Goal: Navigation & Orientation: Find specific page/section

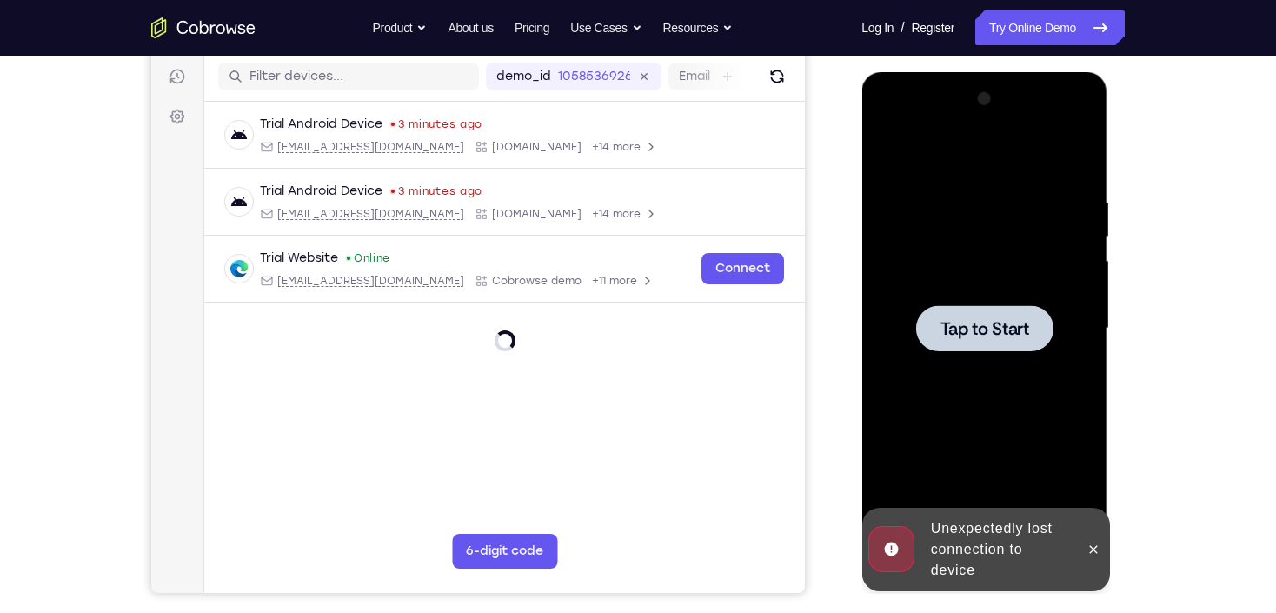
click at [951, 302] on div at bounding box center [983, 328] width 219 height 487
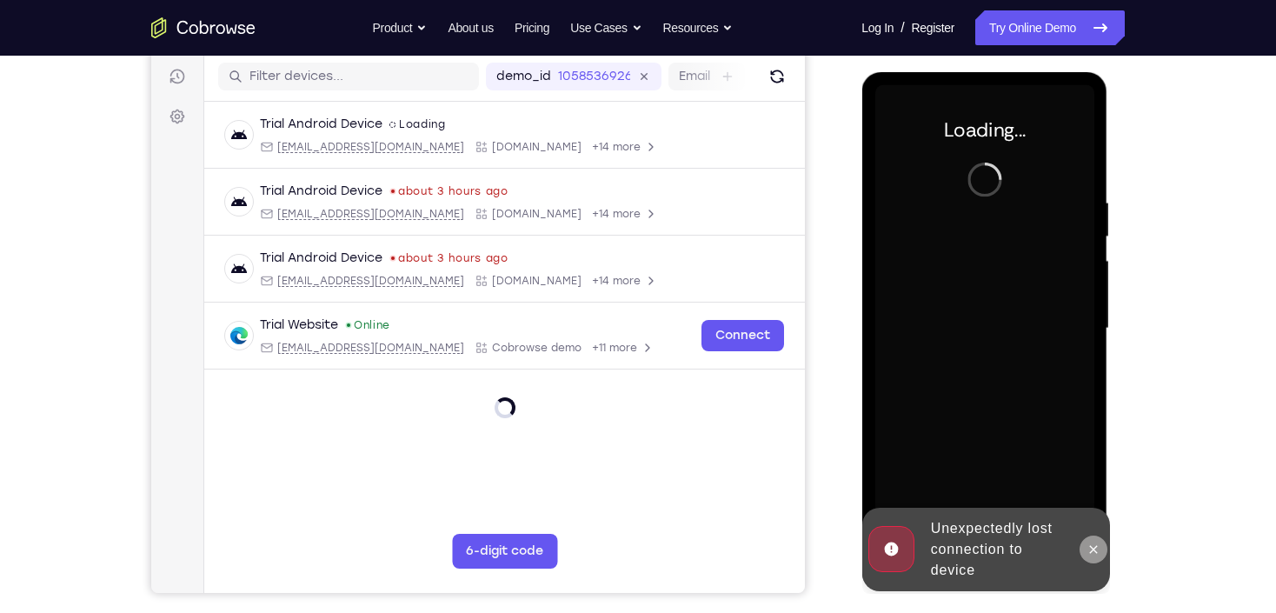
click at [1090, 555] on icon at bounding box center [1092, 549] width 14 height 14
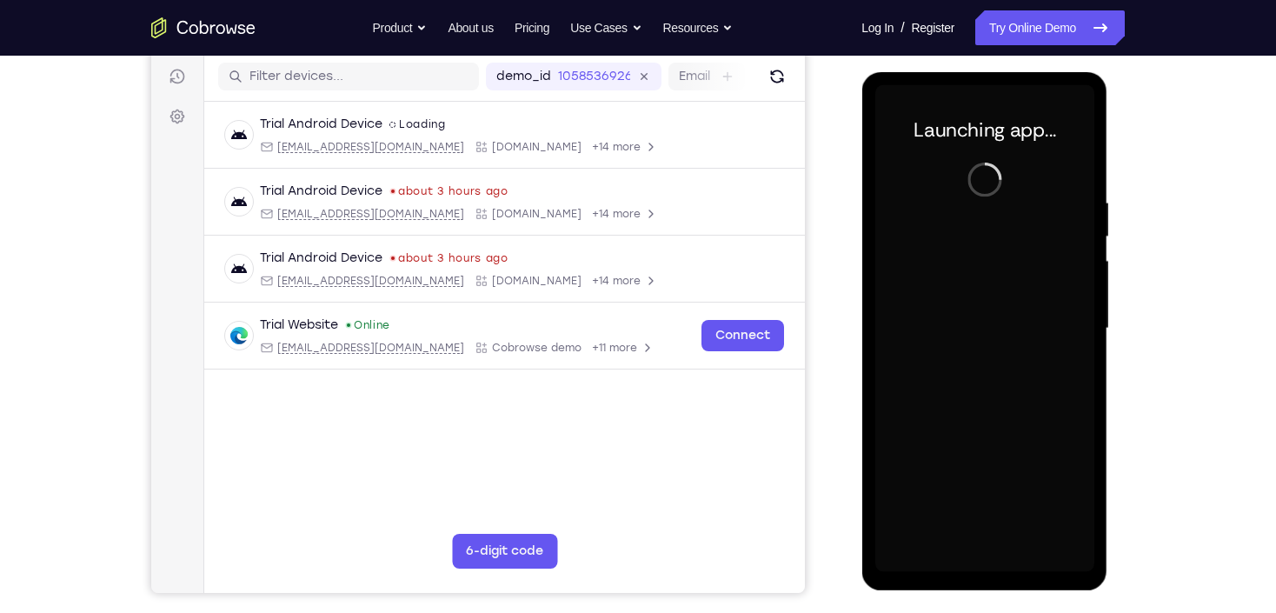
click at [974, 249] on div at bounding box center [983, 328] width 219 height 487
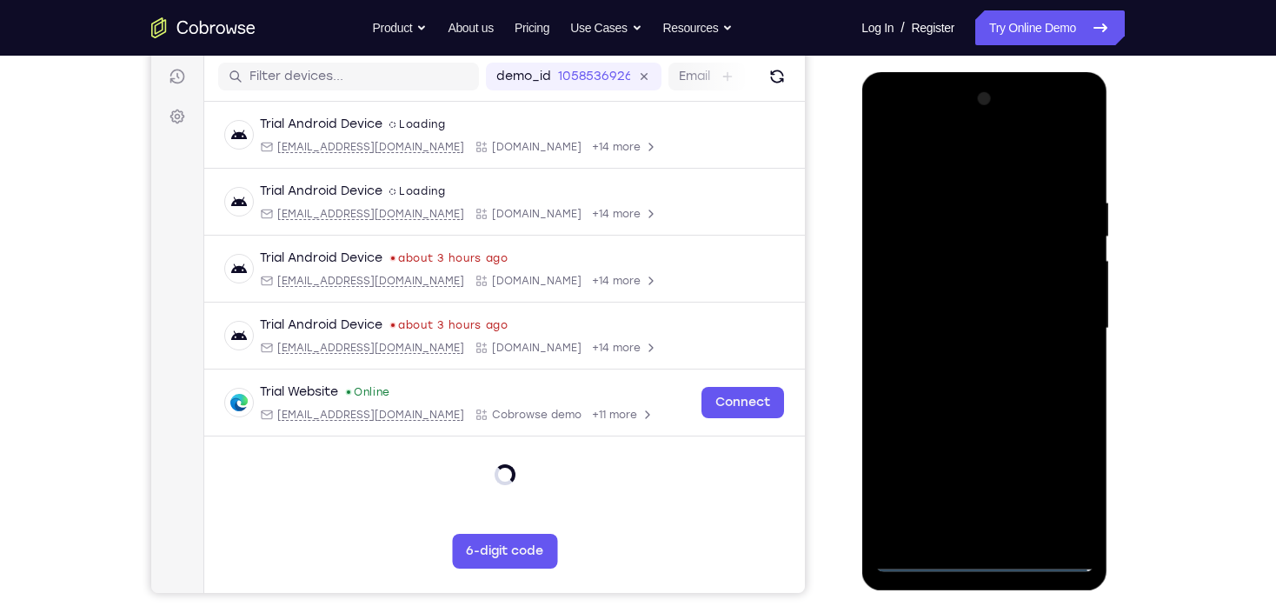
click at [985, 561] on div at bounding box center [983, 328] width 219 height 487
click at [1064, 491] on div at bounding box center [983, 328] width 219 height 487
click at [989, 156] on div at bounding box center [983, 328] width 219 height 487
click at [1058, 317] on div at bounding box center [983, 328] width 219 height 487
click at [959, 362] on div at bounding box center [983, 328] width 219 height 487
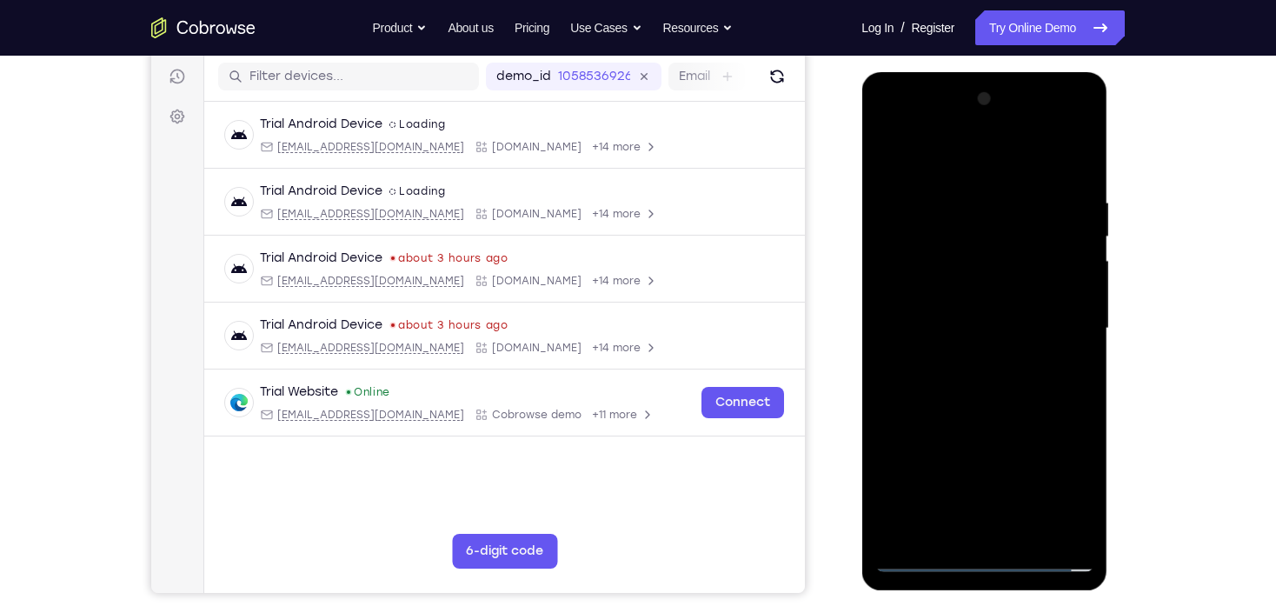
click at [995, 311] on div at bounding box center [983, 328] width 219 height 487
click at [950, 296] on div at bounding box center [983, 328] width 219 height 487
click at [969, 326] on div at bounding box center [983, 328] width 219 height 487
click at [983, 380] on div at bounding box center [983, 328] width 219 height 487
click at [1033, 533] on div at bounding box center [983, 328] width 219 height 487
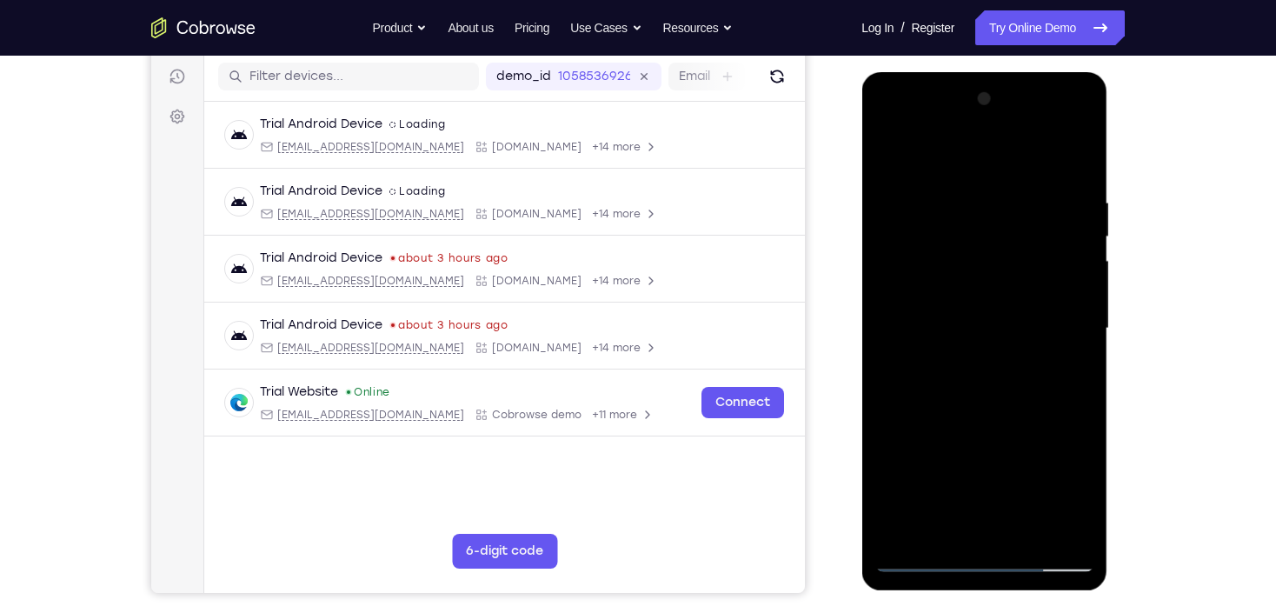
click at [986, 428] on div at bounding box center [983, 328] width 219 height 487
click at [979, 419] on div at bounding box center [983, 328] width 219 height 487
click at [924, 556] on div at bounding box center [983, 328] width 219 height 487
click at [987, 356] on div at bounding box center [983, 328] width 219 height 487
click at [883, 153] on div at bounding box center [983, 328] width 219 height 487
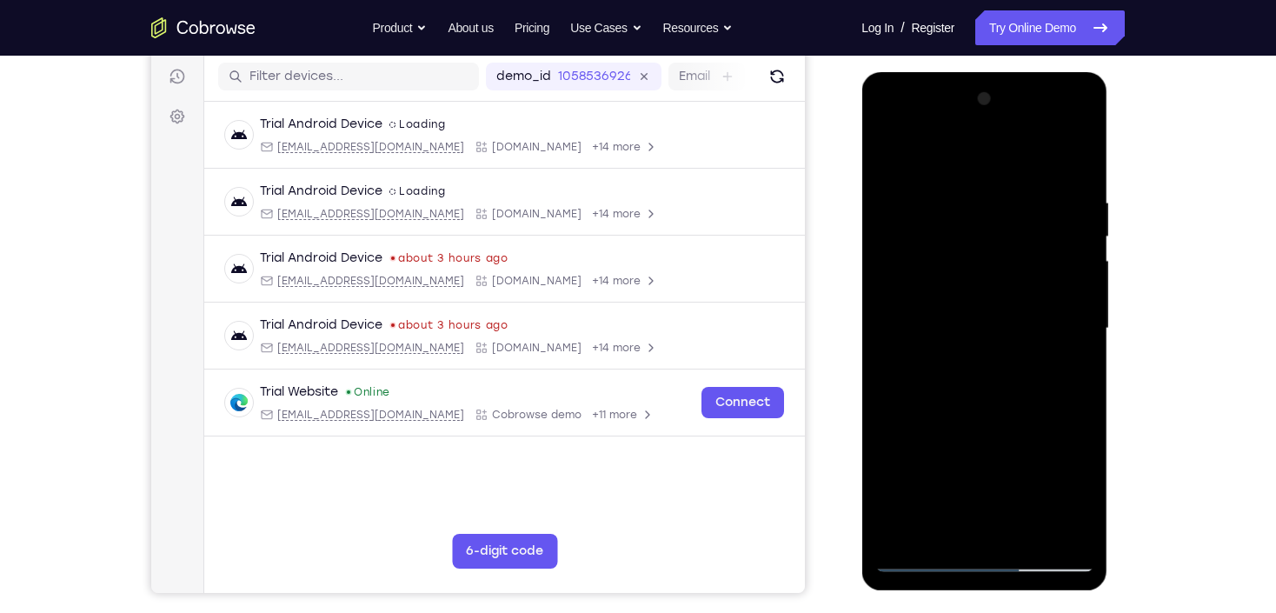
click at [969, 349] on div at bounding box center [983, 328] width 219 height 487
click at [886, 151] on div at bounding box center [983, 328] width 219 height 487
click at [981, 348] on div at bounding box center [983, 328] width 219 height 487
click at [886, 293] on div at bounding box center [983, 328] width 219 height 487
click at [972, 211] on div at bounding box center [983, 328] width 219 height 487
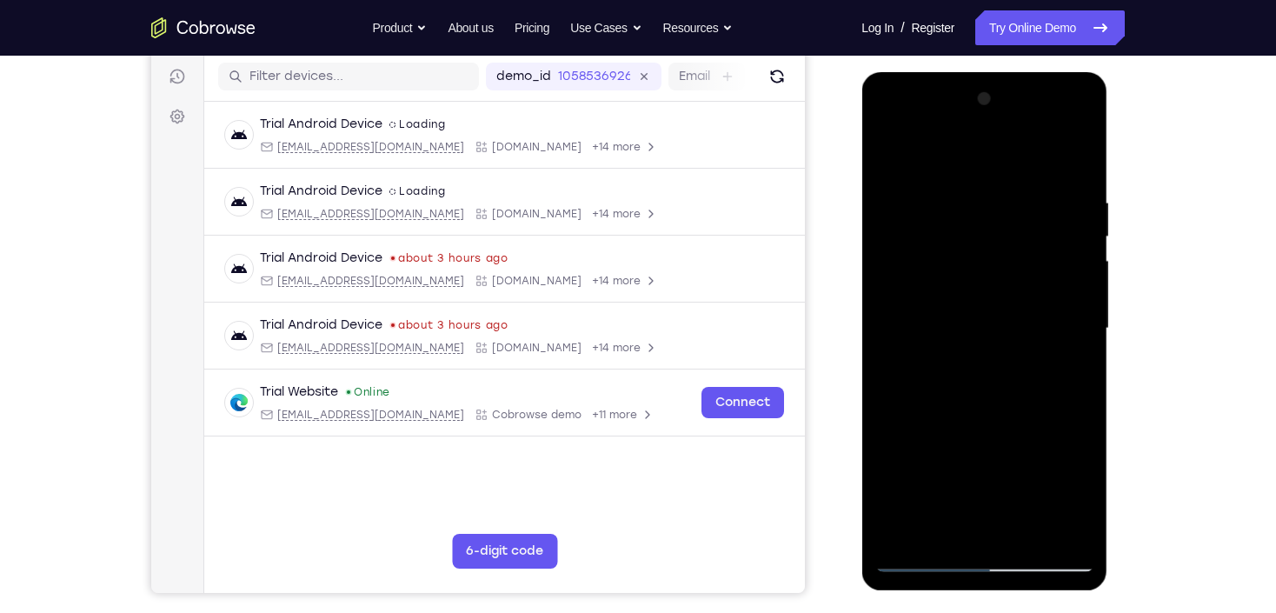
drag, startPoint x: 979, startPoint y: 434, endPoint x: 1004, endPoint y: 234, distance: 201.4
click at [1004, 234] on div at bounding box center [983, 328] width 219 height 487
click at [1058, 434] on div at bounding box center [983, 328] width 219 height 487
drag, startPoint x: 999, startPoint y: 269, endPoint x: 1004, endPoint y: 415, distance: 146.1
click at [1002, 416] on div at bounding box center [983, 328] width 219 height 487
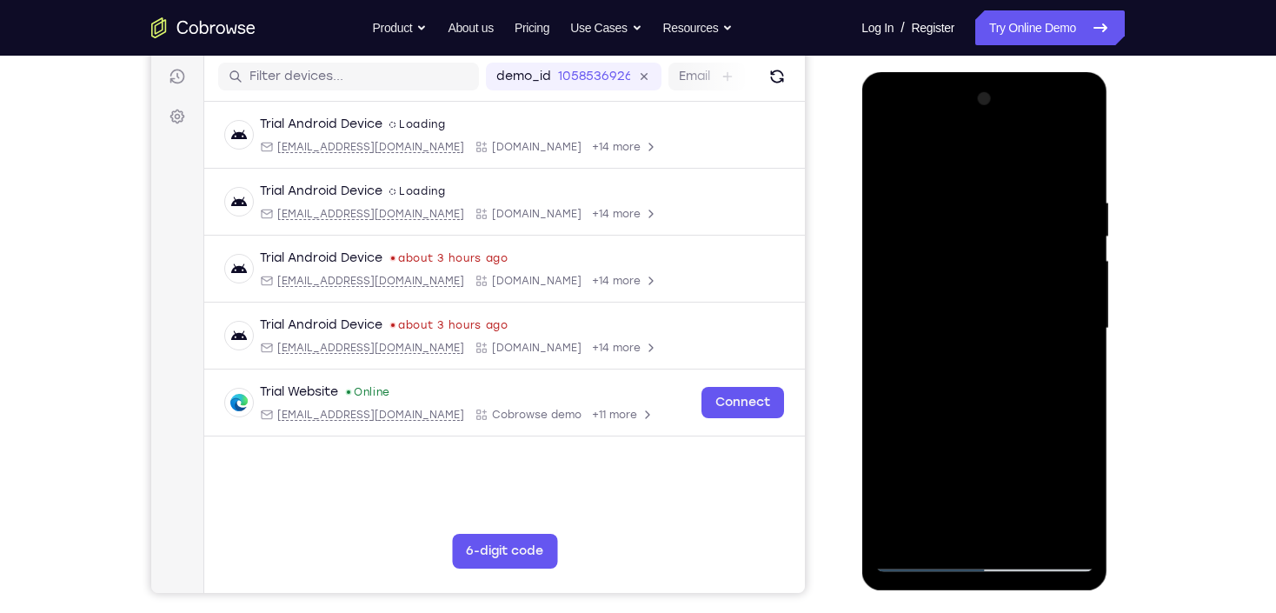
click at [1083, 334] on div at bounding box center [983, 328] width 219 height 487
drag, startPoint x: 1077, startPoint y: 338, endPoint x: 1078, endPoint y: 328, distance: 10.5
click at [1078, 338] on div at bounding box center [983, 328] width 219 height 487
click at [1080, 342] on div at bounding box center [983, 328] width 219 height 487
click at [891, 157] on div at bounding box center [983, 328] width 219 height 487
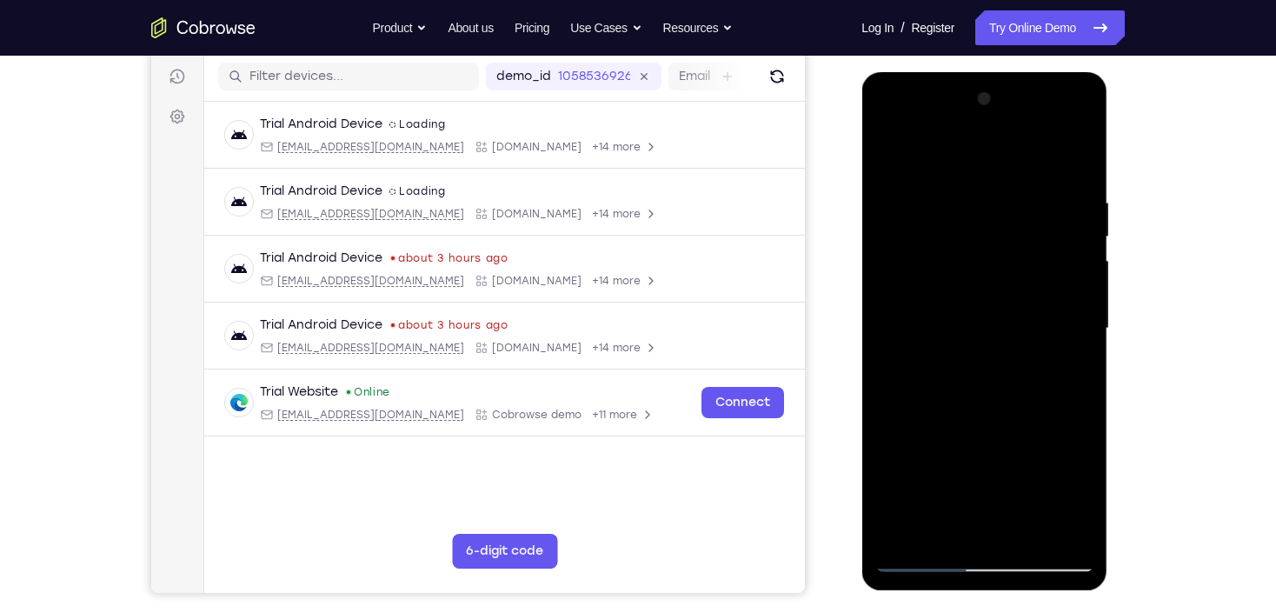
drag, startPoint x: 995, startPoint y: 445, endPoint x: 1047, endPoint y: 263, distance: 189.0
click at [1047, 263] on div at bounding box center [983, 328] width 219 height 487
click at [1057, 378] on div at bounding box center [983, 328] width 219 height 487
drag, startPoint x: 1004, startPoint y: 204, endPoint x: 1008, endPoint y: 323, distance: 119.1
click at [1008, 323] on div at bounding box center [983, 328] width 219 height 487
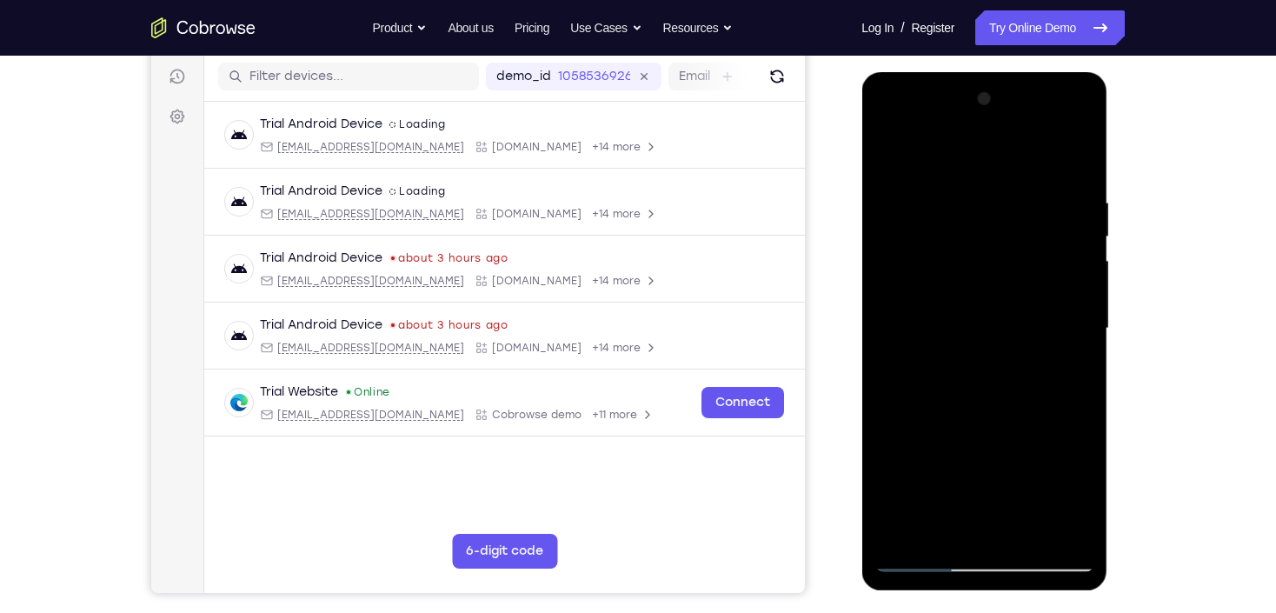
click at [889, 156] on div at bounding box center [983, 328] width 219 height 487
click at [1029, 532] on div at bounding box center [983, 328] width 219 height 487
click at [1028, 531] on div at bounding box center [983, 328] width 219 height 487
click at [892, 159] on div at bounding box center [983, 328] width 219 height 487
click at [979, 170] on div at bounding box center [983, 328] width 219 height 487
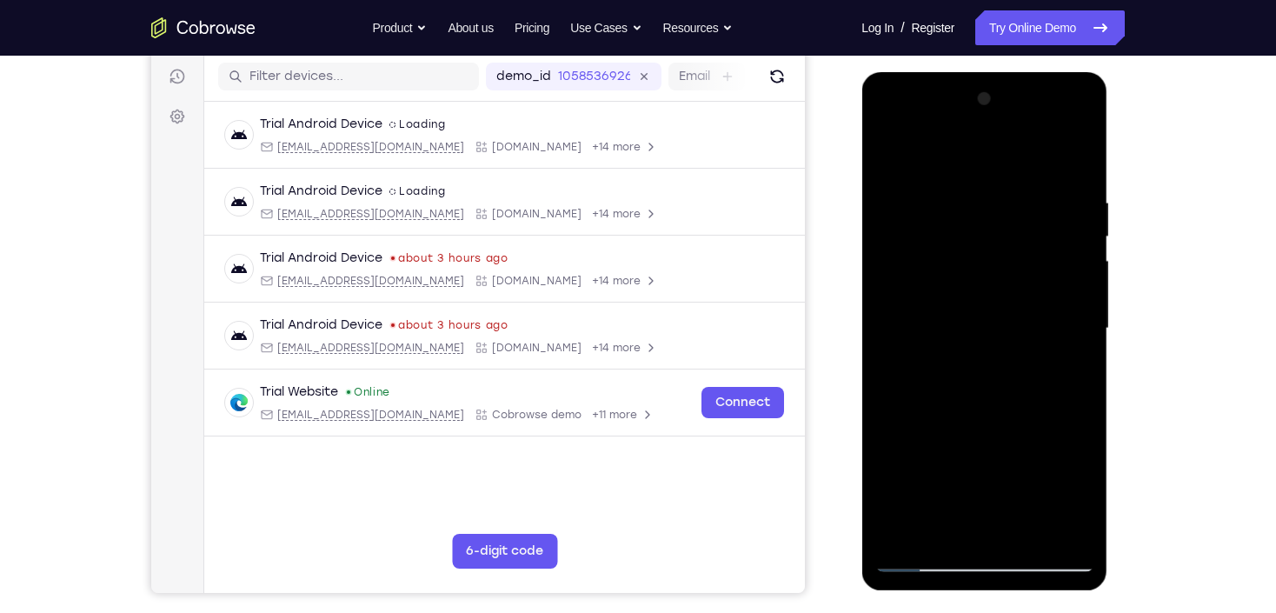
click at [903, 176] on div at bounding box center [983, 328] width 219 height 487
click at [911, 176] on div at bounding box center [983, 328] width 219 height 487
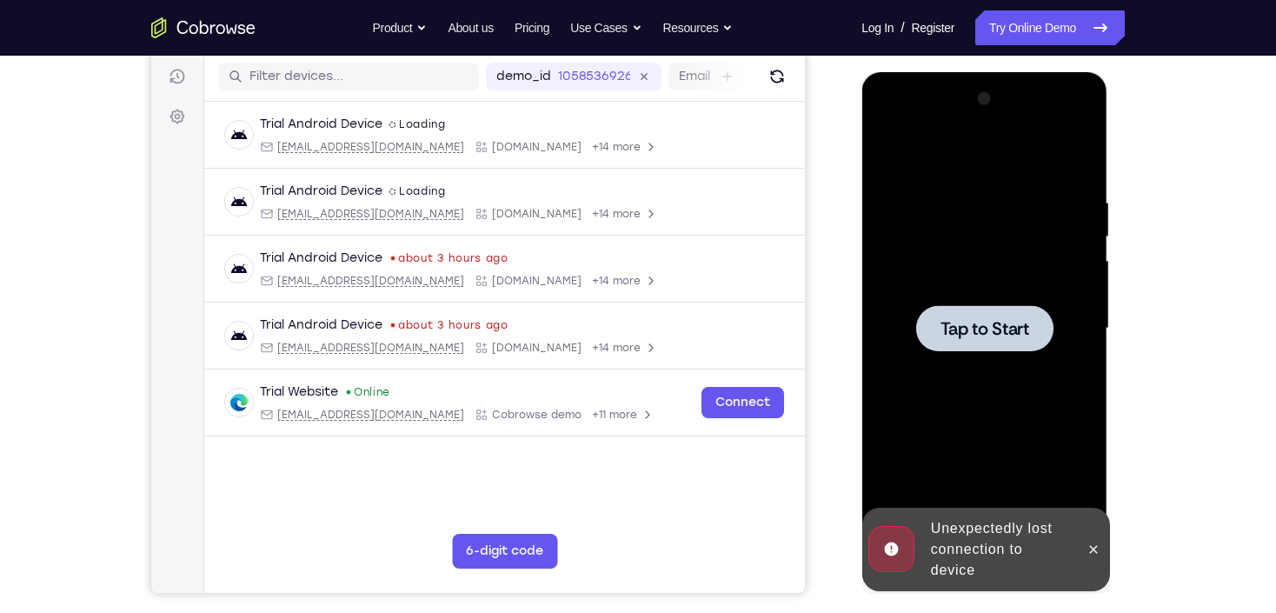
click at [1021, 369] on div at bounding box center [983, 328] width 219 height 487
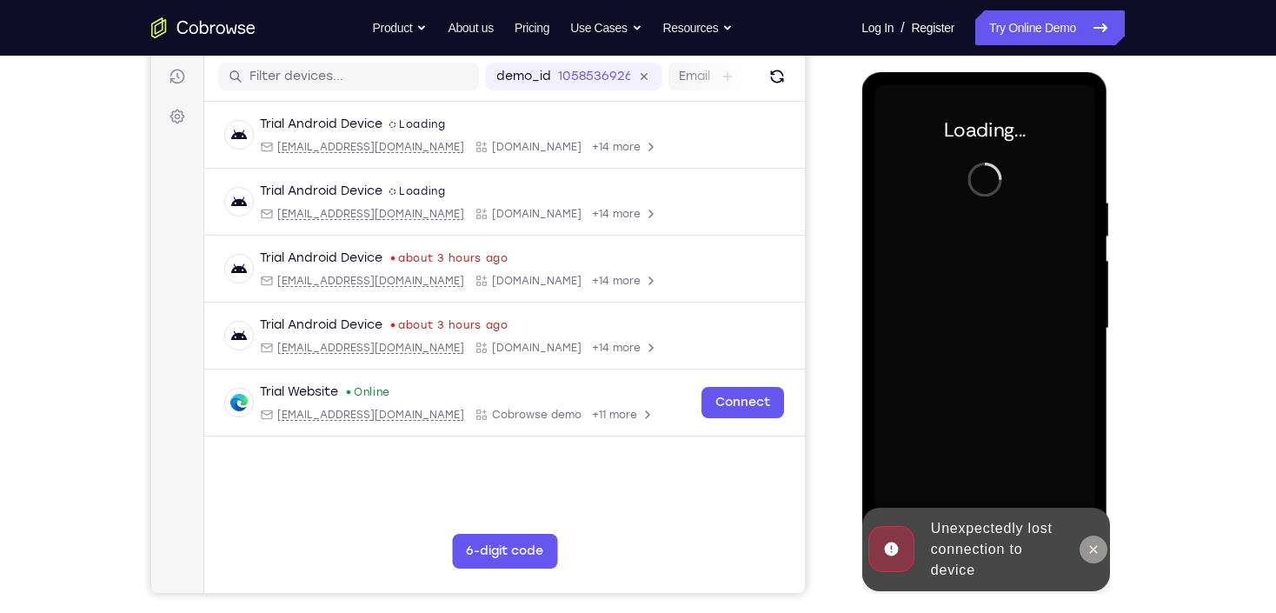
drag, startPoint x: 1098, startPoint y: 554, endPoint x: 1469, endPoint y: 266, distance: 468.8
click at [1098, 554] on icon at bounding box center [1092, 549] width 14 height 14
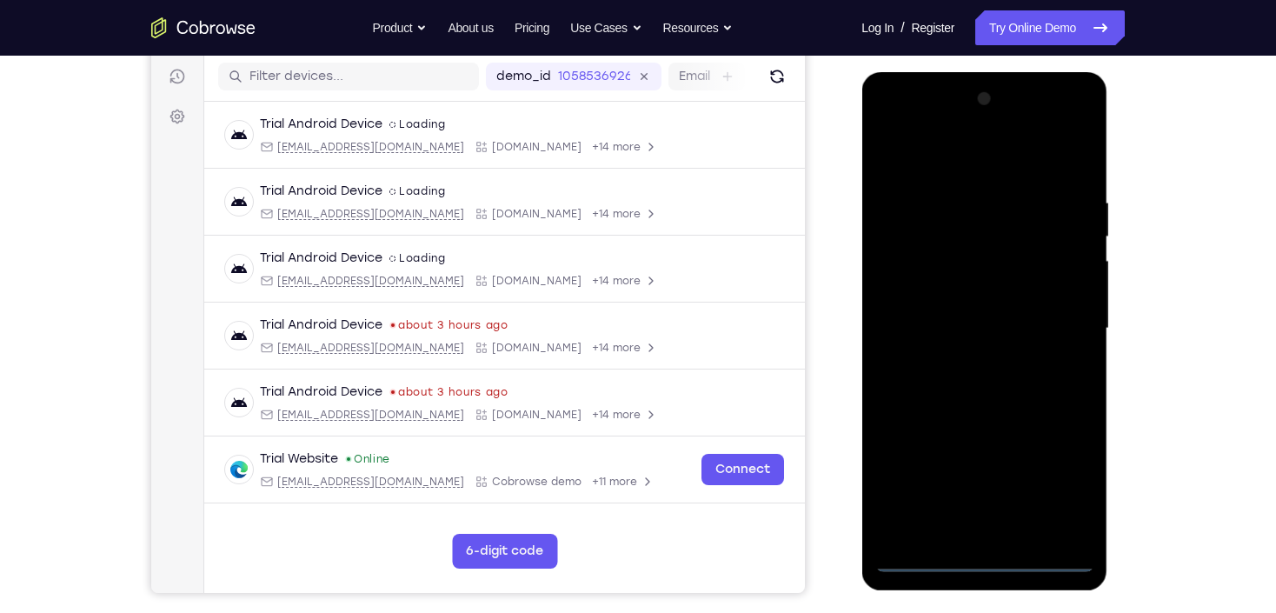
drag, startPoint x: 992, startPoint y: 564, endPoint x: 958, endPoint y: 491, distance: 80.5
click at [991, 563] on div at bounding box center [983, 328] width 219 height 487
click at [981, 559] on div at bounding box center [983, 328] width 219 height 487
click at [1069, 488] on div at bounding box center [983, 328] width 219 height 487
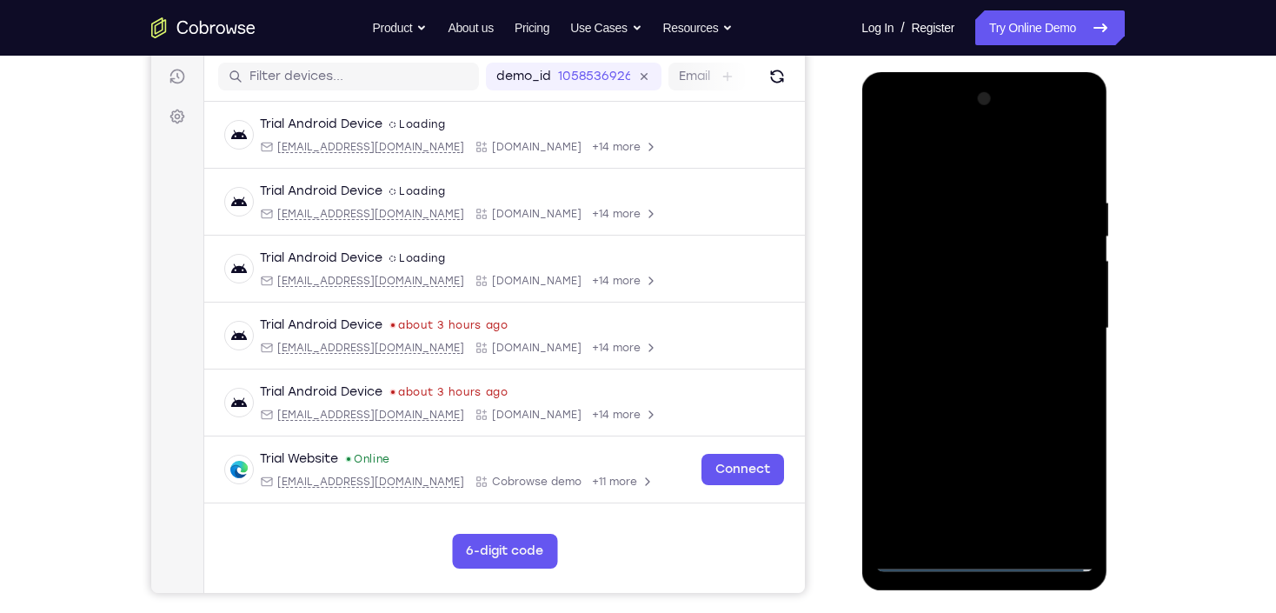
click at [945, 171] on div at bounding box center [983, 328] width 219 height 487
click at [1062, 325] on div at bounding box center [983, 328] width 219 height 487
click at [962, 361] on div at bounding box center [983, 328] width 219 height 487
click at [958, 309] on div at bounding box center [983, 328] width 219 height 487
click at [924, 339] on div at bounding box center [983, 328] width 219 height 487
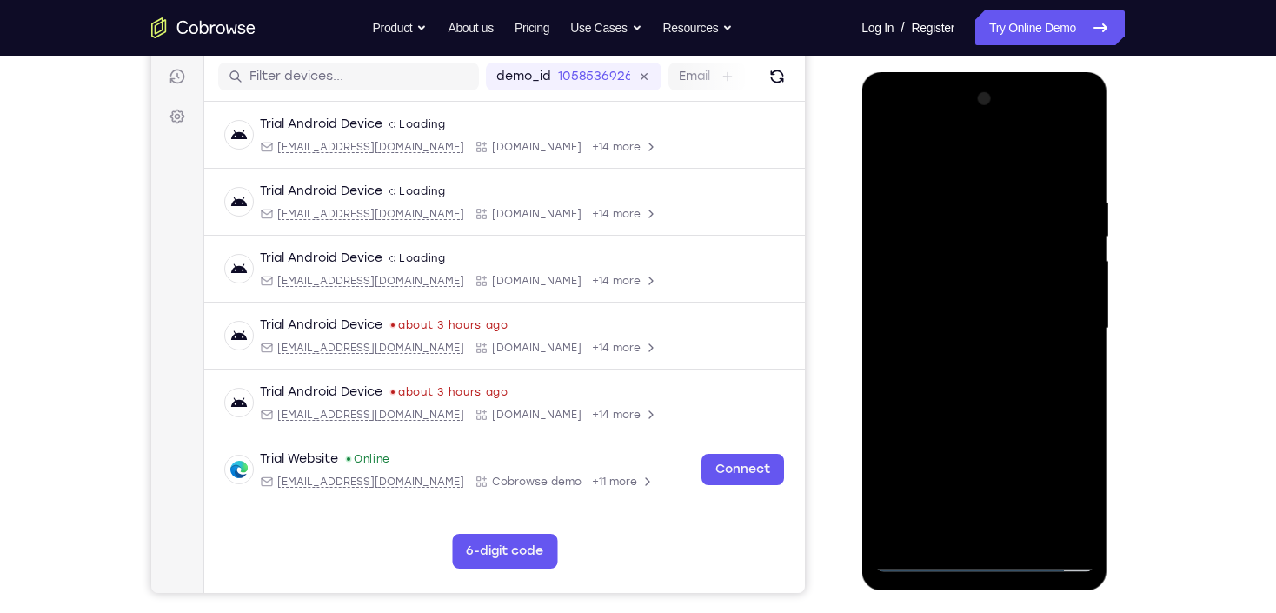
click at [929, 335] on div at bounding box center [983, 328] width 219 height 487
drag, startPoint x: 1012, startPoint y: 382, endPoint x: 1697, endPoint y: 227, distance: 702.0
click at [1012, 382] on div at bounding box center [983, 328] width 219 height 487
click at [985, 381] on div at bounding box center [983, 328] width 219 height 487
click at [1074, 184] on div at bounding box center [983, 328] width 219 height 487
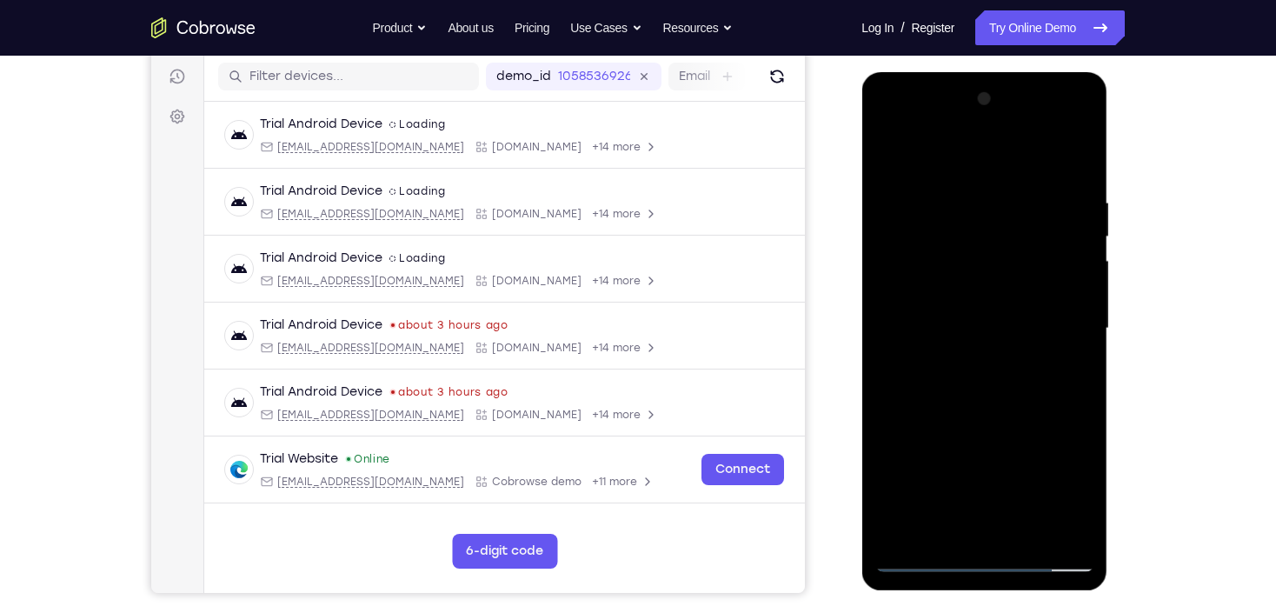
click at [1078, 149] on div at bounding box center [983, 328] width 219 height 487
click at [941, 196] on div at bounding box center [983, 328] width 219 height 487
click at [899, 188] on div at bounding box center [983, 328] width 219 height 487
click at [1065, 289] on div at bounding box center [983, 328] width 219 height 487
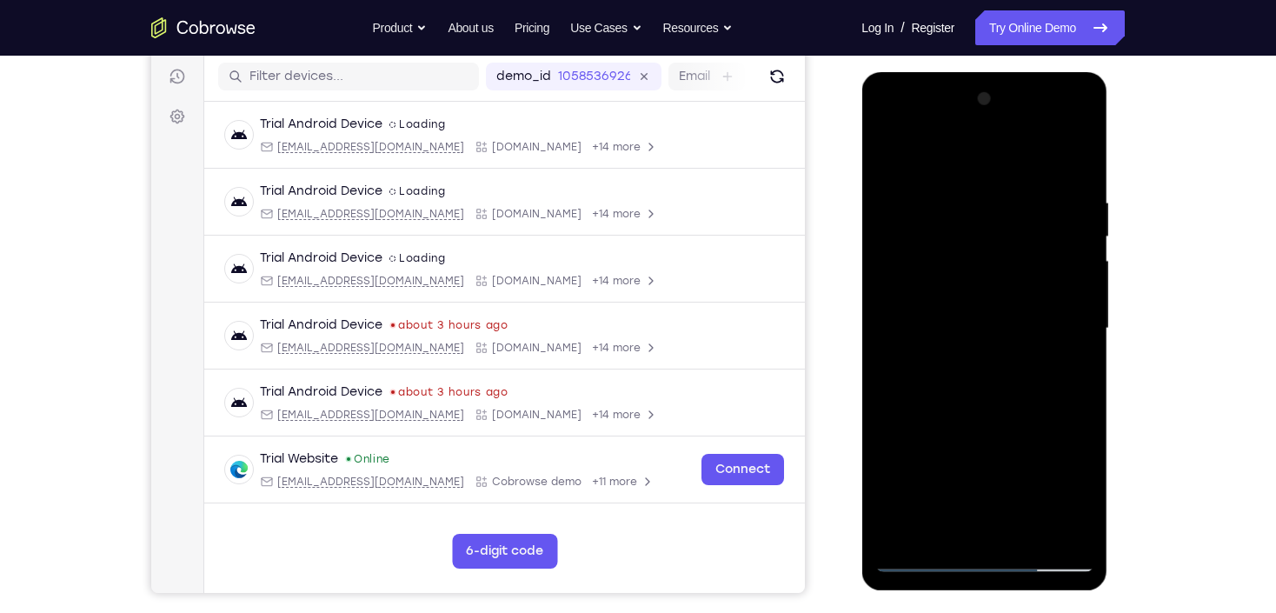
click at [1022, 529] on div at bounding box center [983, 328] width 219 height 487
click at [920, 561] on div at bounding box center [983, 328] width 219 height 487
click at [1030, 530] on div at bounding box center [983, 328] width 219 height 487
click at [1002, 411] on div at bounding box center [983, 328] width 219 height 487
click at [1000, 359] on div at bounding box center [983, 328] width 219 height 487
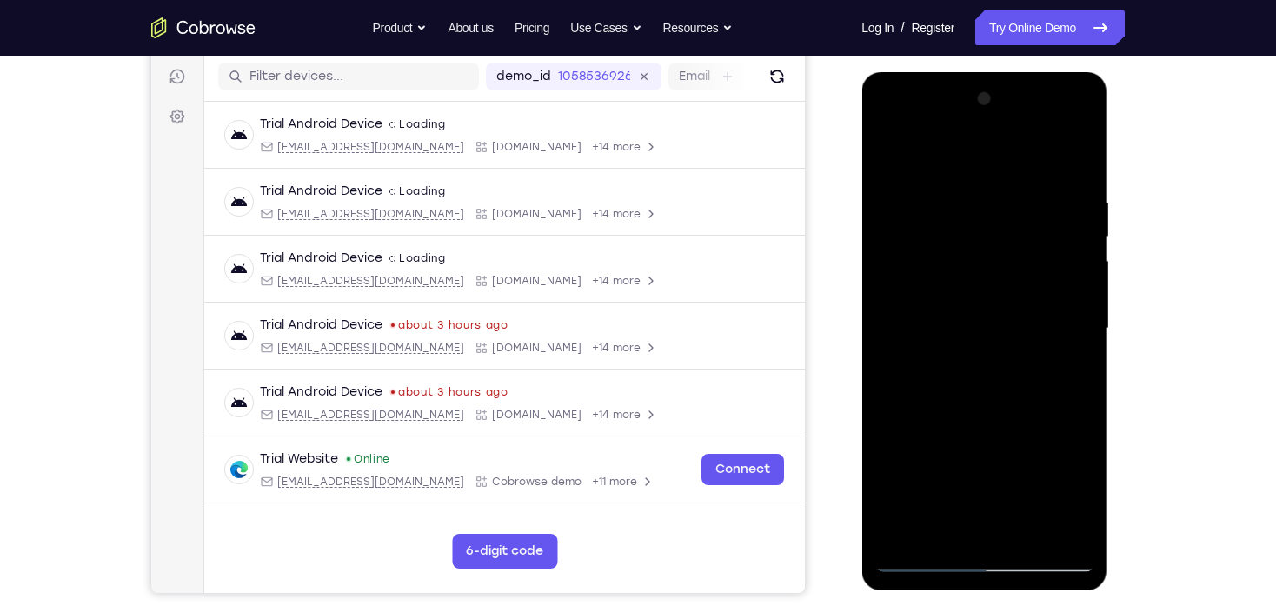
click at [985, 177] on div at bounding box center [983, 328] width 219 height 487
click at [914, 176] on div at bounding box center [983, 328] width 219 height 487
click at [894, 159] on div at bounding box center [983, 328] width 219 height 487
drag, startPoint x: 949, startPoint y: 182, endPoint x: 1005, endPoint y: 449, distance: 272.5
click at [1005, 449] on div at bounding box center [983, 328] width 219 height 487
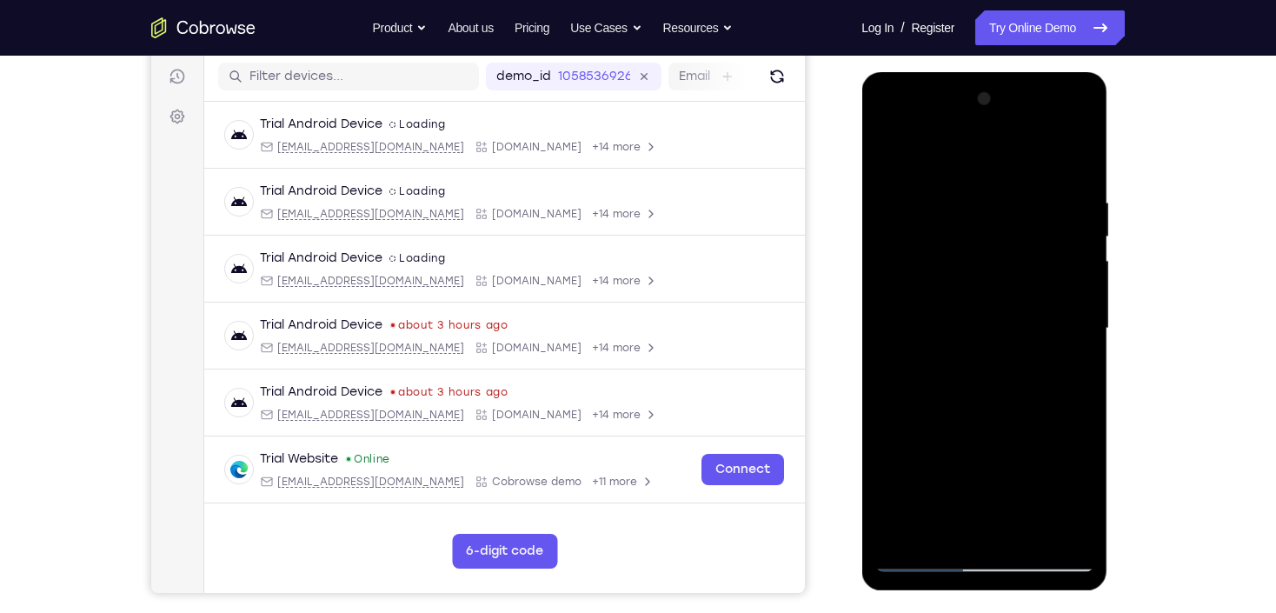
drag, startPoint x: 989, startPoint y: 196, endPoint x: 997, endPoint y: 428, distance: 232.2
click at [997, 427] on div at bounding box center [983, 328] width 219 height 487
drag, startPoint x: 953, startPoint y: 190, endPoint x: 962, endPoint y: 456, distance: 266.1
click at [962, 456] on div at bounding box center [983, 328] width 219 height 487
drag, startPoint x: 1001, startPoint y: 198, endPoint x: 1002, endPoint y: 428, distance: 229.4
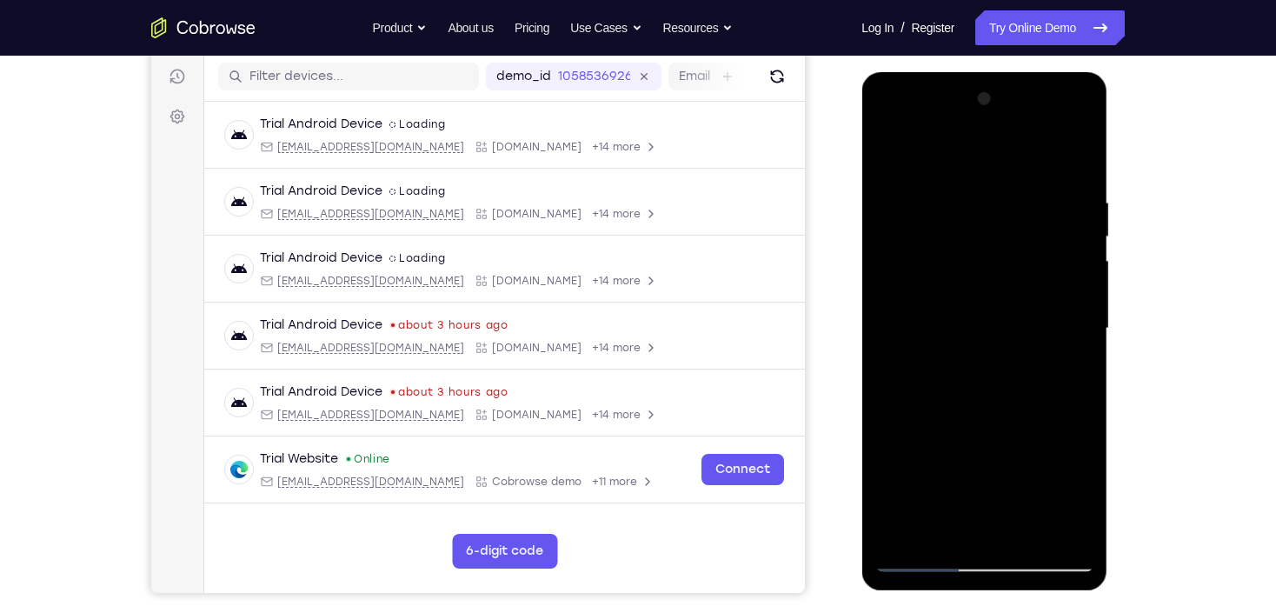
click at [1002, 428] on div at bounding box center [983, 328] width 219 height 487
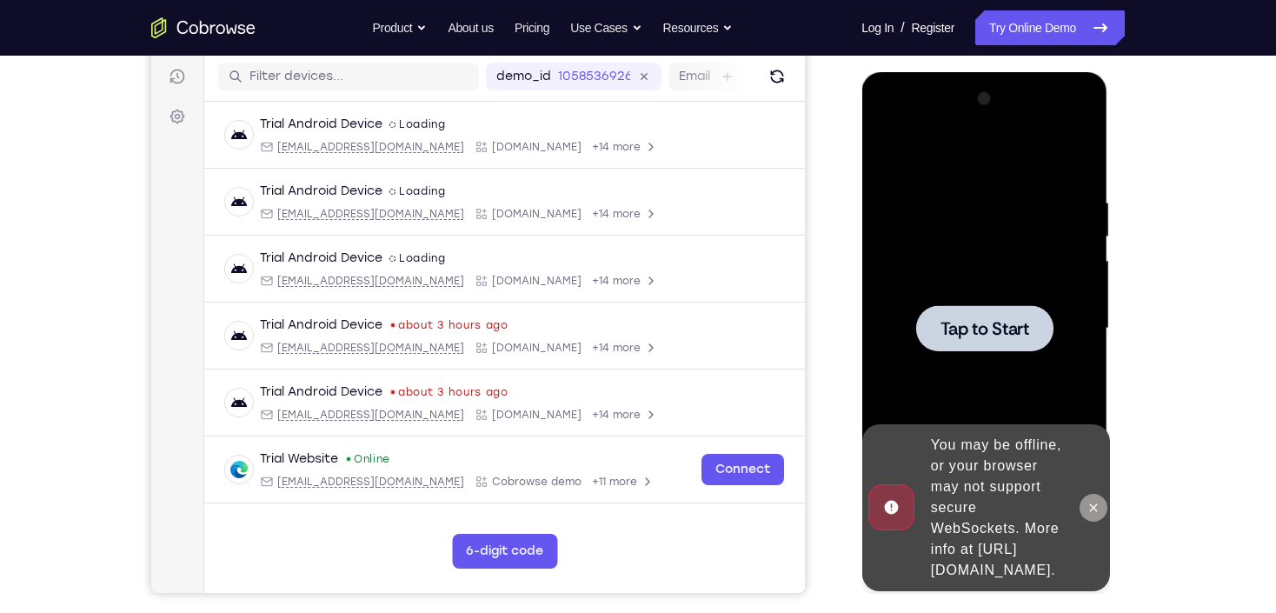
click at [1101, 494] on button at bounding box center [1092, 508] width 28 height 28
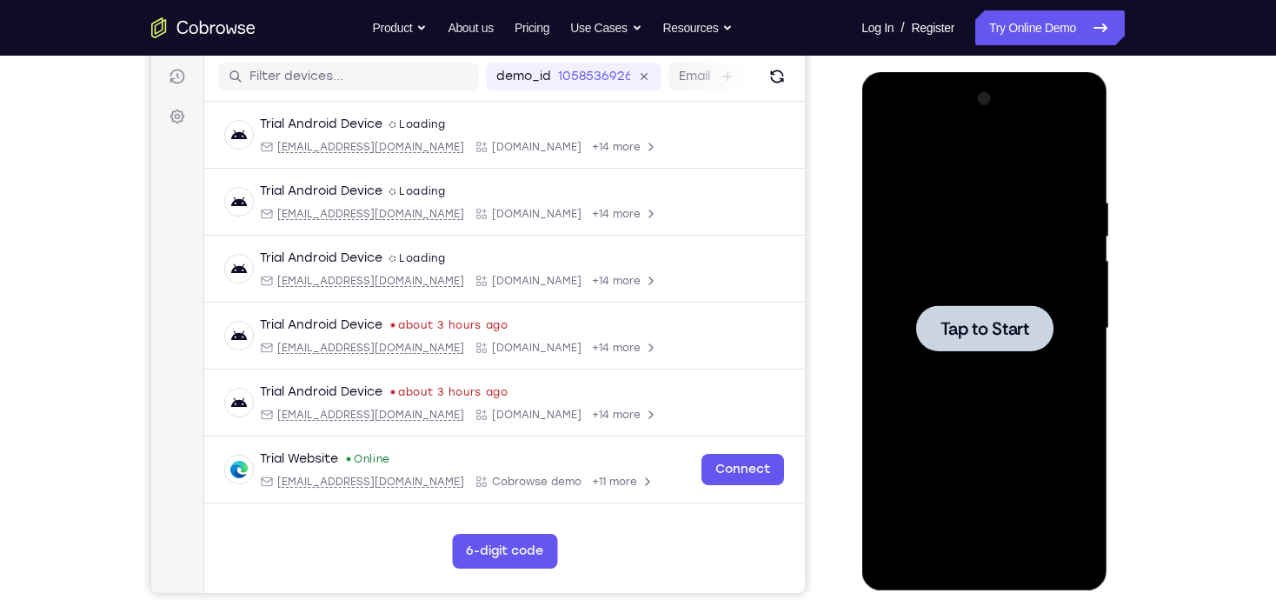
click at [865, 315] on div "Tap to Start" at bounding box center [984, 331] width 246 height 518
drag, startPoint x: 924, startPoint y: 298, endPoint x: 873, endPoint y: 250, distance: 69.5
click at [920, 294] on div at bounding box center [983, 328] width 219 height 487
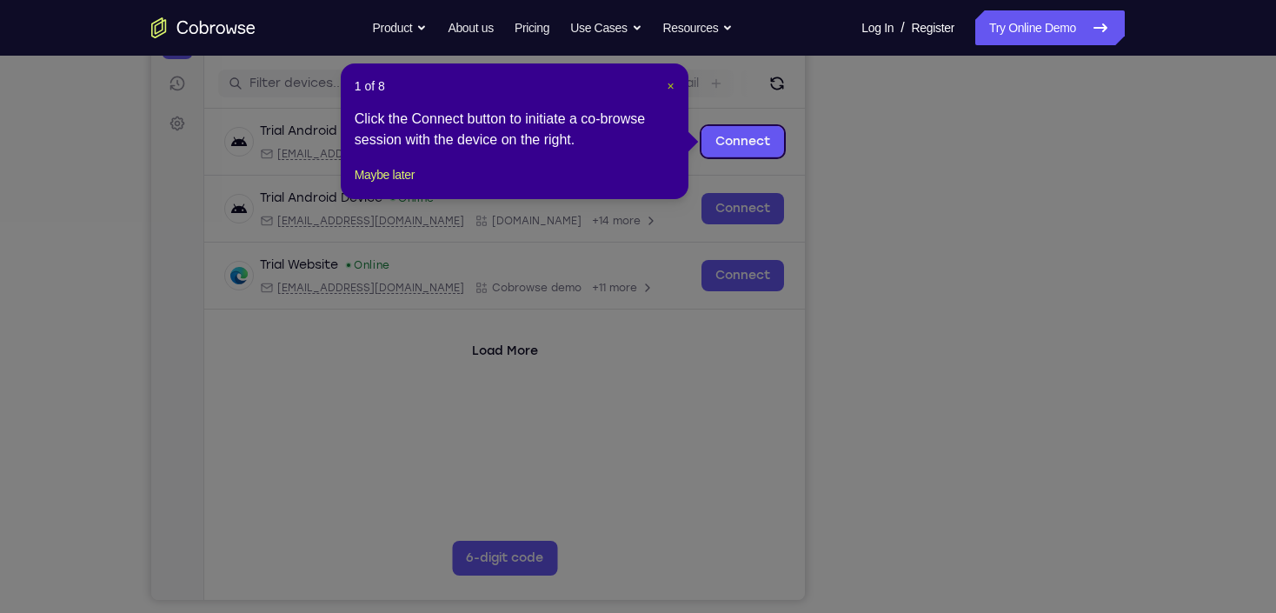
click at [667, 91] on span "×" at bounding box center [670, 86] width 7 height 14
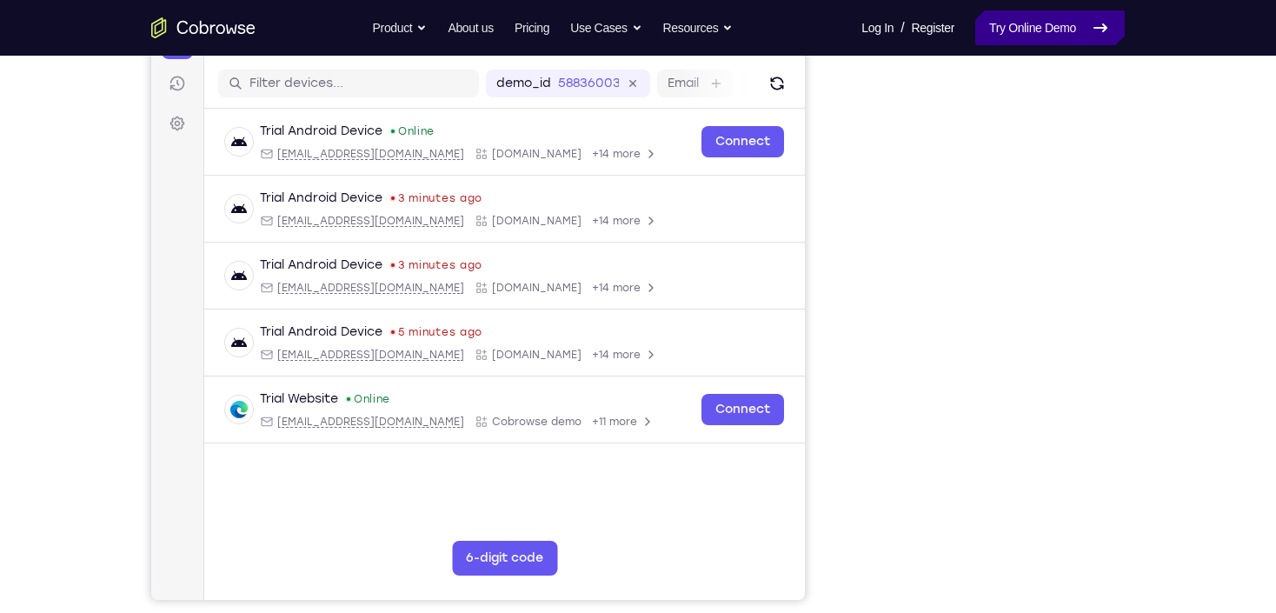
click at [1098, 17] on icon at bounding box center [1100, 27] width 21 height 21
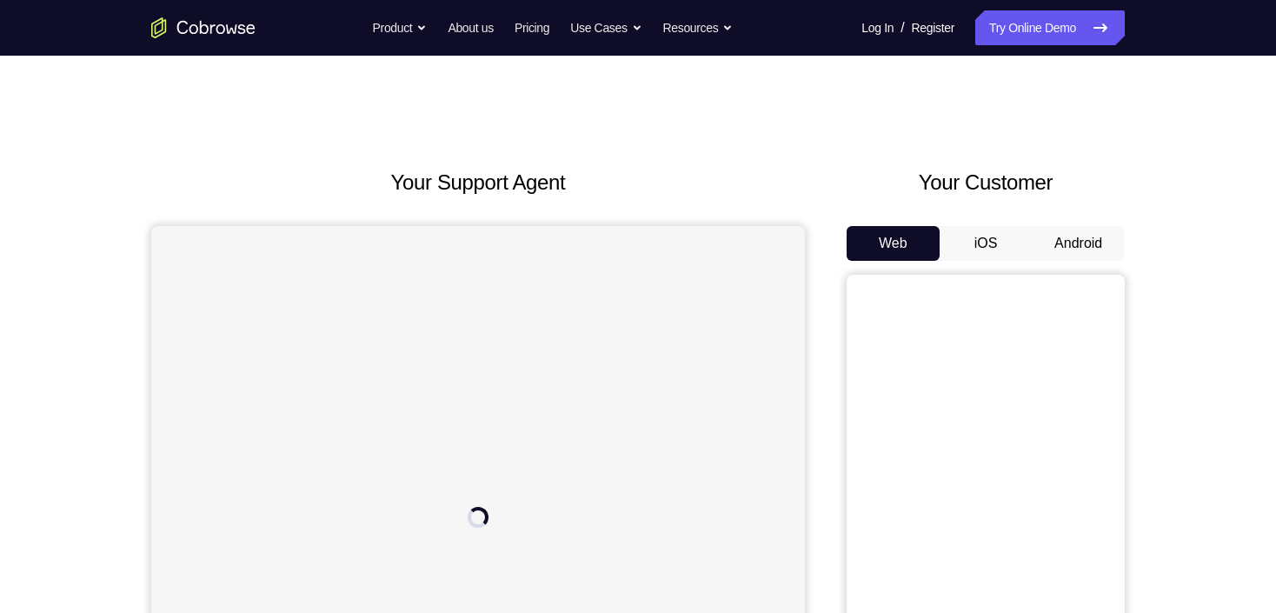
click at [1083, 249] on button "Android" at bounding box center [1078, 243] width 93 height 35
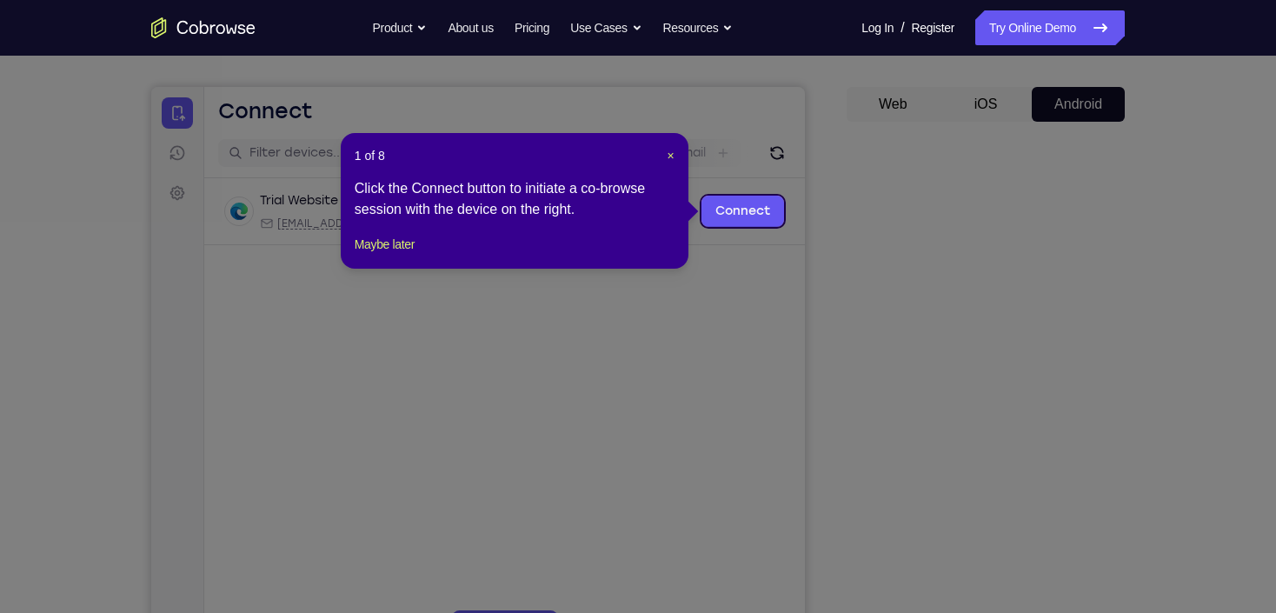
drag, startPoint x: 1004, startPoint y: 275, endPoint x: 992, endPoint y: 275, distance: 11.3
click at [1003, 277] on icon at bounding box center [643, 306] width 1286 height 613
drag, startPoint x: 671, startPoint y: 150, endPoint x: 614, endPoint y: 162, distance: 57.6
click at [671, 150] on span "×" at bounding box center [670, 156] width 7 height 14
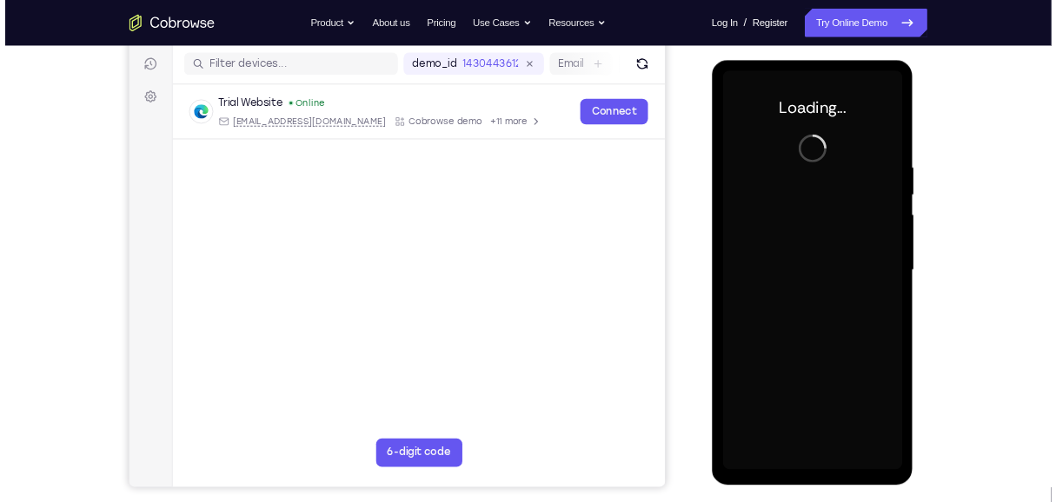
scroll to position [0, 0]
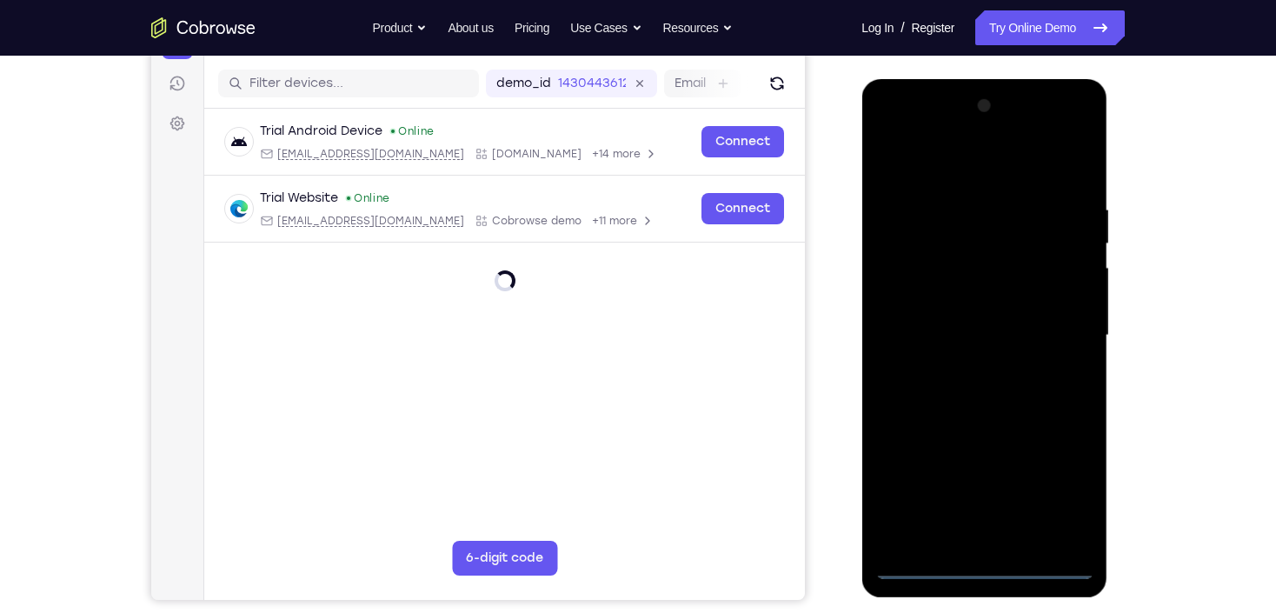
click at [995, 561] on div at bounding box center [983, 335] width 219 height 487
click at [1059, 495] on div at bounding box center [983, 335] width 219 height 487
click at [950, 157] on div at bounding box center [983, 335] width 219 height 487
click at [1066, 328] on div at bounding box center [983, 335] width 219 height 487
click at [965, 371] on div at bounding box center [983, 335] width 219 height 487
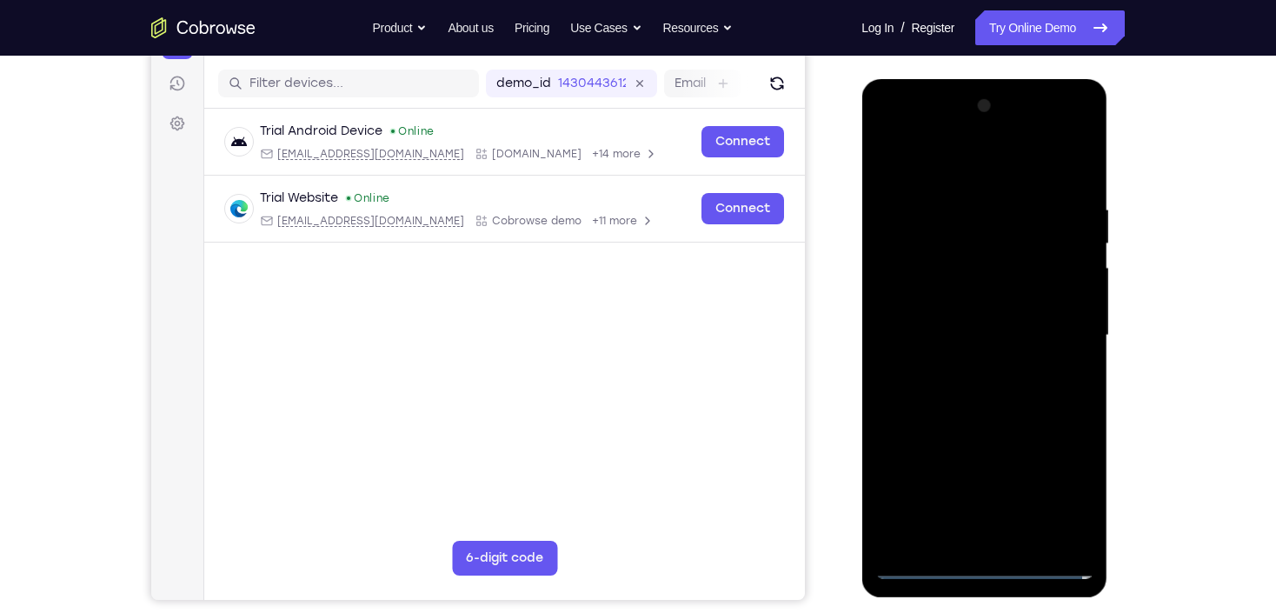
click at [973, 327] on div at bounding box center [983, 335] width 219 height 487
click at [972, 302] on div at bounding box center [983, 335] width 219 height 487
click at [943, 333] on div at bounding box center [983, 335] width 219 height 487
click at [947, 335] on div at bounding box center [983, 335] width 219 height 487
click at [1015, 334] on div at bounding box center [983, 335] width 219 height 487
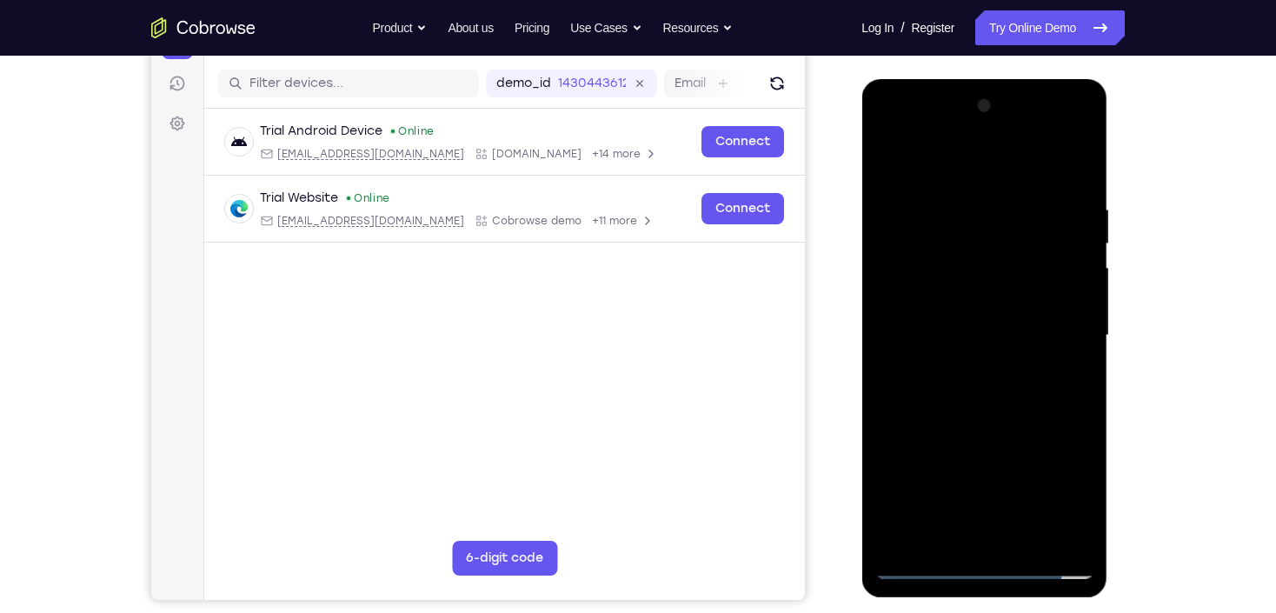
click at [981, 328] on div at bounding box center [983, 335] width 219 height 487
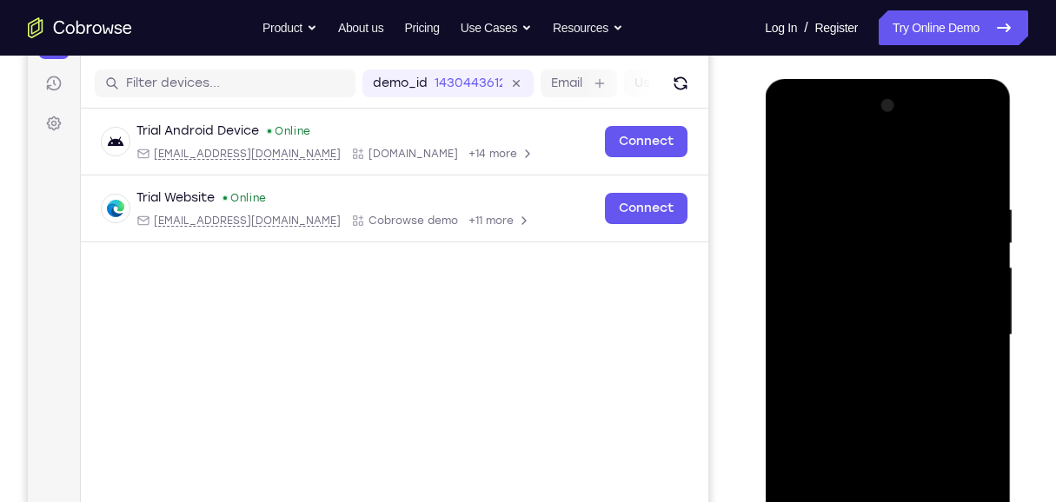
click at [983, 188] on div at bounding box center [887, 335] width 219 height 487
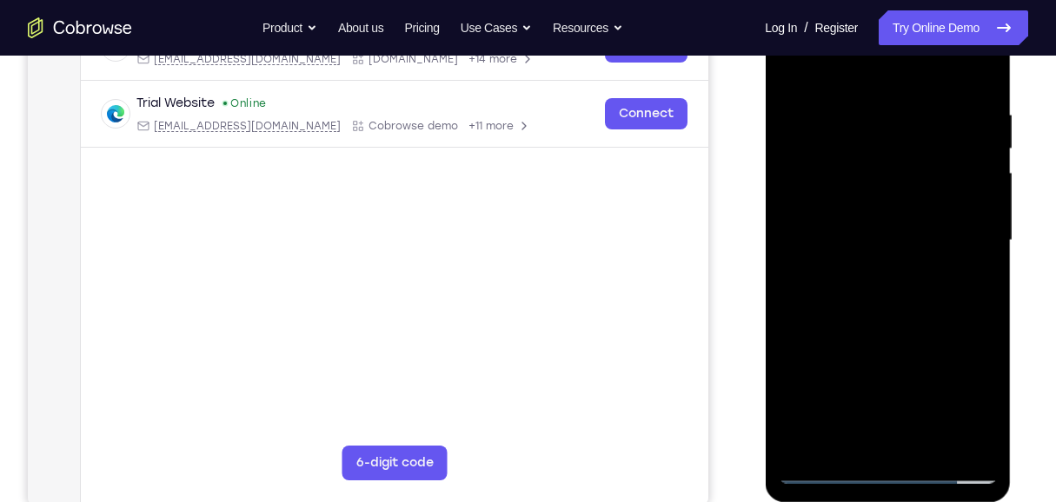
scroll to position [324, 0]
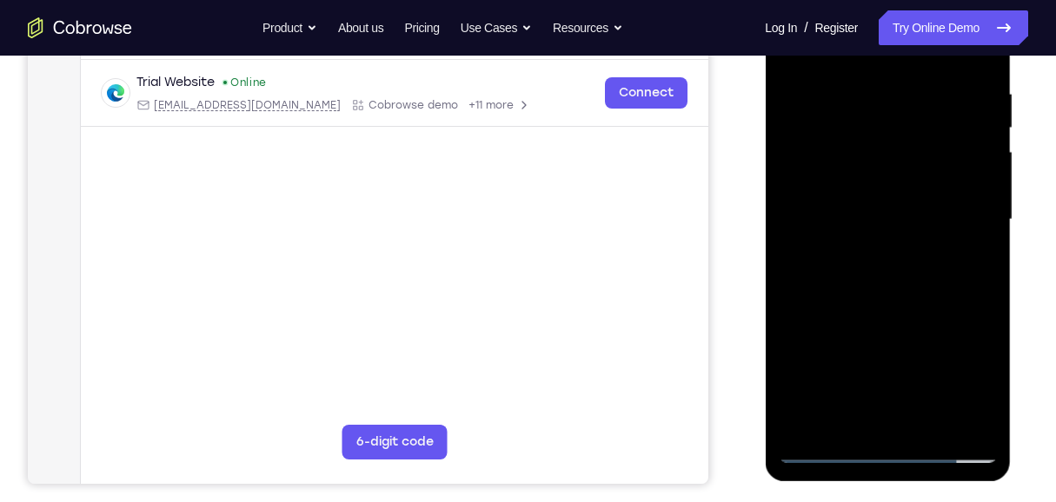
click at [926, 431] on div at bounding box center [887, 220] width 219 height 487
click at [875, 318] on div at bounding box center [887, 220] width 219 height 487
click at [875, 249] on div at bounding box center [887, 220] width 219 height 487
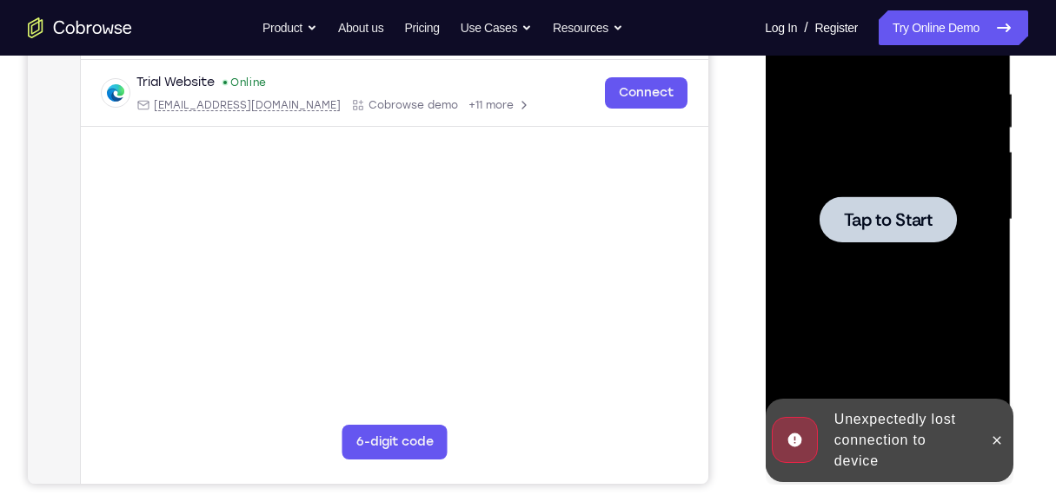
click at [889, 259] on div at bounding box center [887, 220] width 219 height 487
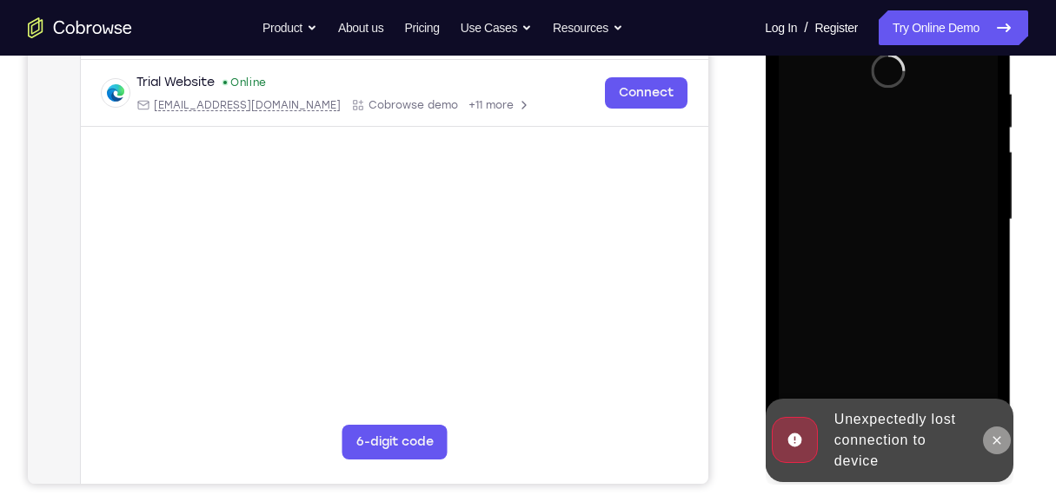
click at [1001, 443] on icon at bounding box center [996, 441] width 14 height 14
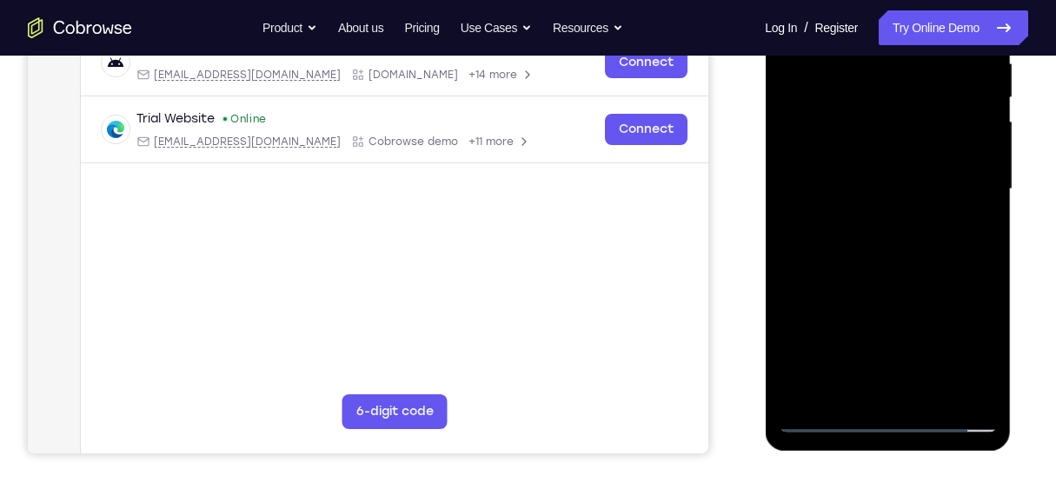
scroll to position [440, 0]
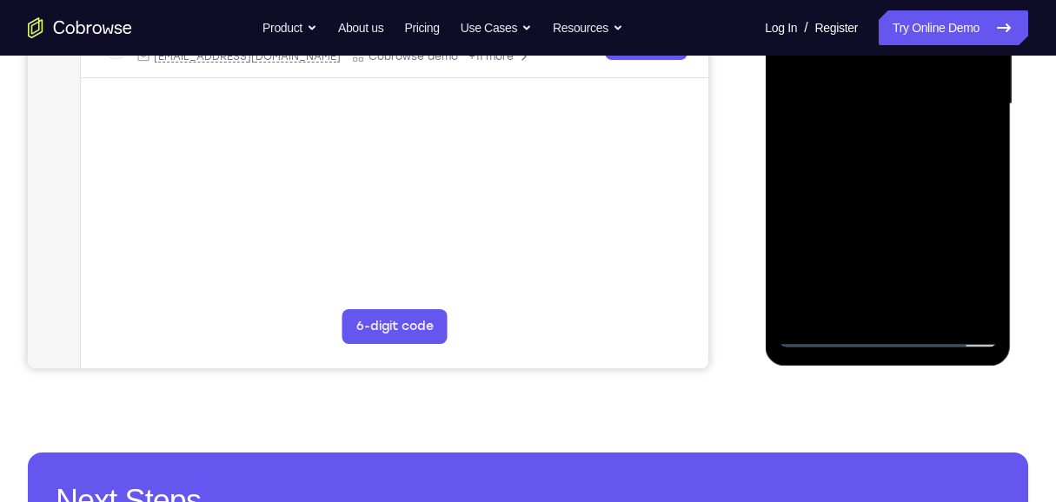
drag, startPoint x: 894, startPoint y: 335, endPoint x: 835, endPoint y: 263, distance: 92.6
click at [892, 335] on div at bounding box center [887, 104] width 219 height 487
click at [976, 265] on div at bounding box center [887, 104] width 219 height 487
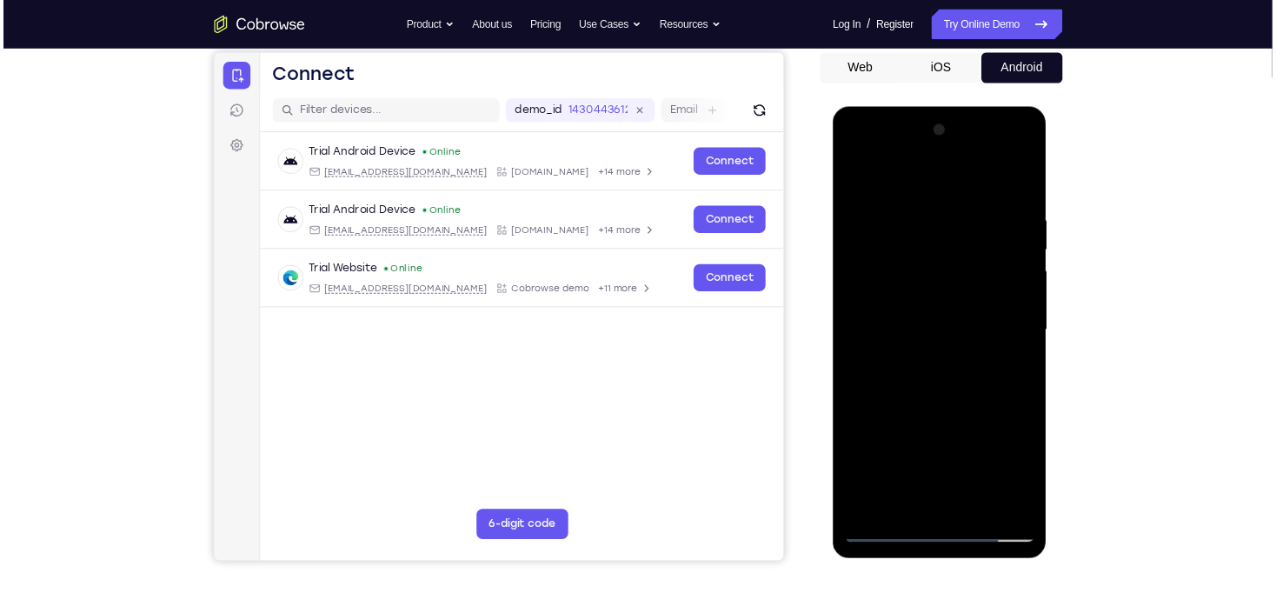
scroll to position [167, 0]
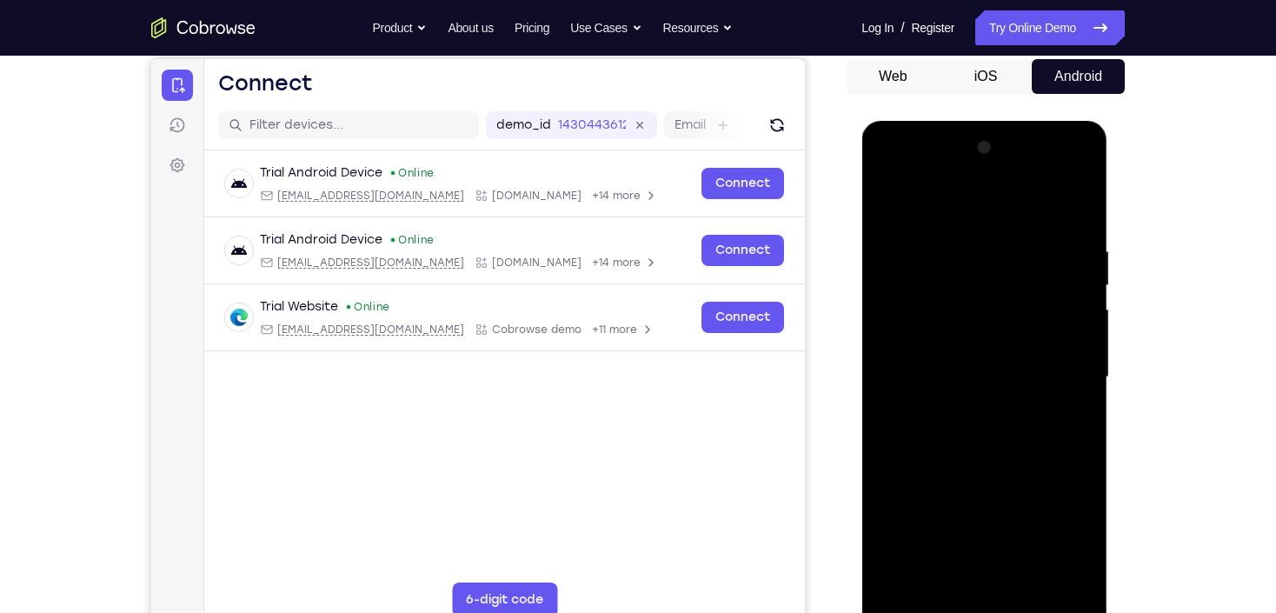
click at [952, 208] on div at bounding box center [983, 377] width 219 height 487
click at [938, 209] on div at bounding box center [983, 377] width 219 height 487
click at [1061, 369] on div at bounding box center [983, 377] width 219 height 487
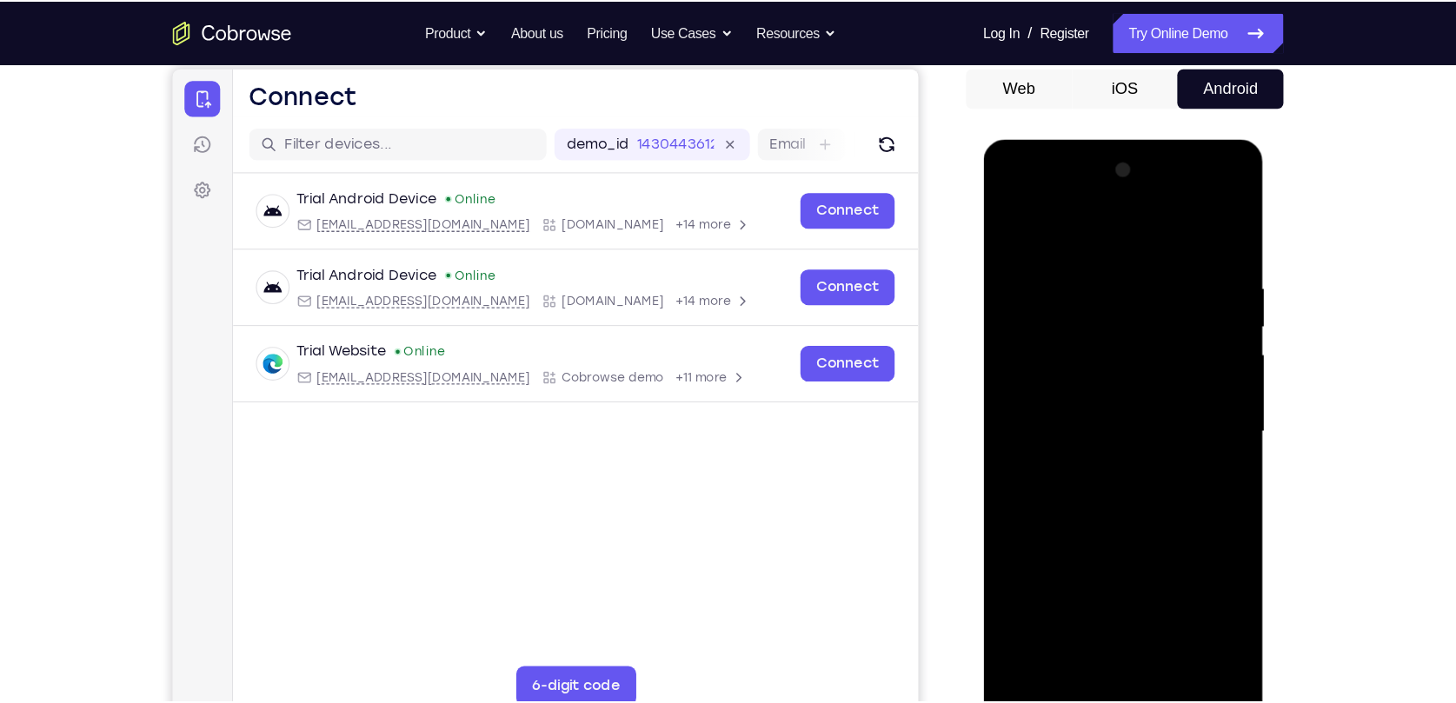
scroll to position [166, 0]
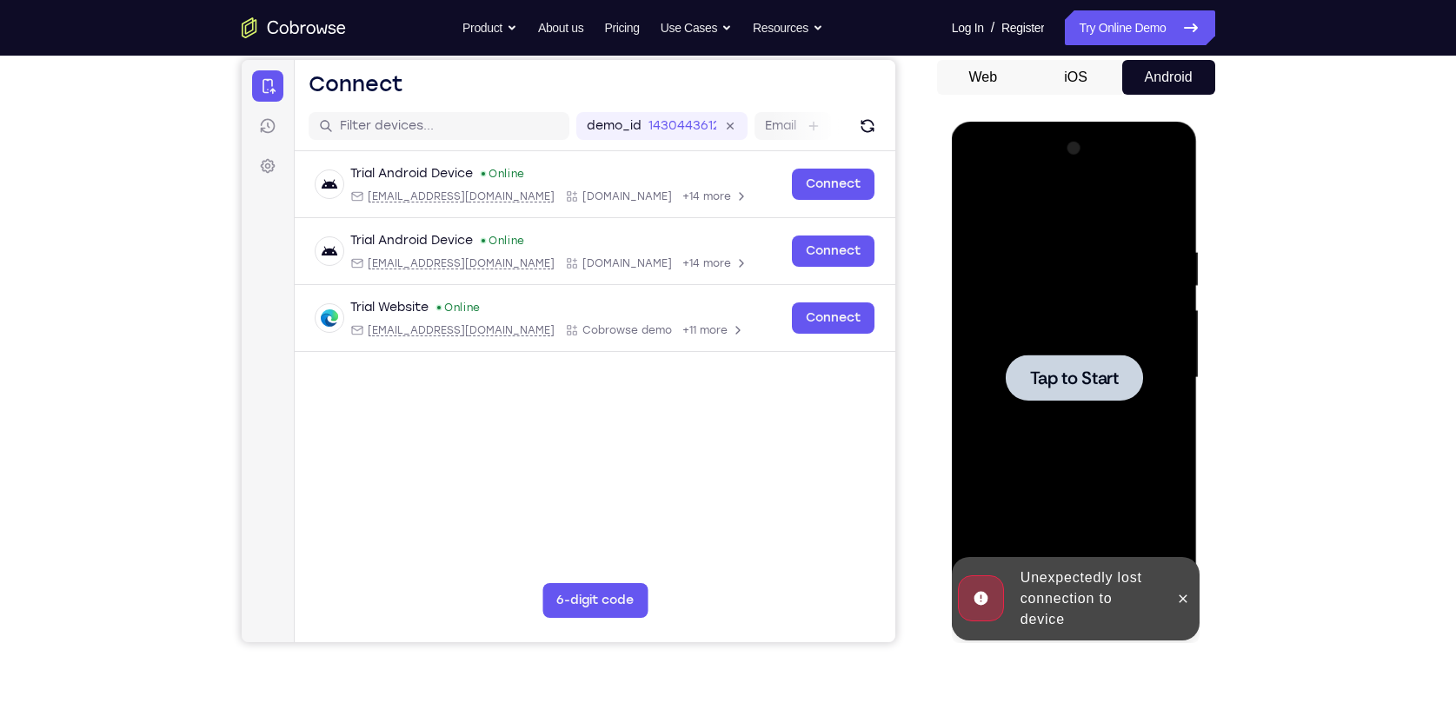
click at [1071, 444] on div at bounding box center [1074, 378] width 219 height 487
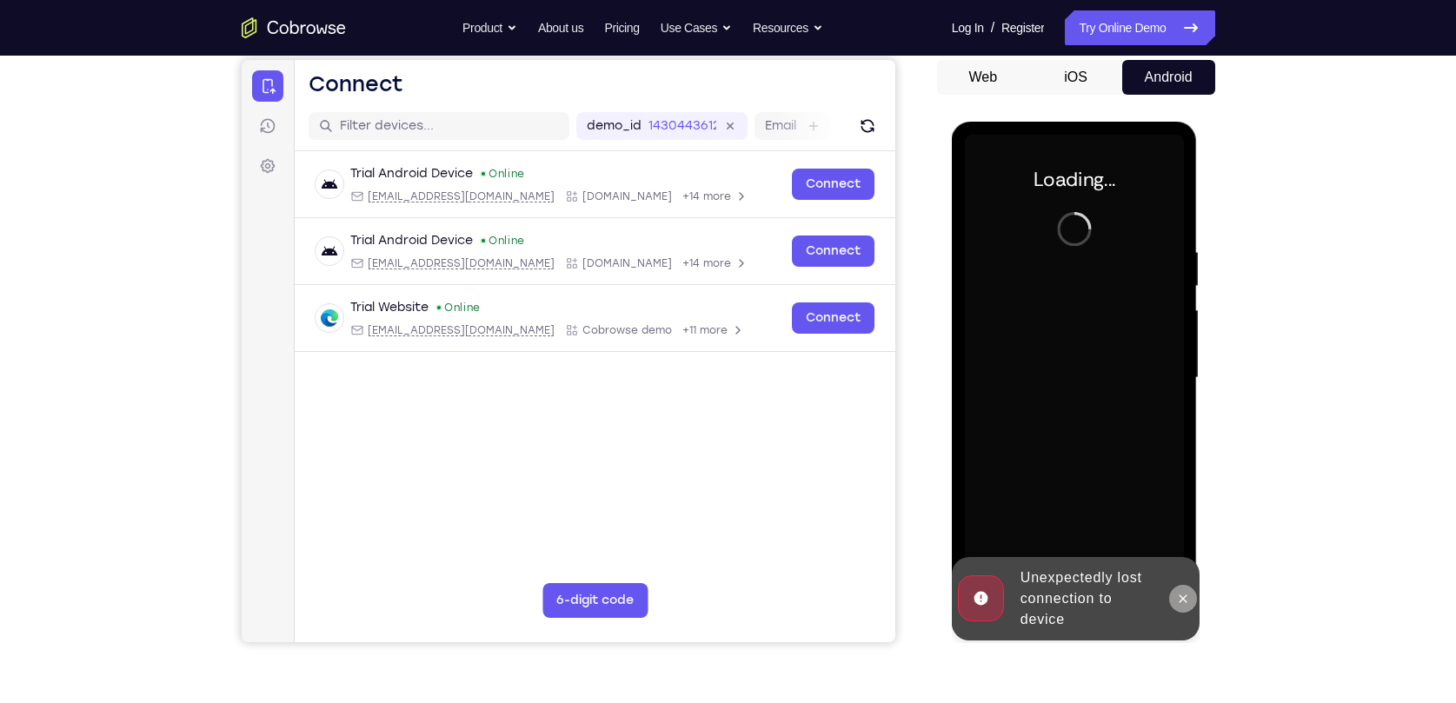
click at [1187, 607] on button at bounding box center [1183, 599] width 28 height 28
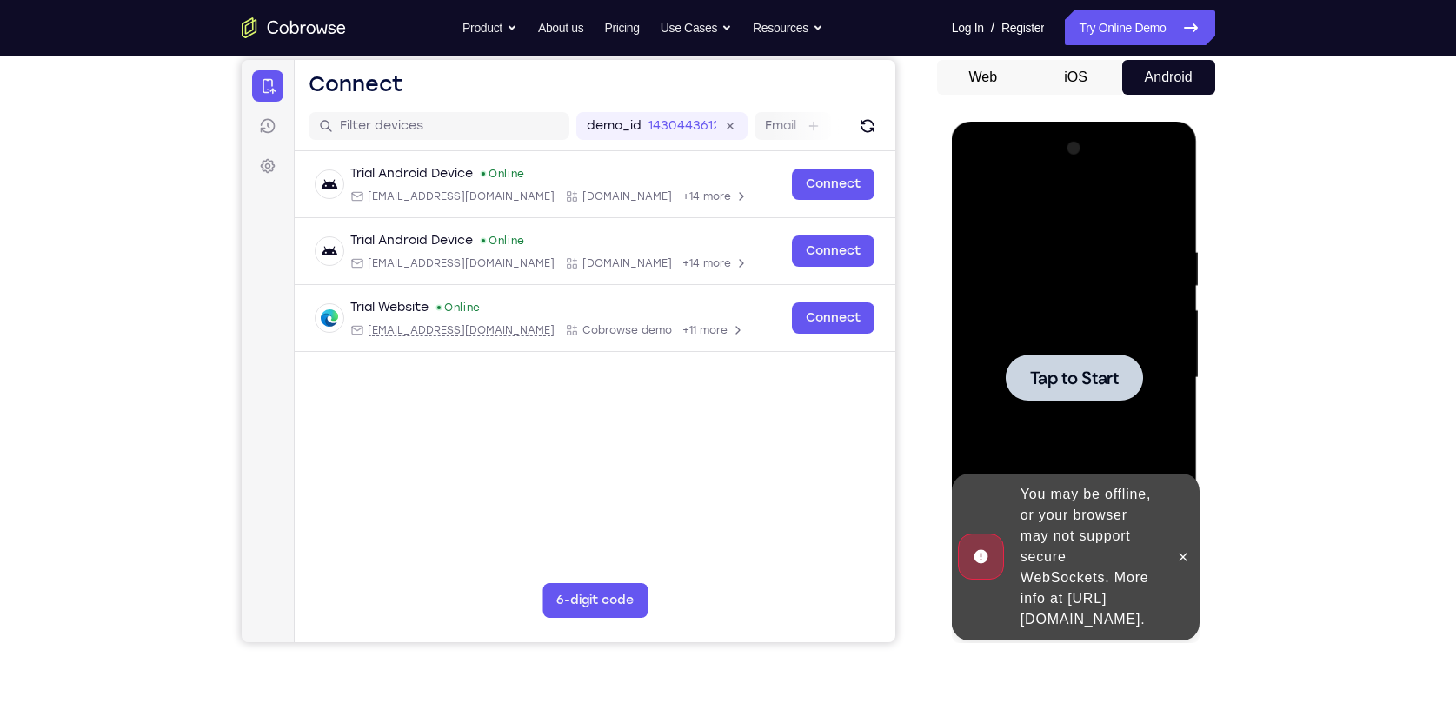
click at [1094, 358] on div at bounding box center [1073, 378] width 137 height 46
click at [1101, 373] on span "Tap to Start" at bounding box center [1074, 377] width 89 height 17
click at [1191, 549] on button at bounding box center [1183, 557] width 28 height 28
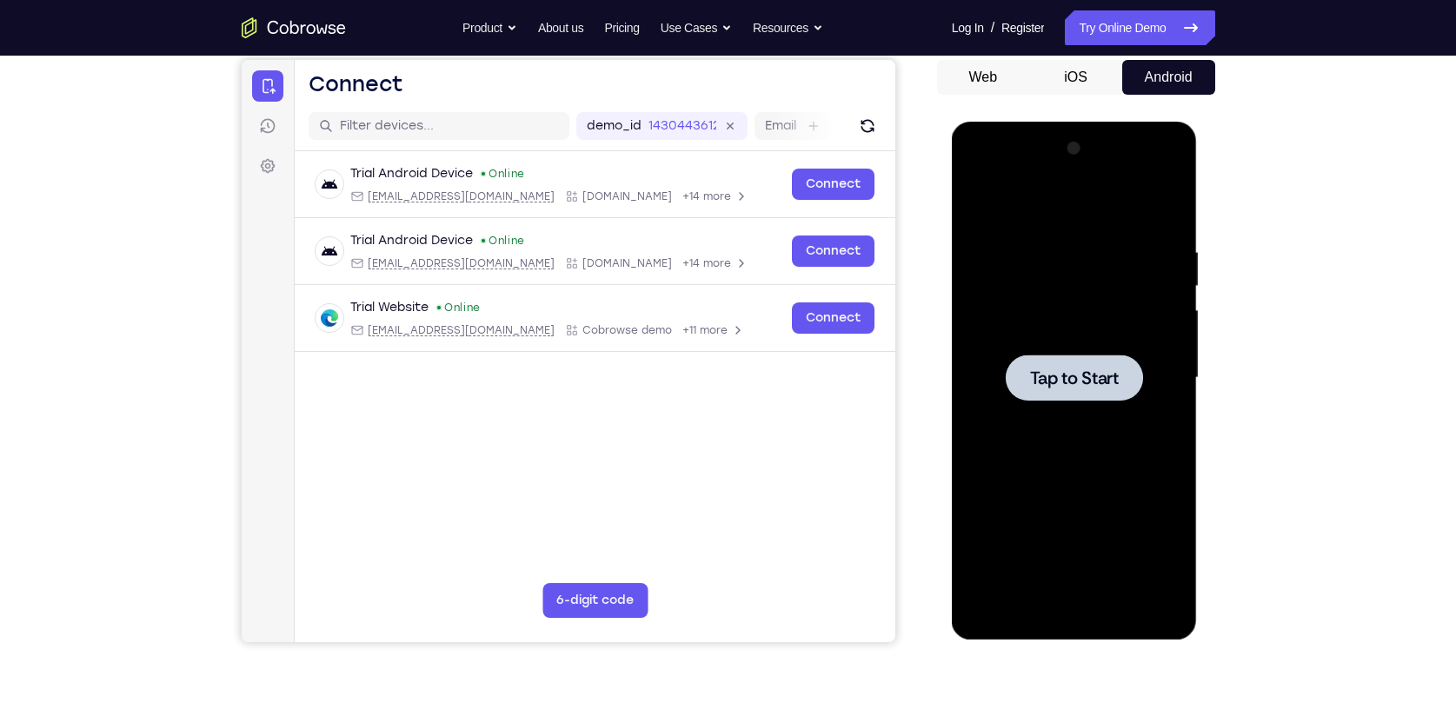
click at [1111, 328] on div at bounding box center [1074, 378] width 219 height 487
click at [1054, 384] on span "Tap to Start" at bounding box center [1074, 377] width 89 height 17
click at [1158, 17] on link "Try Online Demo" at bounding box center [1139, 27] width 149 height 35
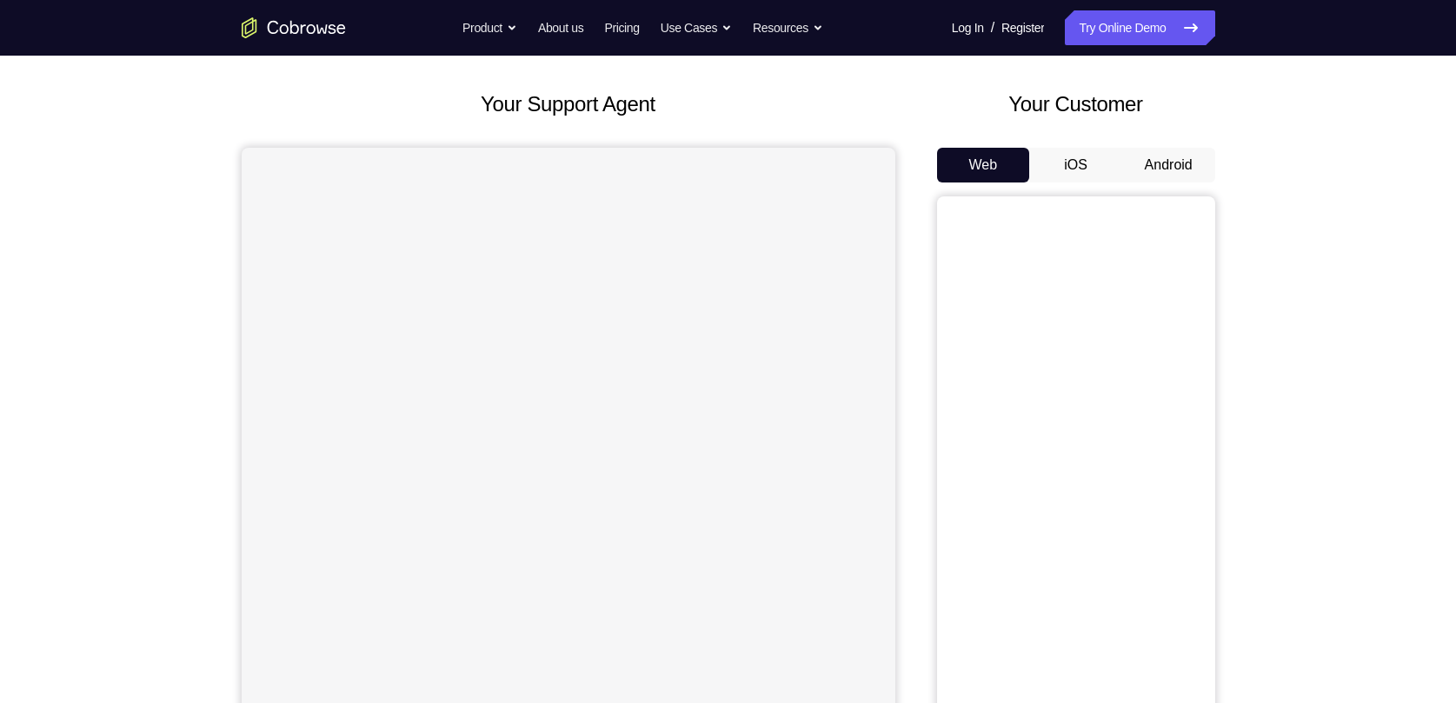
click at [1192, 156] on button "Android" at bounding box center [1168, 165] width 93 height 35
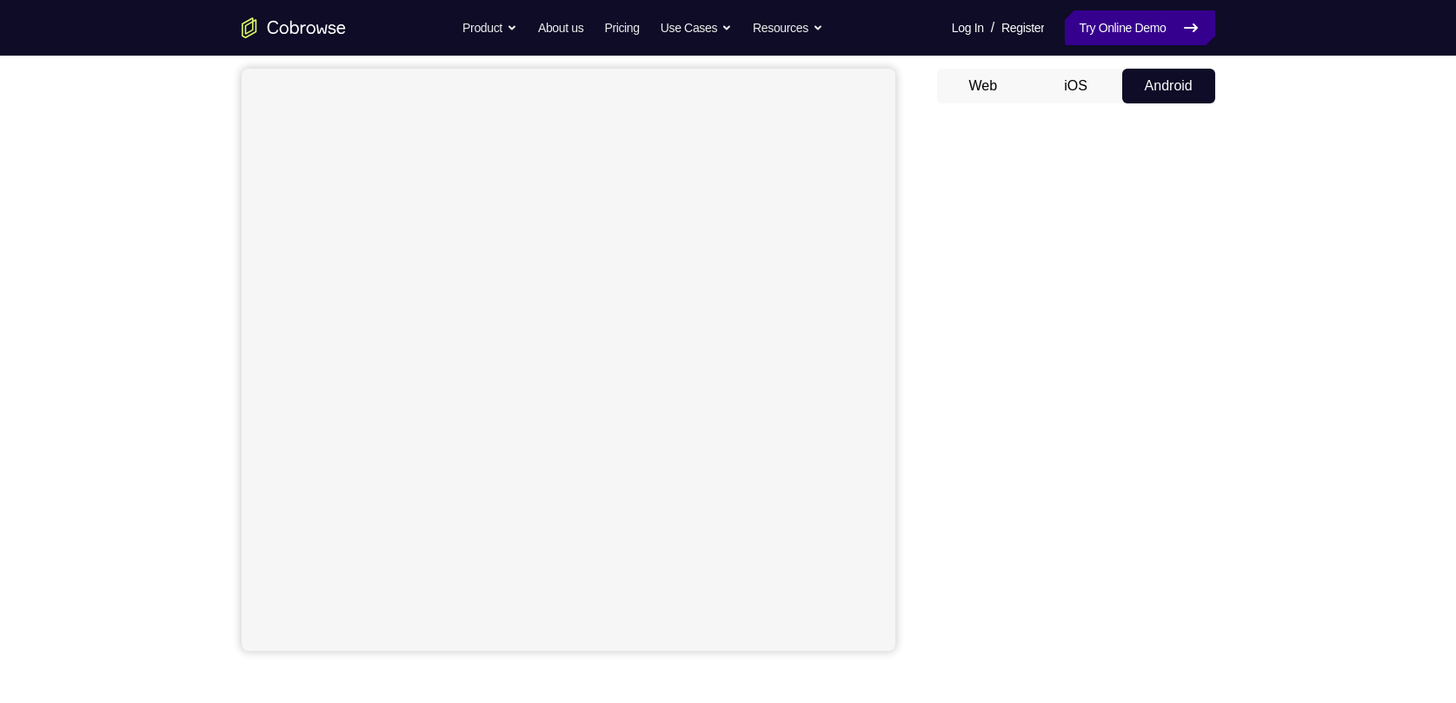
click at [1127, 19] on link "Try Online Demo" at bounding box center [1139, 27] width 149 height 35
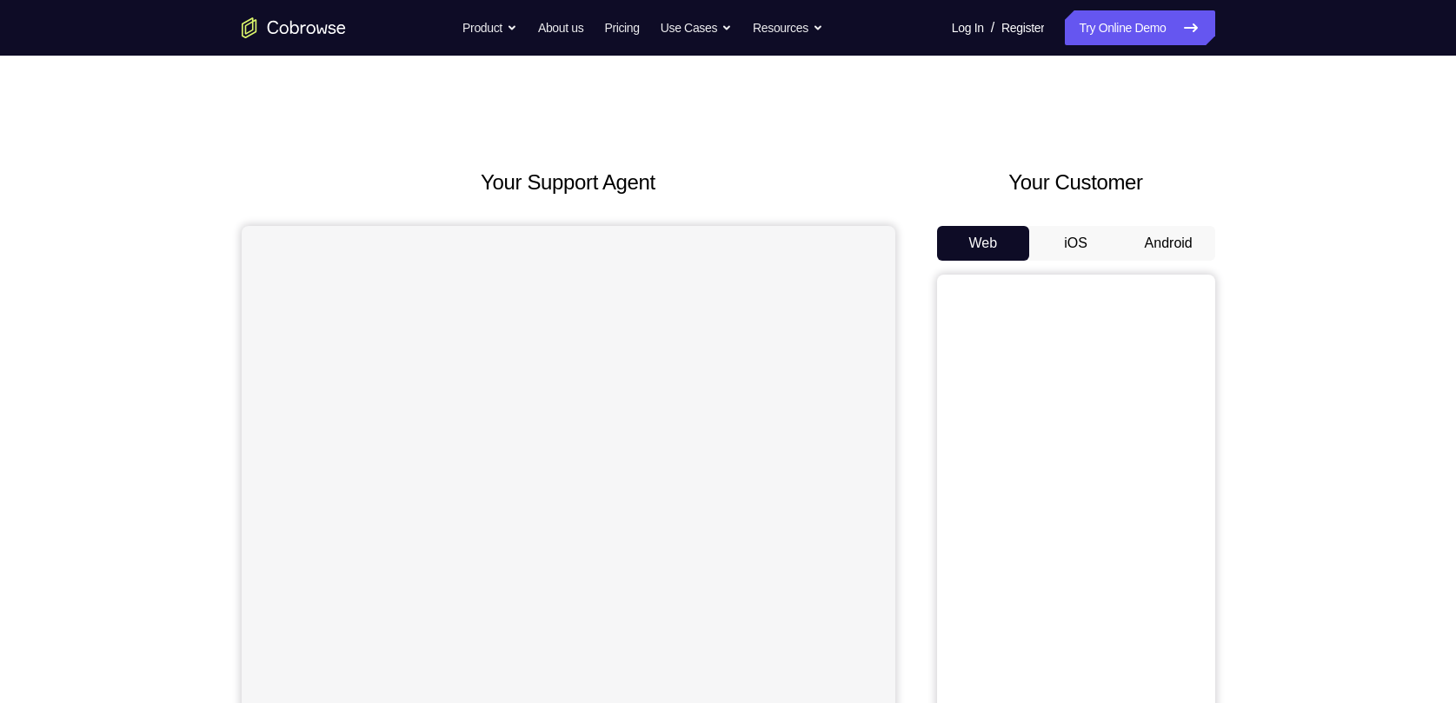
click at [1152, 248] on button "Android" at bounding box center [1168, 243] width 93 height 35
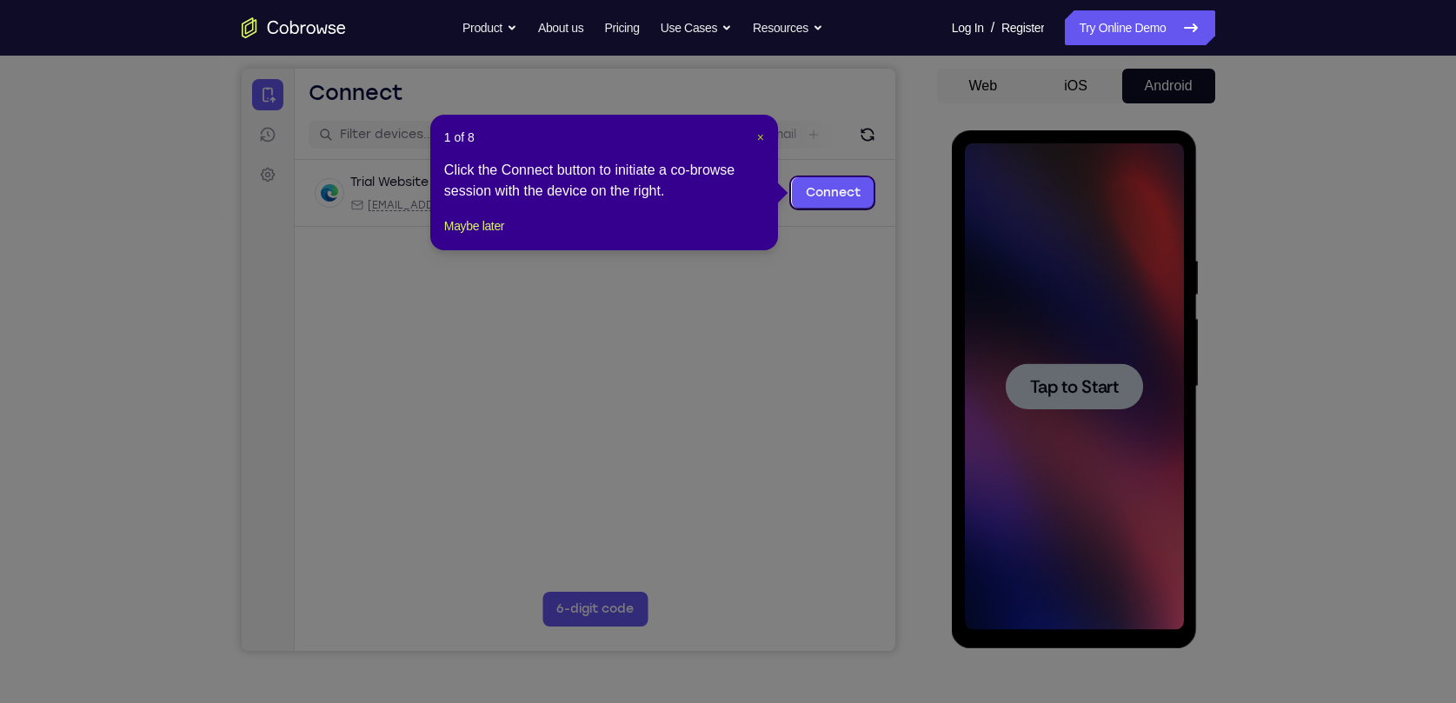
click at [760, 131] on span "×" at bounding box center [760, 137] width 7 height 14
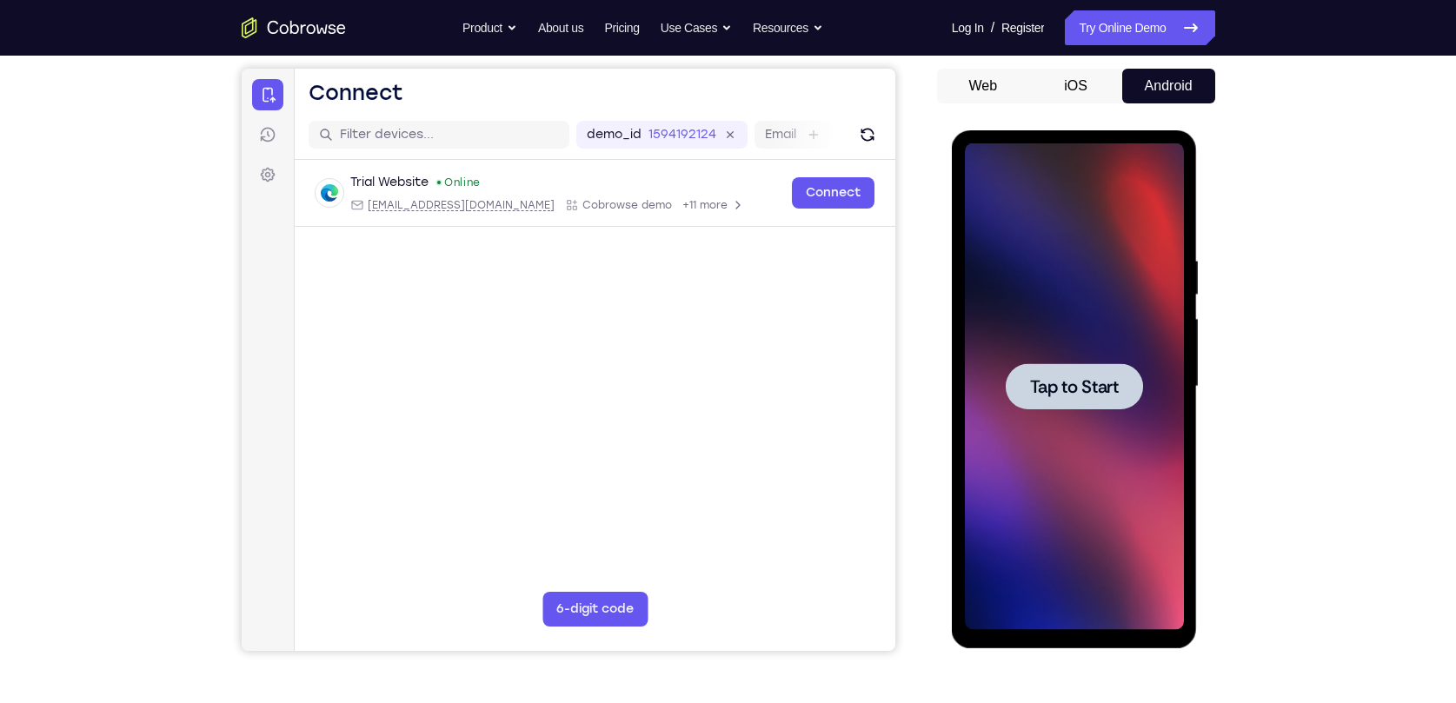
click at [1100, 347] on div at bounding box center [1074, 386] width 219 height 487
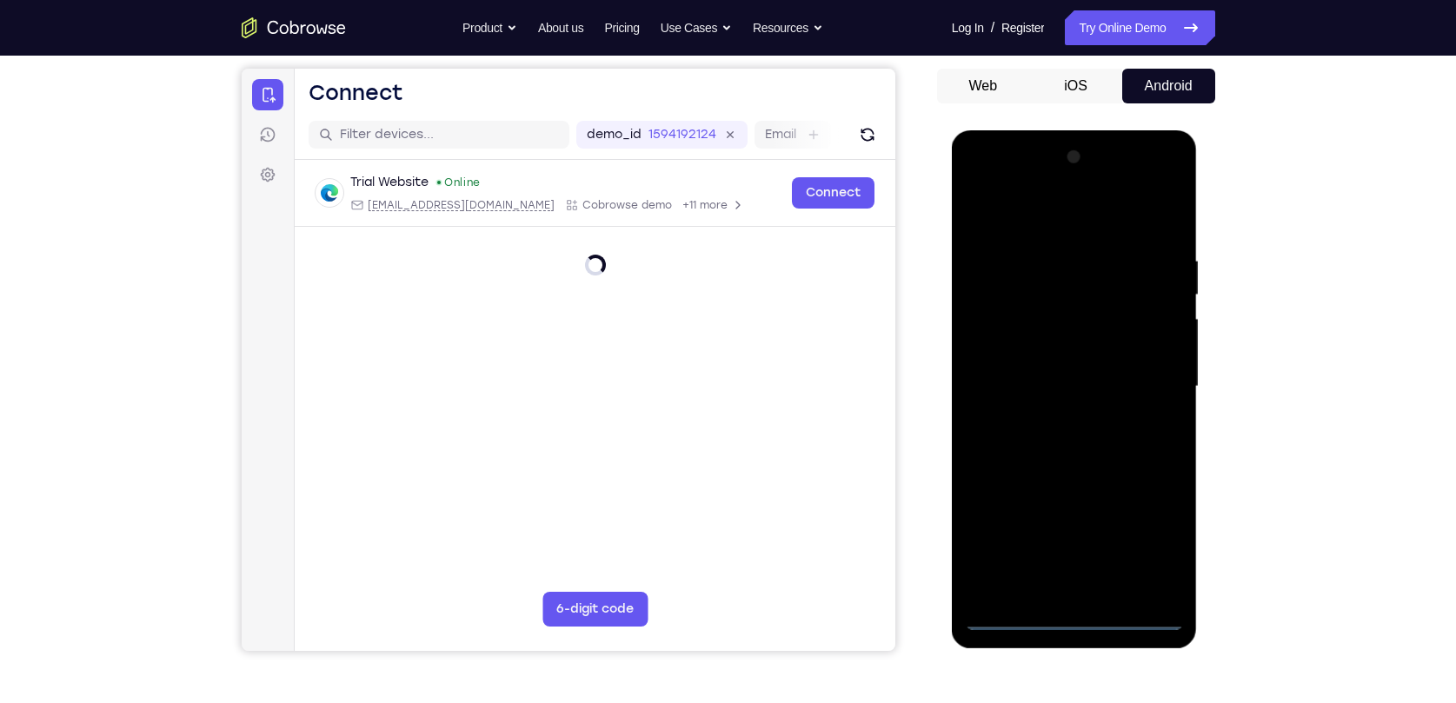
click at [1072, 614] on div at bounding box center [1074, 386] width 219 height 487
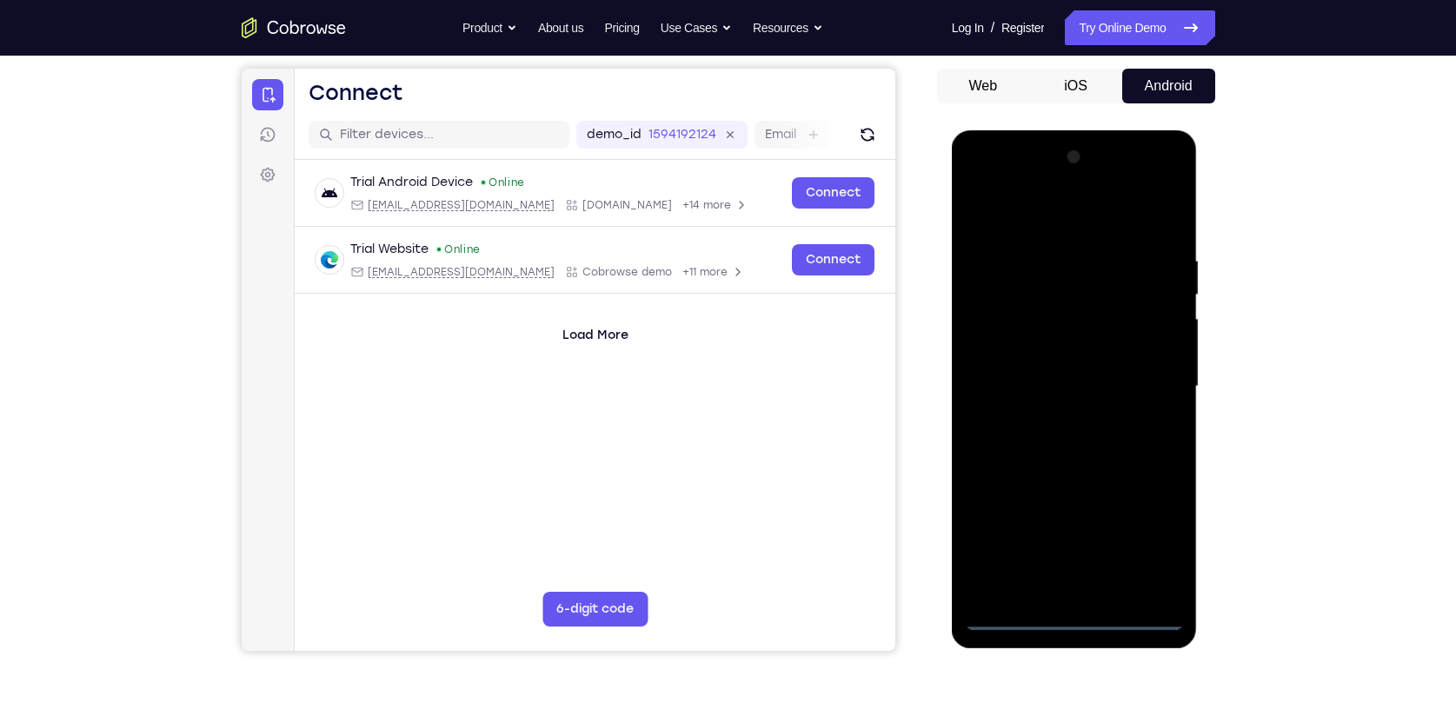
click at [1154, 547] on div at bounding box center [1074, 386] width 219 height 487
click at [1044, 226] on div at bounding box center [1074, 386] width 219 height 487
click at [1155, 382] on div at bounding box center [1074, 386] width 219 height 487
click at [1051, 417] on div at bounding box center [1074, 386] width 219 height 487
click at [1075, 359] on div at bounding box center [1074, 386] width 219 height 487
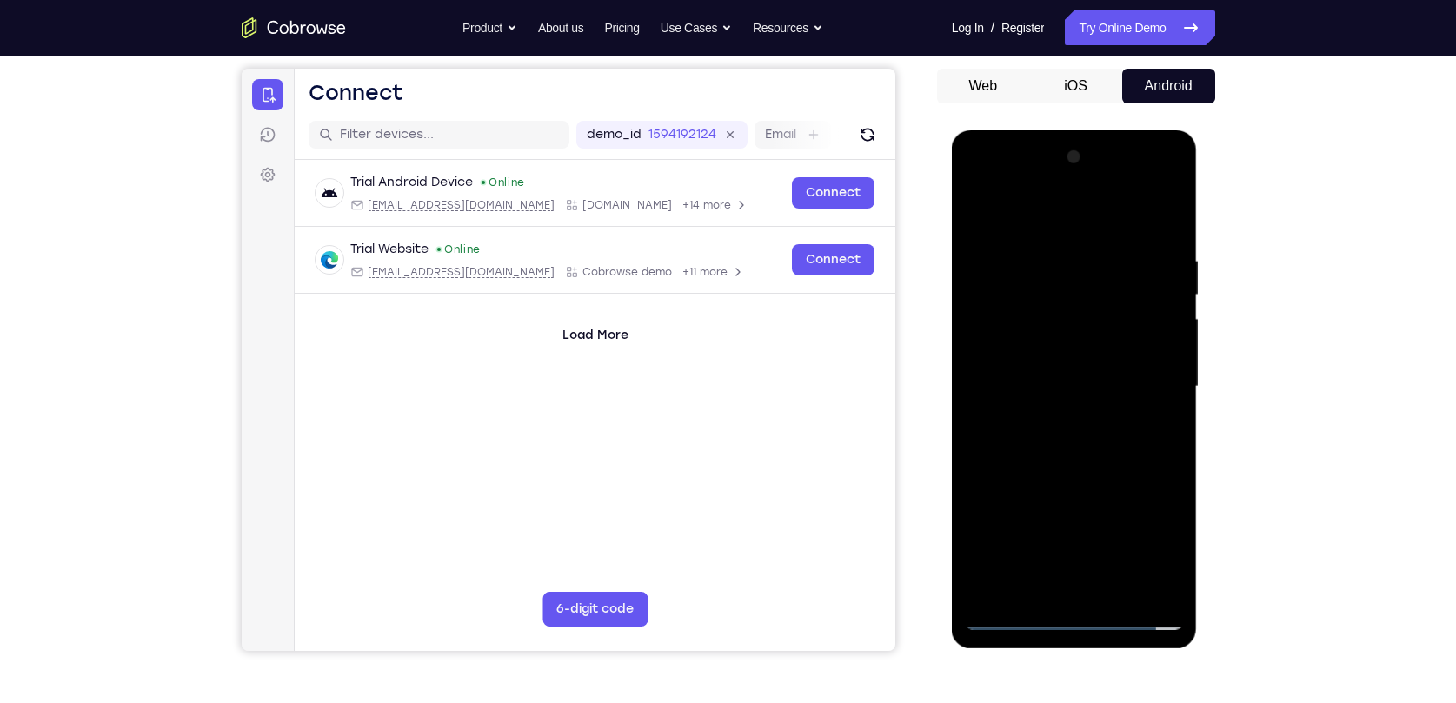
click at [1093, 360] on div at bounding box center [1074, 386] width 219 height 487
click at [1095, 392] on div at bounding box center [1074, 386] width 219 height 487
click at [1093, 443] on div at bounding box center [1074, 386] width 219 height 487
click at [1085, 435] on div at bounding box center [1074, 386] width 219 height 487
click at [1085, 443] on div at bounding box center [1074, 386] width 219 height 487
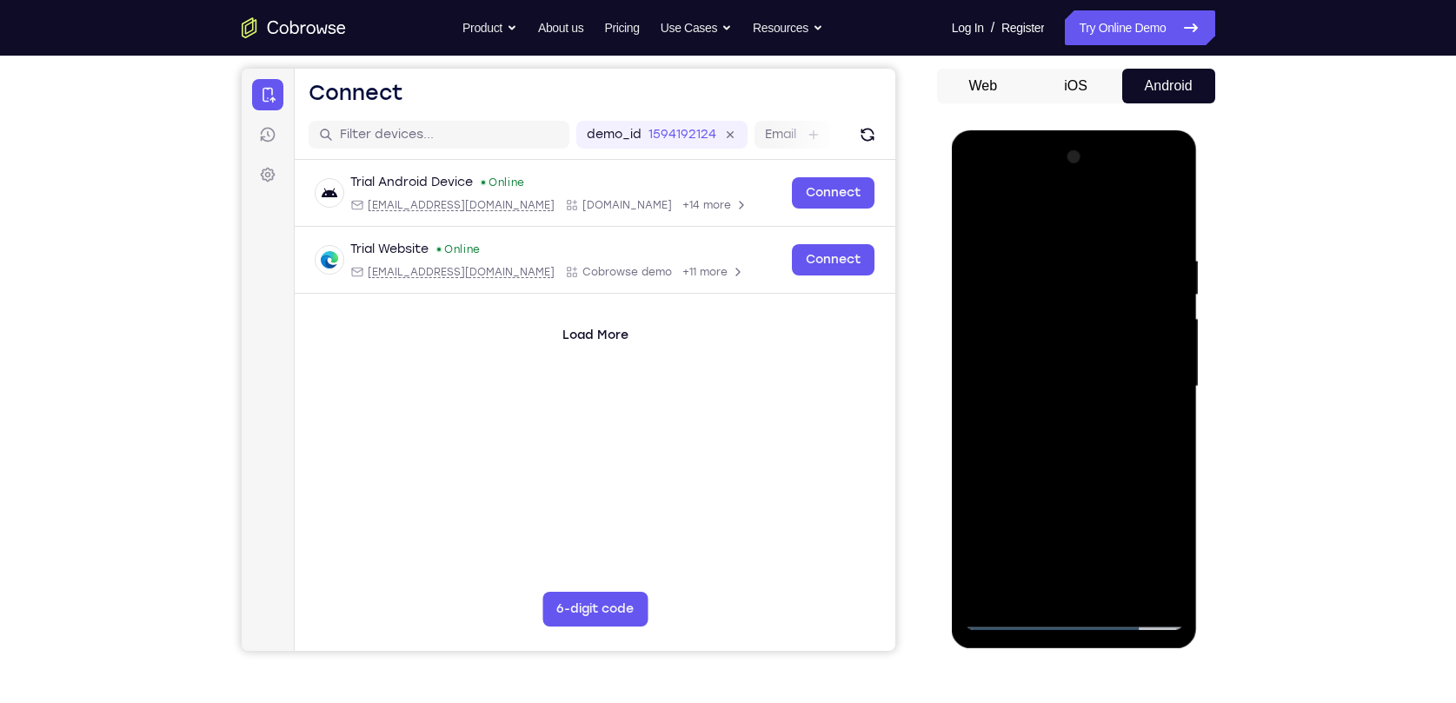
click at [1032, 440] on div at bounding box center [1074, 386] width 219 height 487
click at [1115, 594] on div at bounding box center [1074, 386] width 219 height 487
click at [1062, 418] on div at bounding box center [1074, 386] width 219 height 487
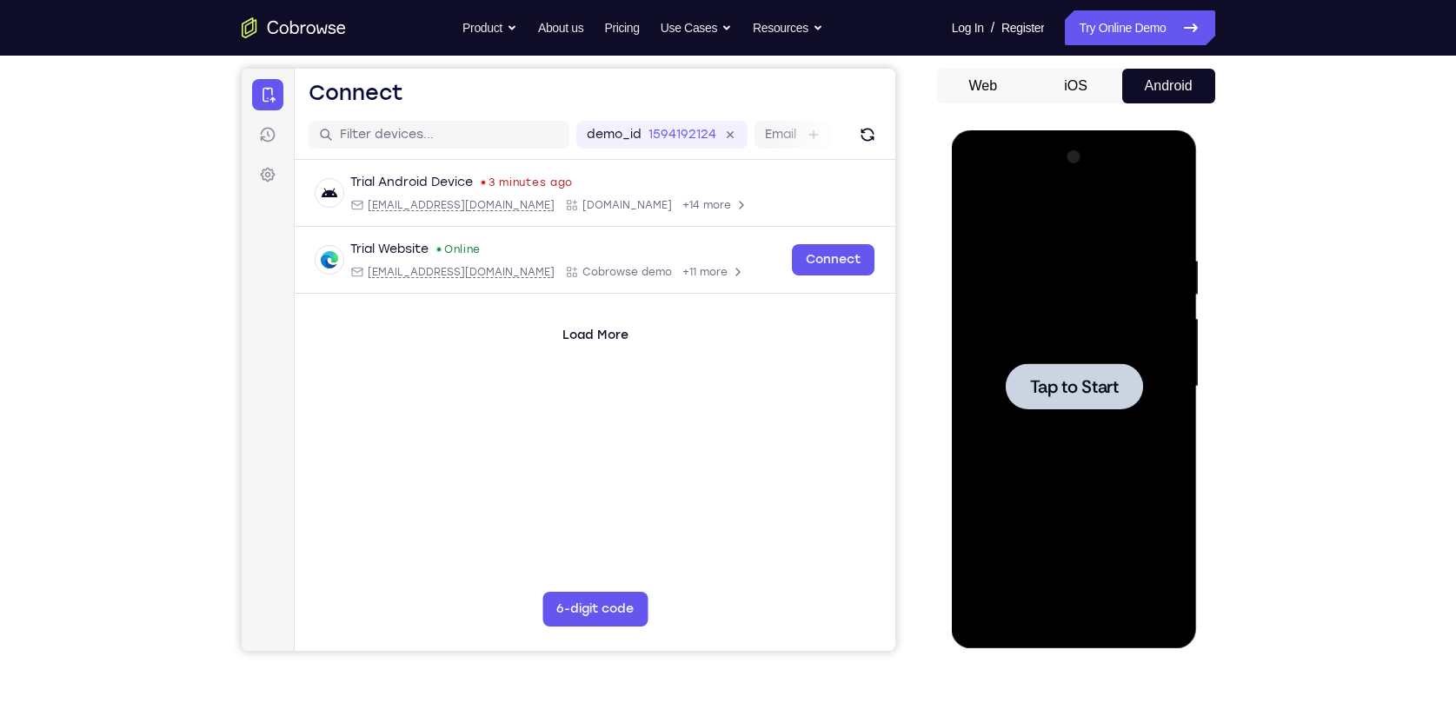
click at [1070, 373] on div at bounding box center [1073, 386] width 137 height 46
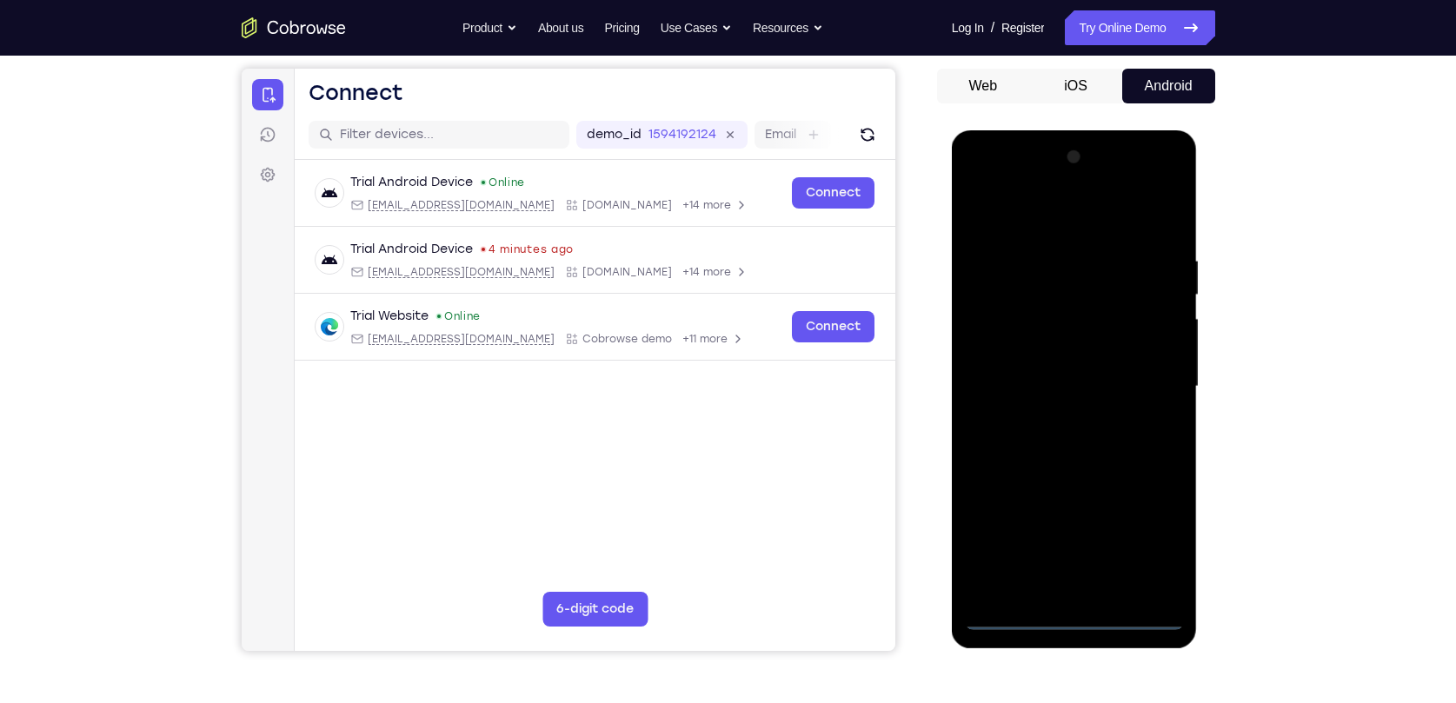
click at [1068, 614] on div at bounding box center [1074, 386] width 219 height 487
click at [1144, 544] on div at bounding box center [1074, 386] width 219 height 487
click at [1054, 222] on div at bounding box center [1074, 386] width 219 height 487
click at [1146, 370] on div at bounding box center [1074, 386] width 219 height 487
click at [1142, 378] on div at bounding box center [1074, 386] width 219 height 487
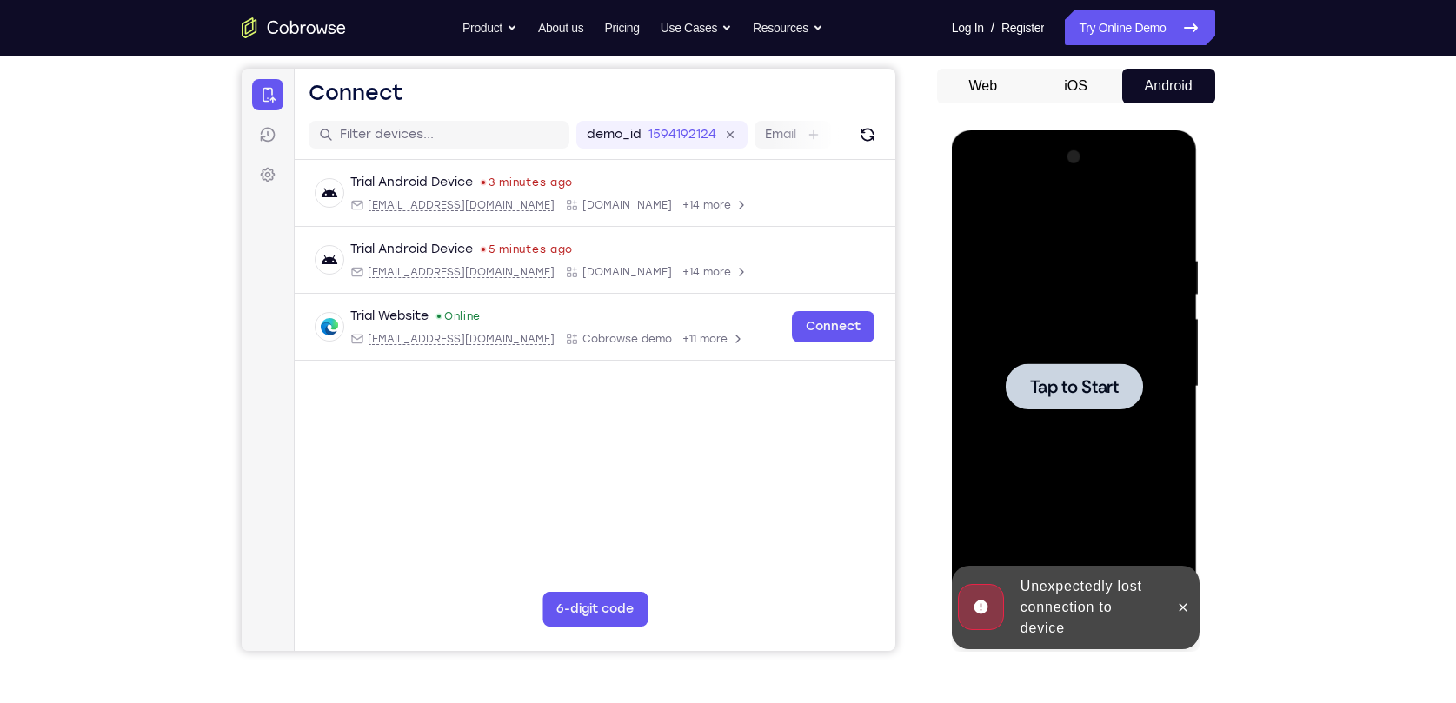
click at [1131, 302] on div at bounding box center [1074, 386] width 219 height 487
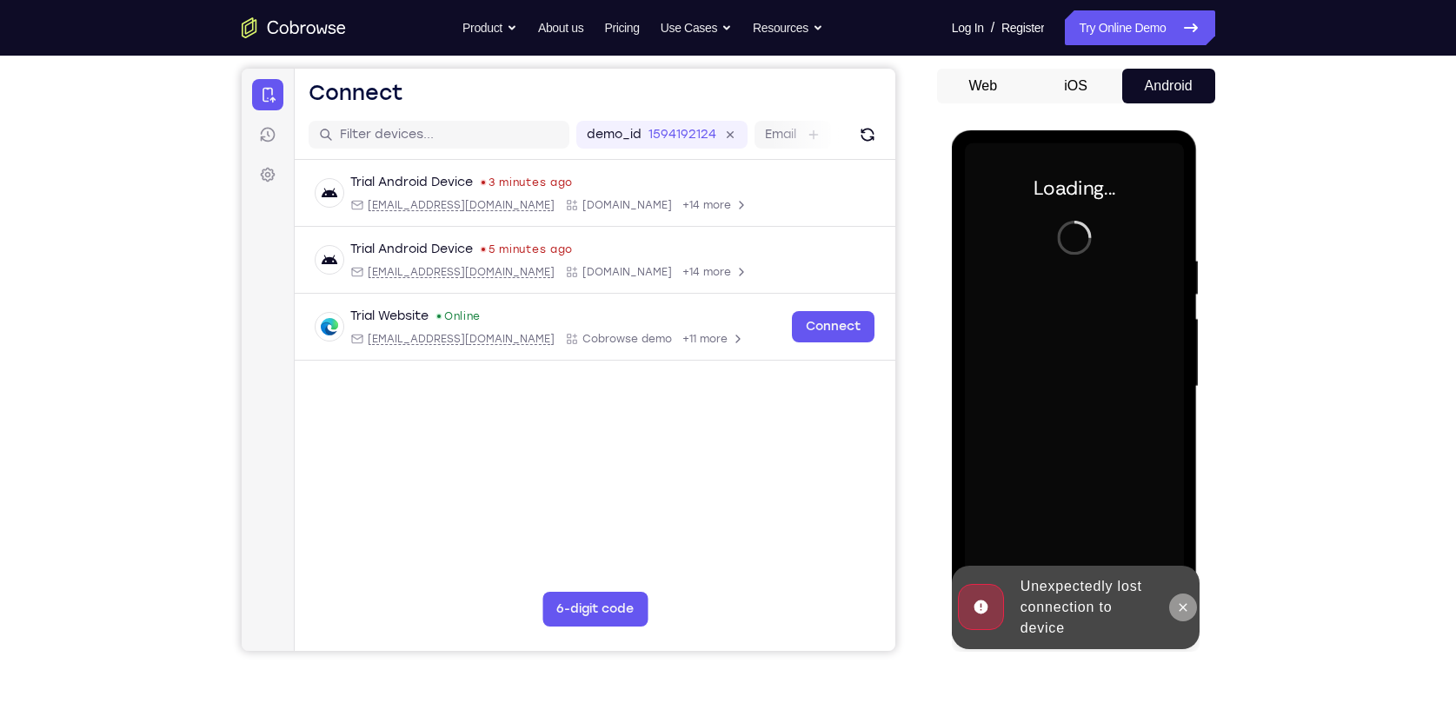
click at [1191, 614] on button at bounding box center [1183, 608] width 28 height 28
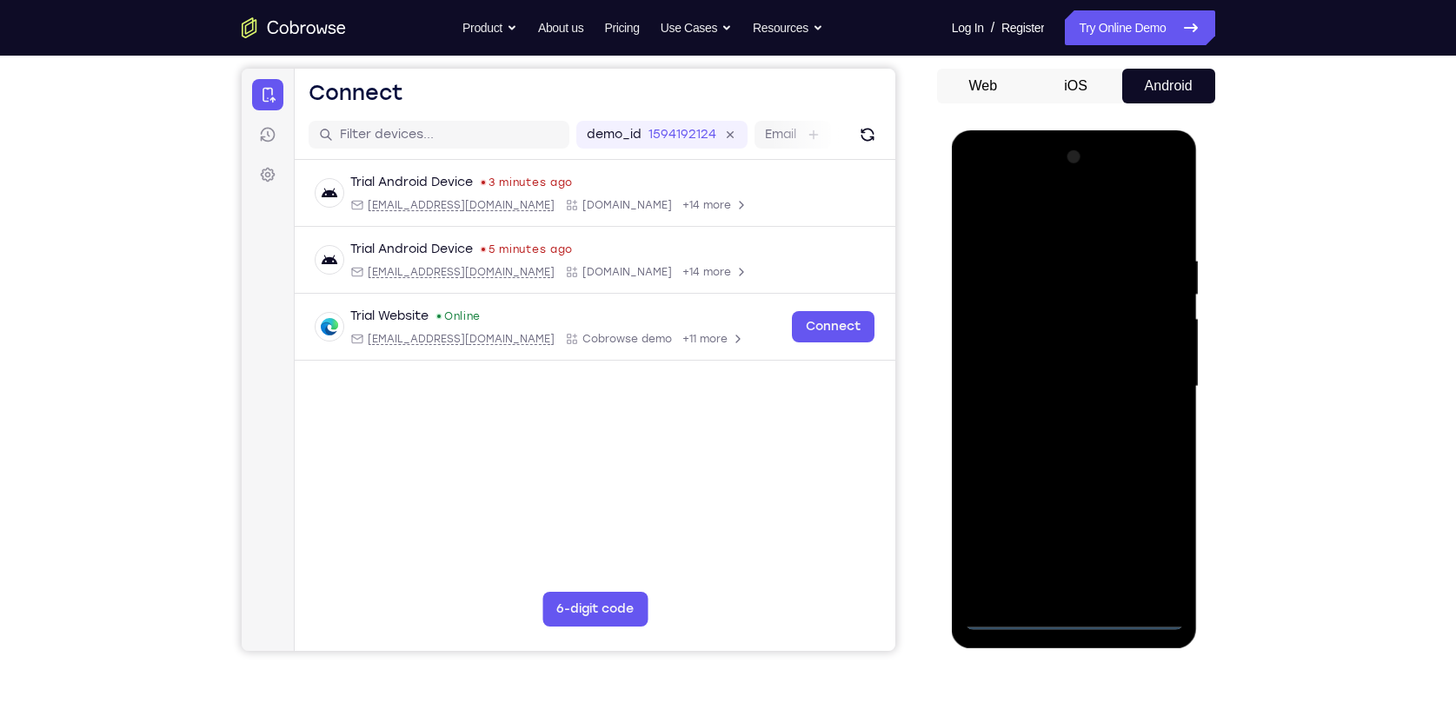
click at [1080, 626] on div at bounding box center [1074, 386] width 219 height 487
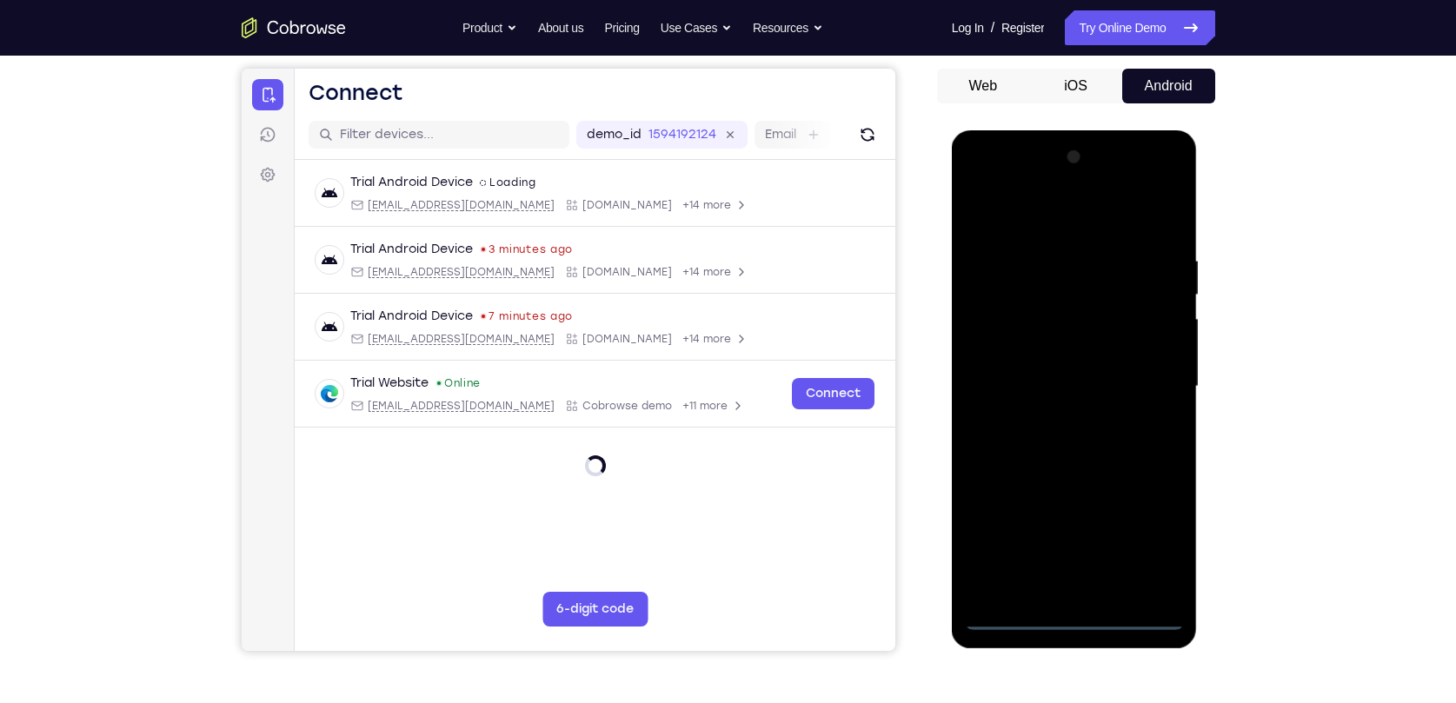
click at [1151, 532] on div at bounding box center [1074, 386] width 219 height 487
click at [1062, 215] on div at bounding box center [1074, 386] width 219 height 487
click at [1155, 382] on div at bounding box center [1074, 386] width 219 height 487
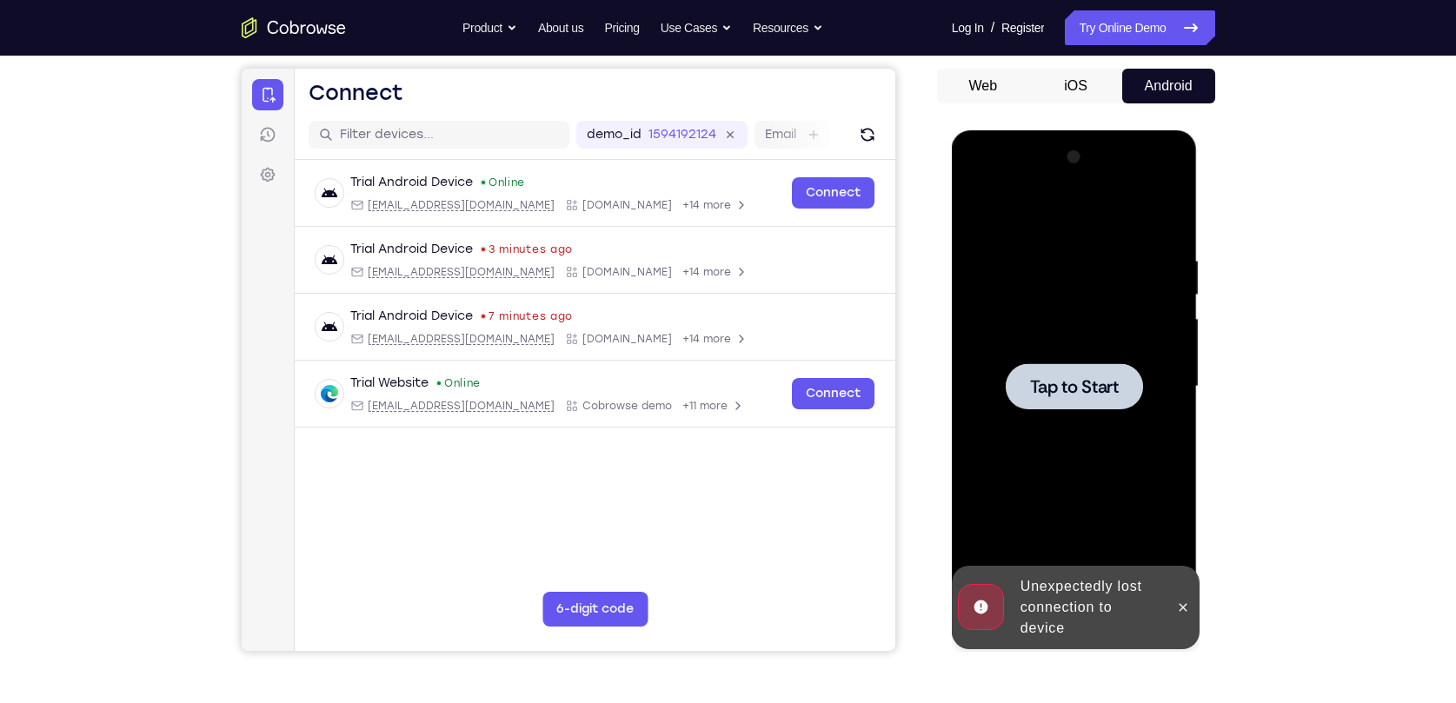
click at [1068, 336] on div at bounding box center [1074, 386] width 219 height 487
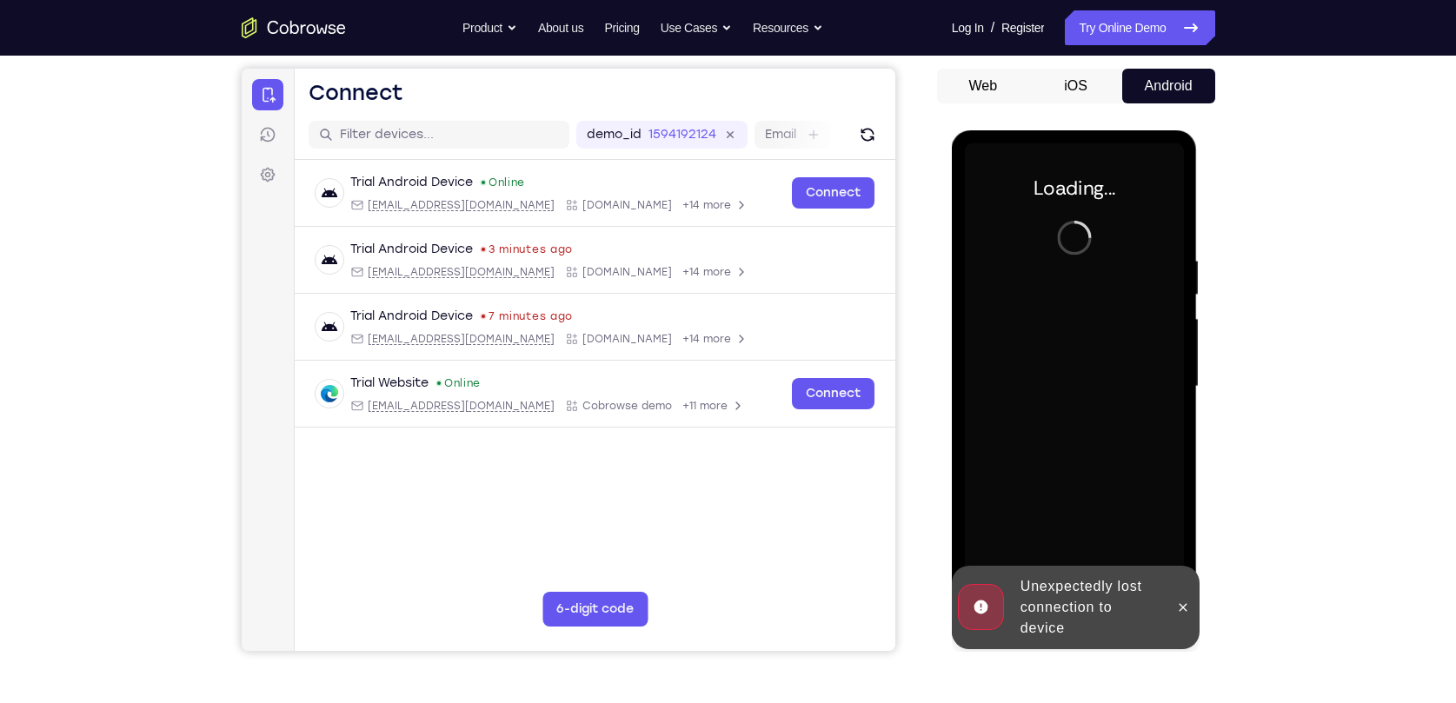
click at [1069, 340] on div at bounding box center [1074, 386] width 219 height 487
click at [1183, 607] on icon at bounding box center [1183, 607] width 8 height 8
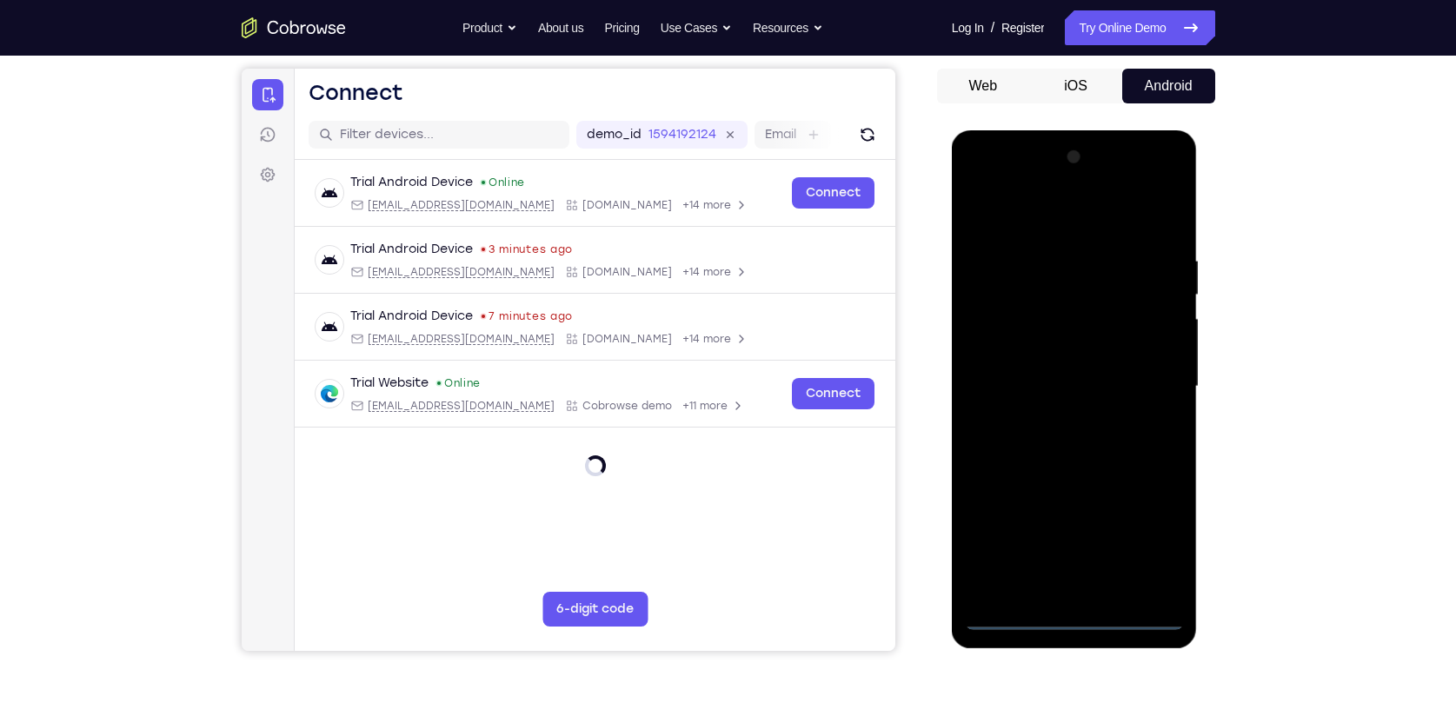
click at [1069, 620] on div at bounding box center [1074, 386] width 219 height 487
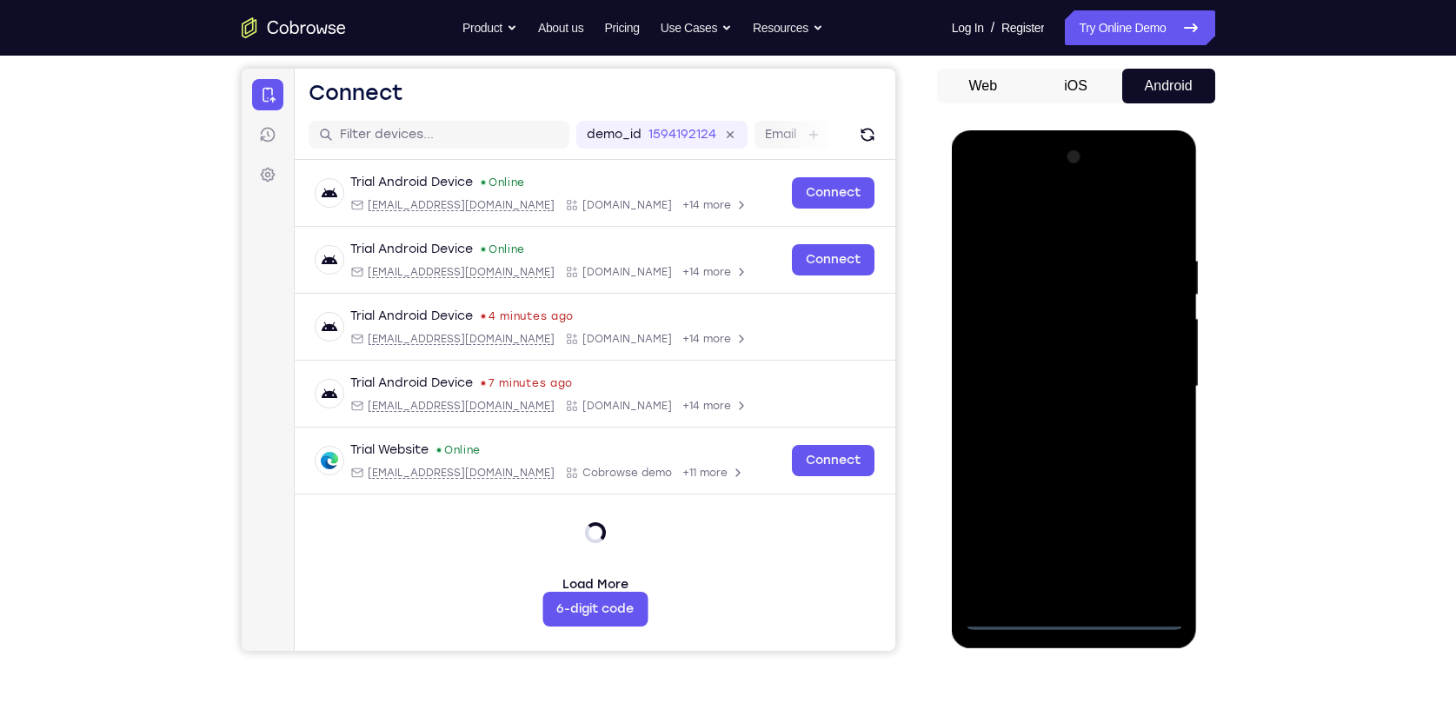
click at [1138, 548] on div at bounding box center [1074, 386] width 219 height 487
click at [1168, 547] on div at bounding box center [1074, 386] width 219 height 487
click at [1045, 211] on div at bounding box center [1074, 386] width 219 height 487
click at [1149, 382] on div at bounding box center [1074, 386] width 219 height 487
click at [1054, 420] on div at bounding box center [1074, 386] width 219 height 487
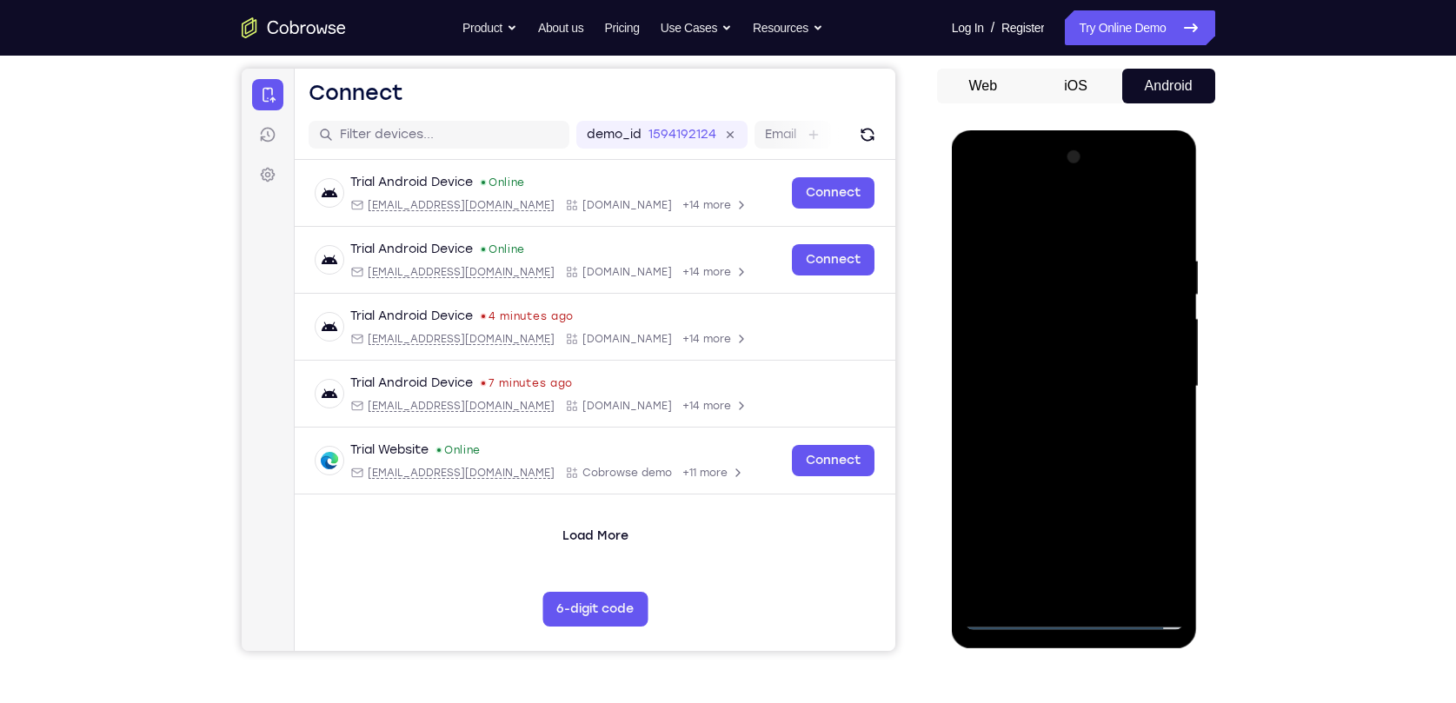
click at [1048, 367] on div at bounding box center [1074, 386] width 219 height 487
click at [1027, 352] on div at bounding box center [1074, 386] width 219 height 487
click at [1038, 388] on div at bounding box center [1074, 386] width 219 height 487
click at [1090, 438] on div at bounding box center [1074, 386] width 219 height 487
click at [1070, 451] on div at bounding box center [1074, 386] width 219 height 487
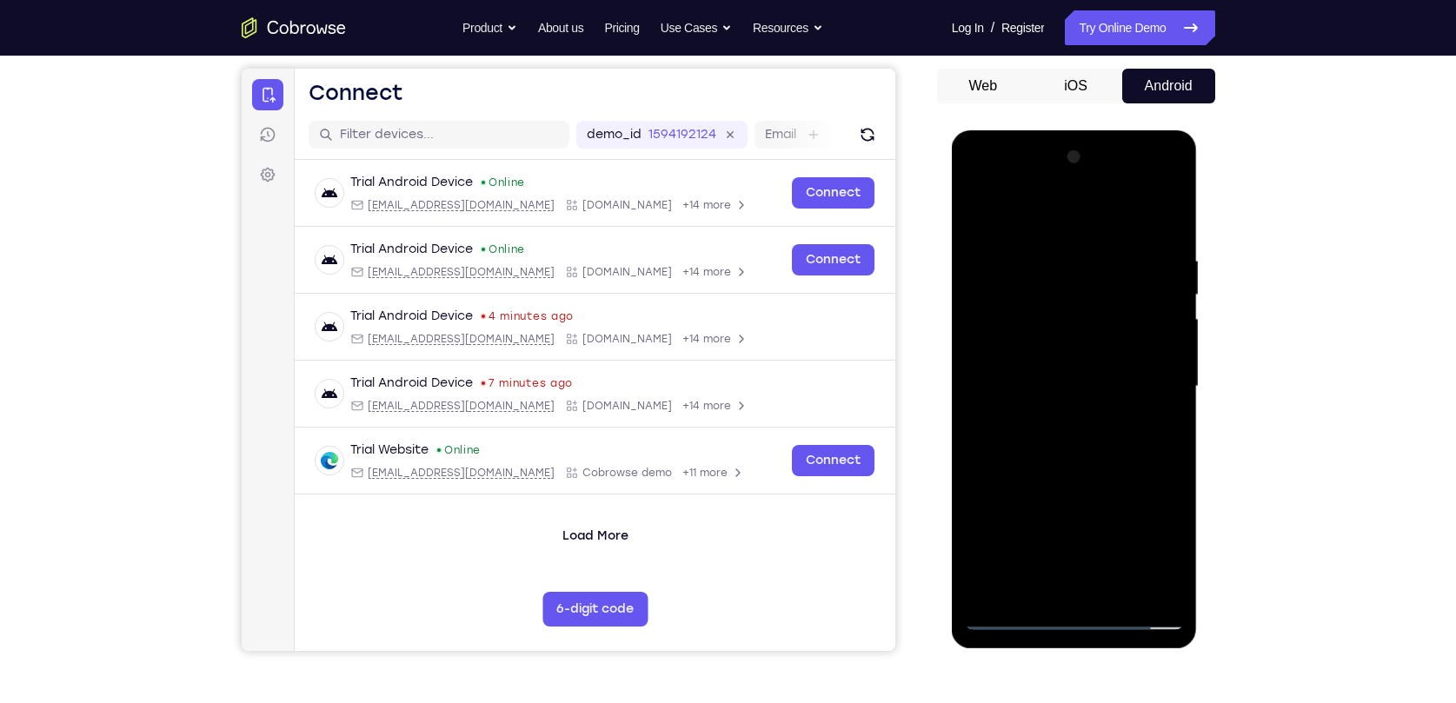
click at [1074, 448] on div at bounding box center [1074, 386] width 219 height 487
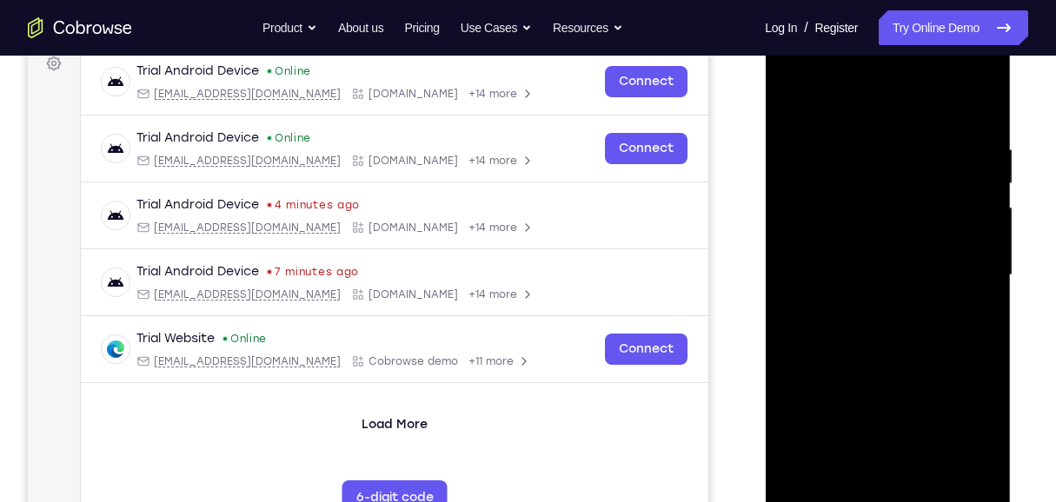
scroll to position [273, 0]
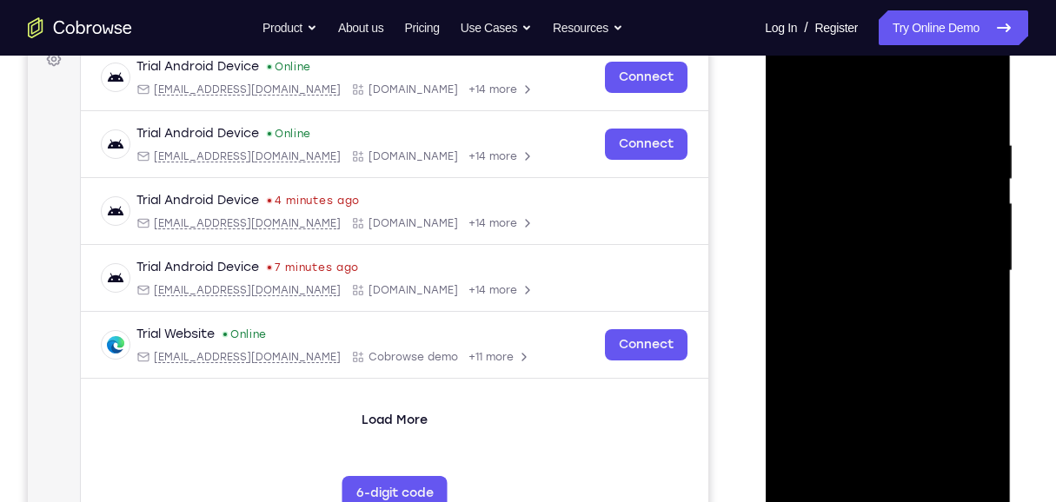
click at [982, 111] on div at bounding box center [887, 271] width 219 height 487
click at [932, 472] on div at bounding box center [887, 271] width 219 height 487
click at [928, 351] on div at bounding box center [887, 271] width 219 height 487
click at [891, 284] on div at bounding box center [887, 271] width 219 height 487
click at [793, 95] on div at bounding box center [887, 271] width 219 height 487
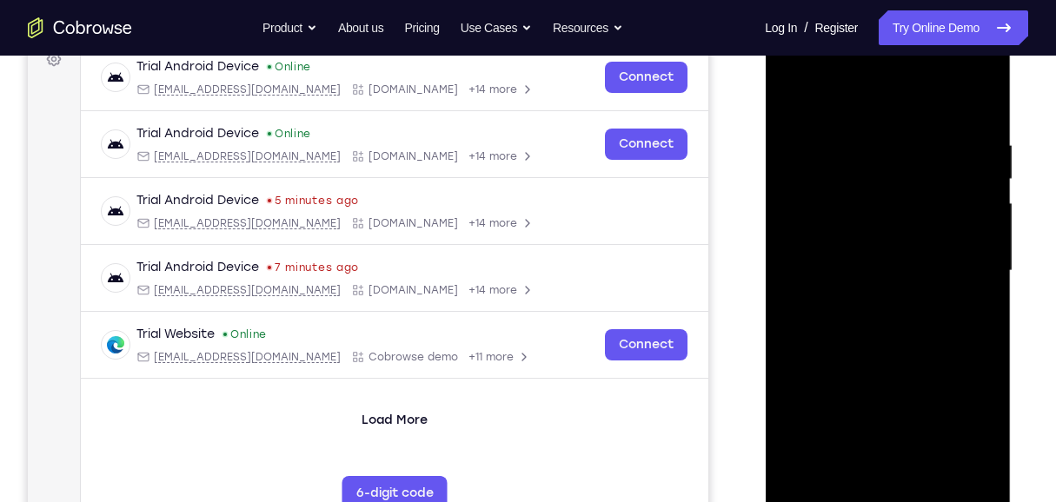
click at [793, 95] on div at bounding box center [887, 271] width 219 height 487
click at [852, 141] on div at bounding box center [887, 271] width 219 height 487
click at [993, 273] on div at bounding box center [887, 271] width 219 height 487
click at [974, 223] on div at bounding box center [887, 271] width 219 height 487
click at [961, 269] on div at bounding box center [887, 271] width 219 height 487
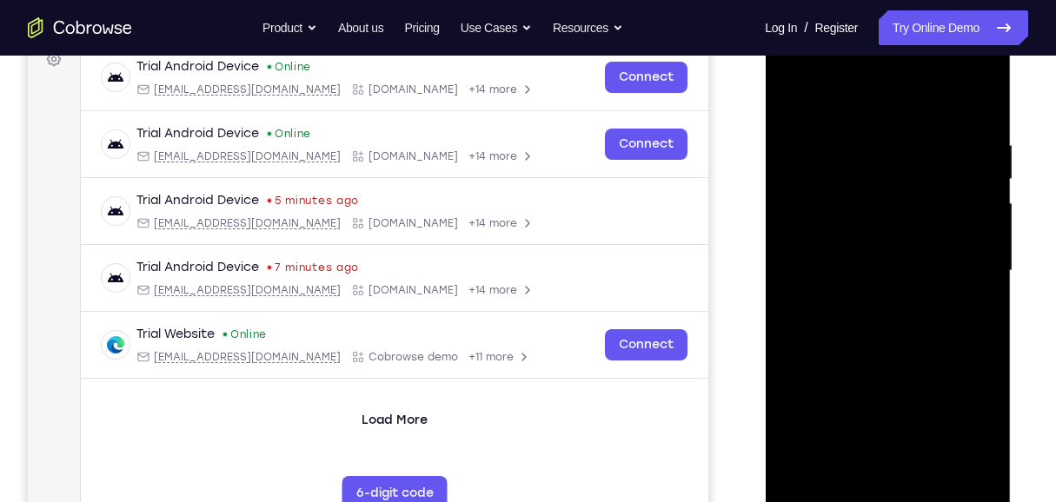
click at [971, 280] on div at bounding box center [887, 271] width 219 height 487
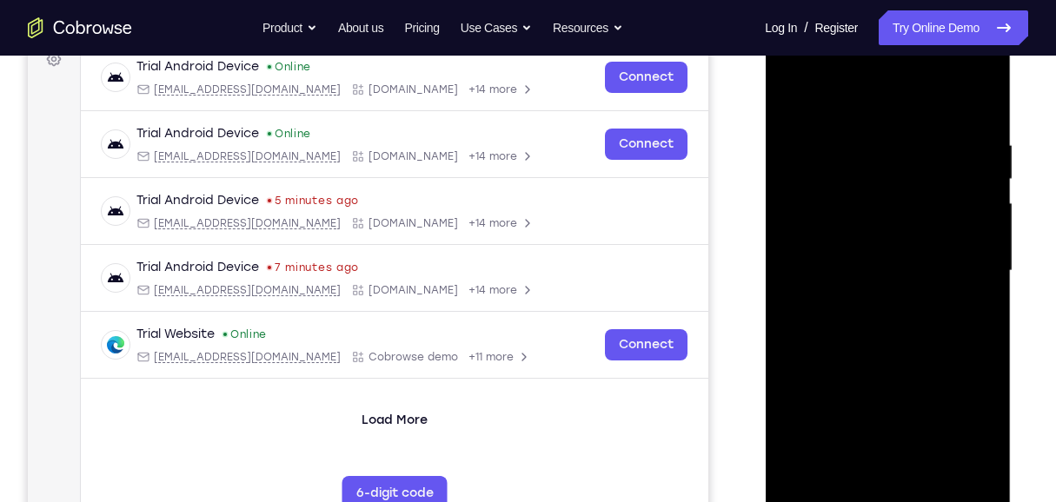
click at [971, 280] on div at bounding box center [887, 271] width 219 height 487
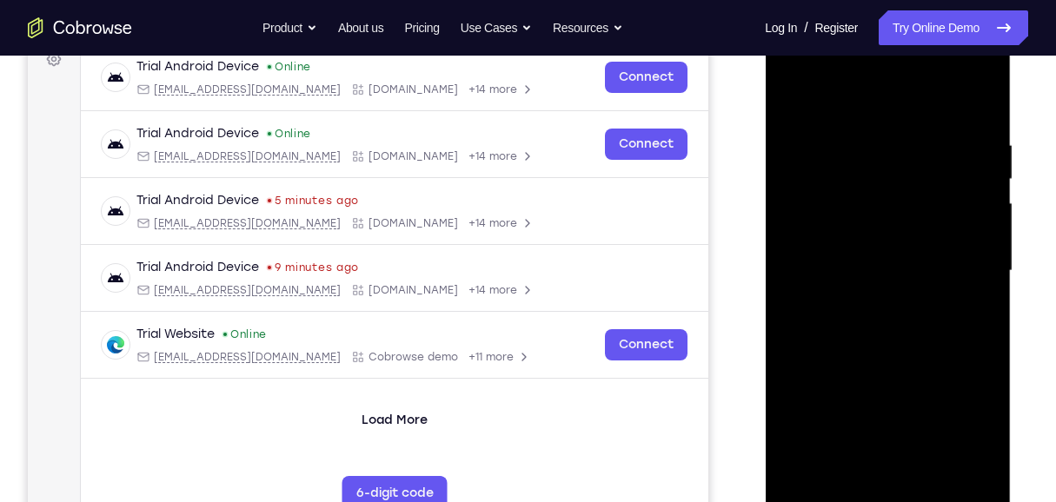
click at [943, 239] on div at bounding box center [887, 271] width 219 height 487
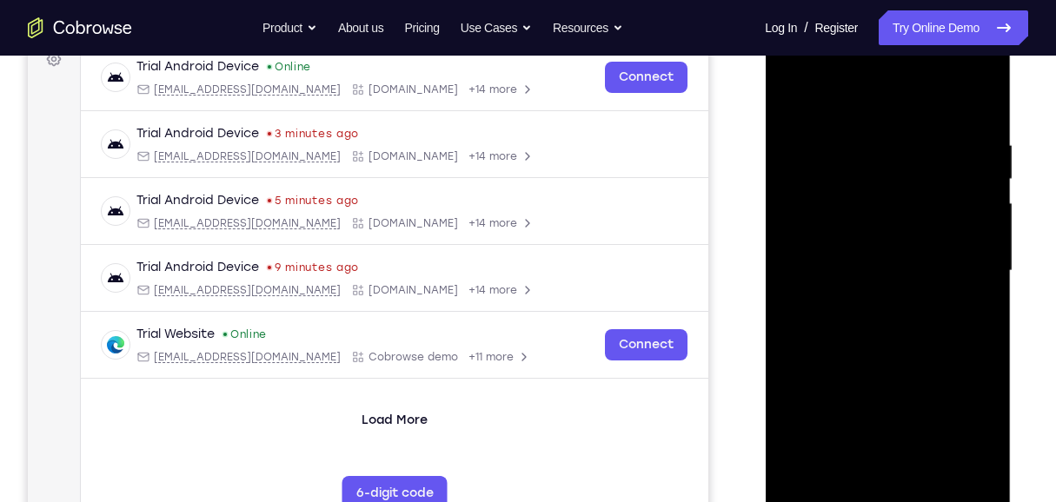
click at [964, 283] on div at bounding box center [887, 271] width 219 height 487
click at [971, 256] on div at bounding box center [887, 271] width 219 height 487
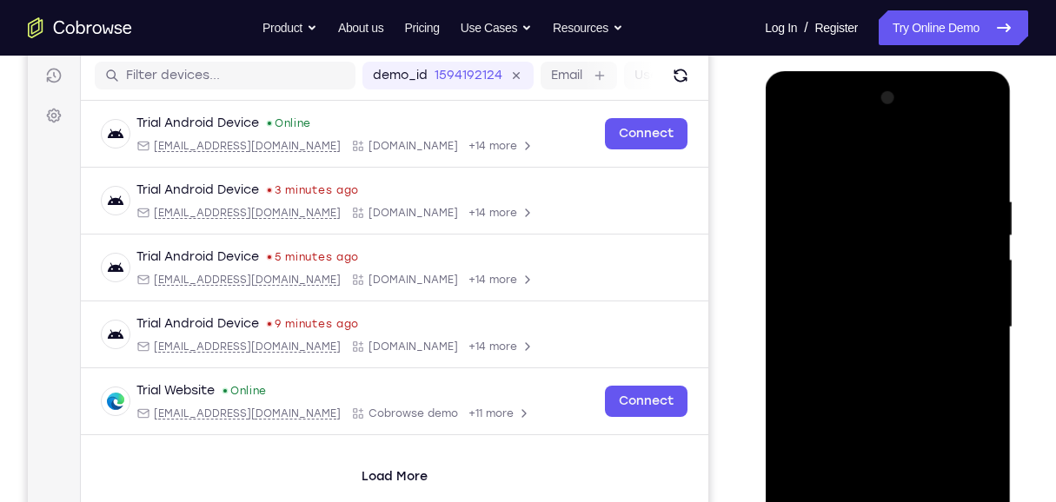
scroll to position [216, 0]
click at [974, 157] on div at bounding box center [887, 328] width 219 height 487
click at [980, 165] on div at bounding box center [887, 328] width 219 height 487
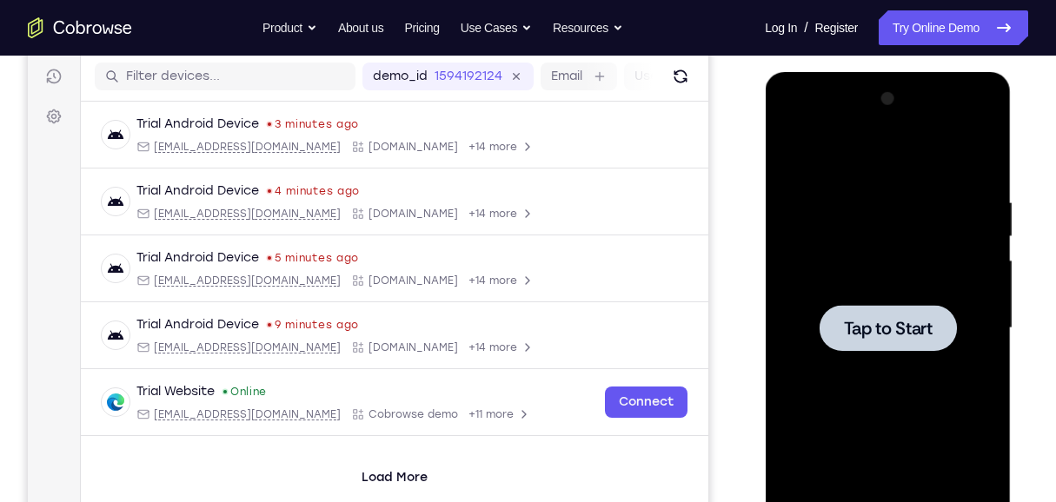
click at [840, 145] on div at bounding box center [887, 328] width 219 height 487
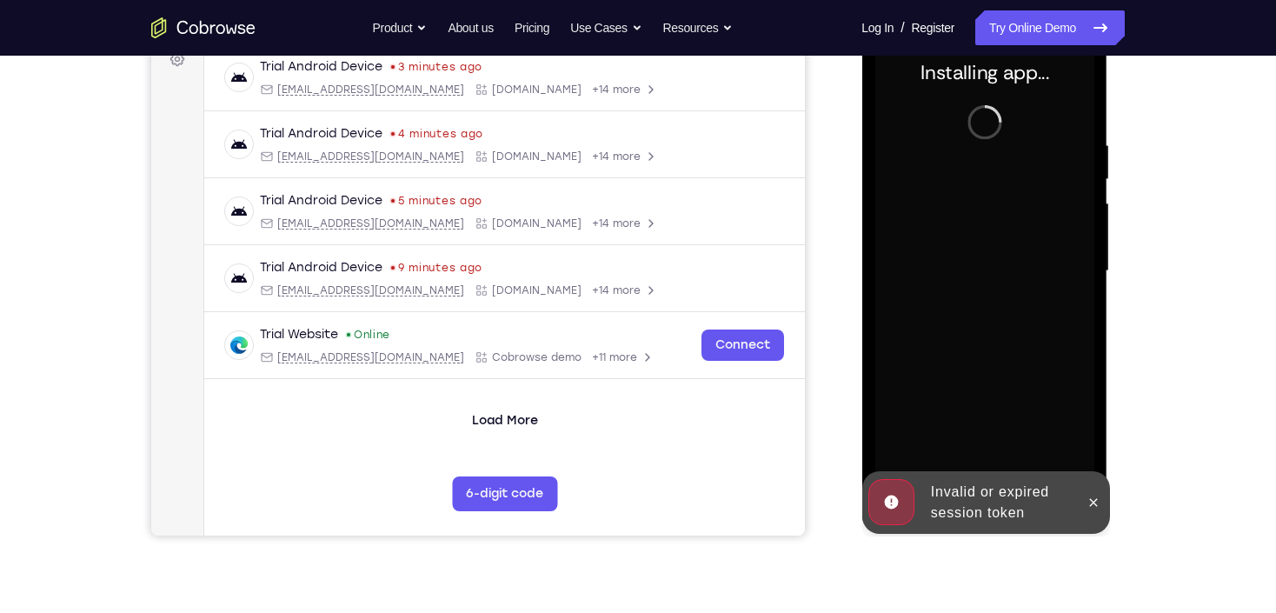
scroll to position [203, 0]
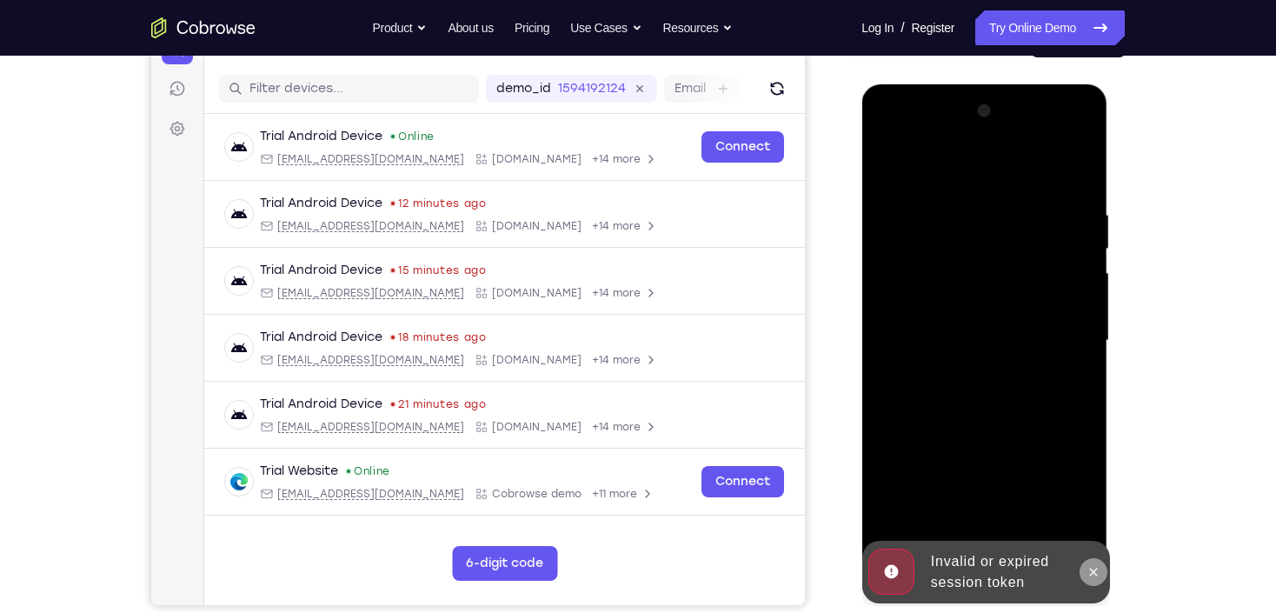
click at [1099, 573] on button at bounding box center [1092, 572] width 28 height 28
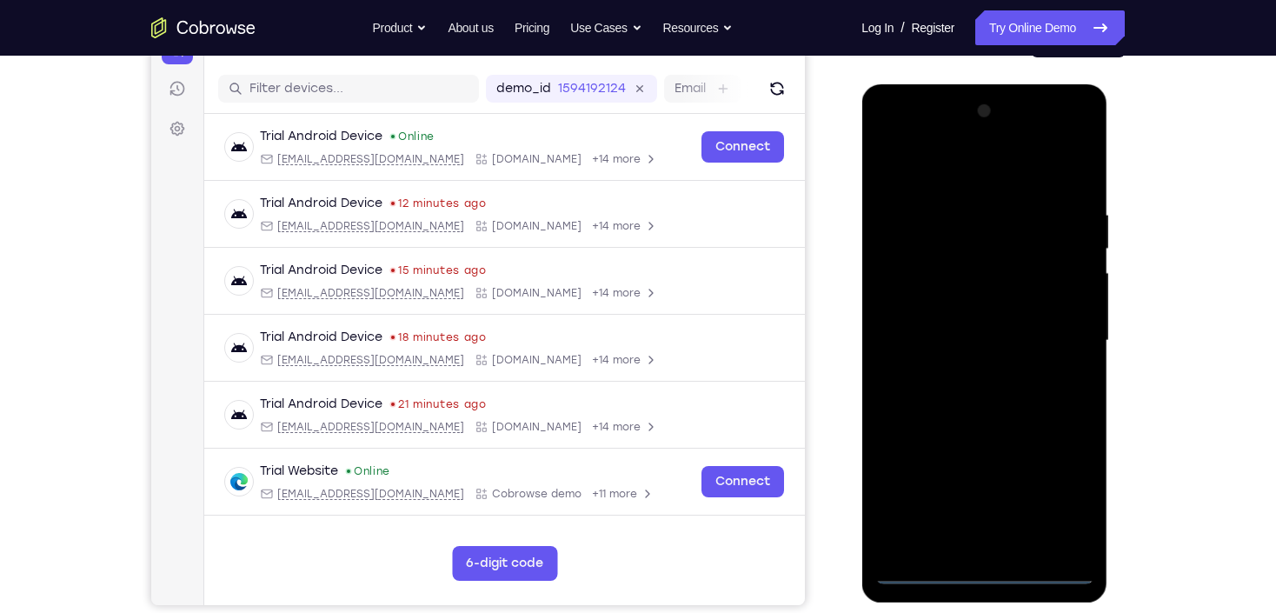
click at [979, 568] on div at bounding box center [983, 340] width 219 height 487
click at [1056, 491] on div at bounding box center [983, 340] width 219 height 487
click at [1080, 507] on div at bounding box center [983, 340] width 219 height 487
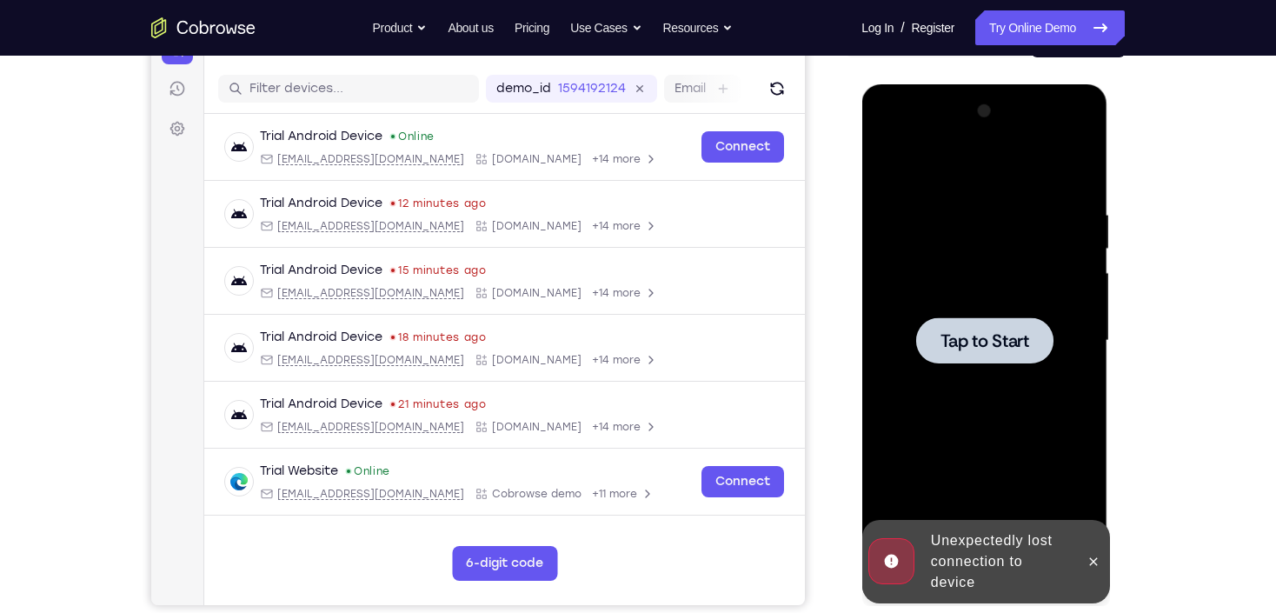
click at [999, 342] on span "Tap to Start" at bounding box center [983, 340] width 89 height 17
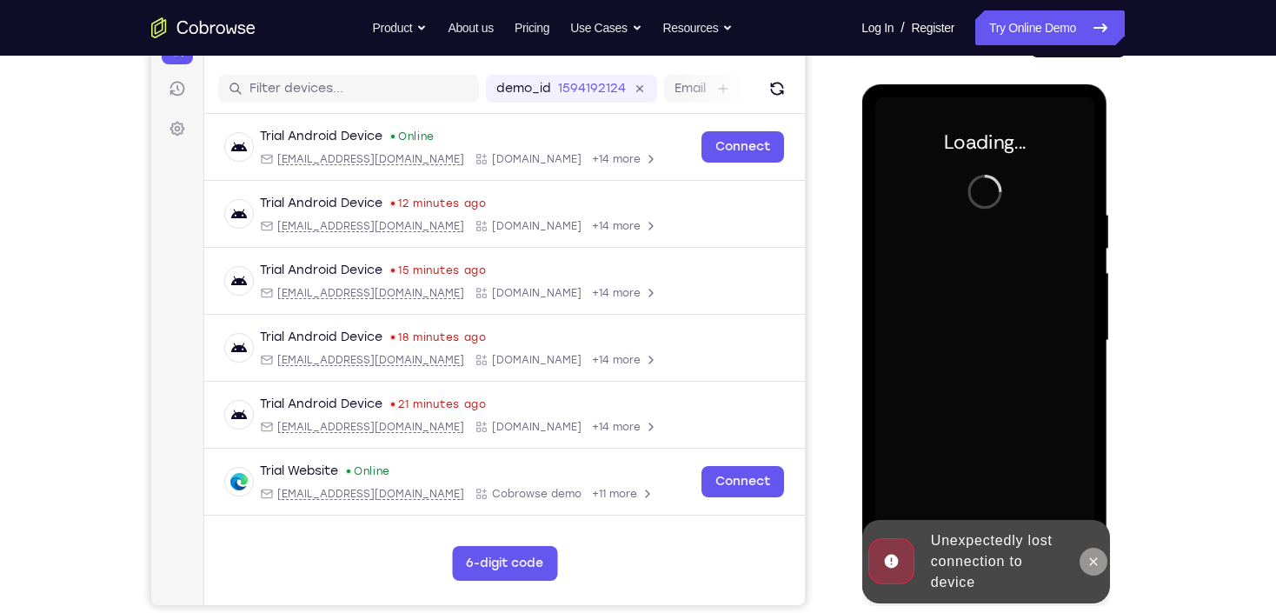
click at [1094, 559] on icon at bounding box center [1093, 561] width 8 height 8
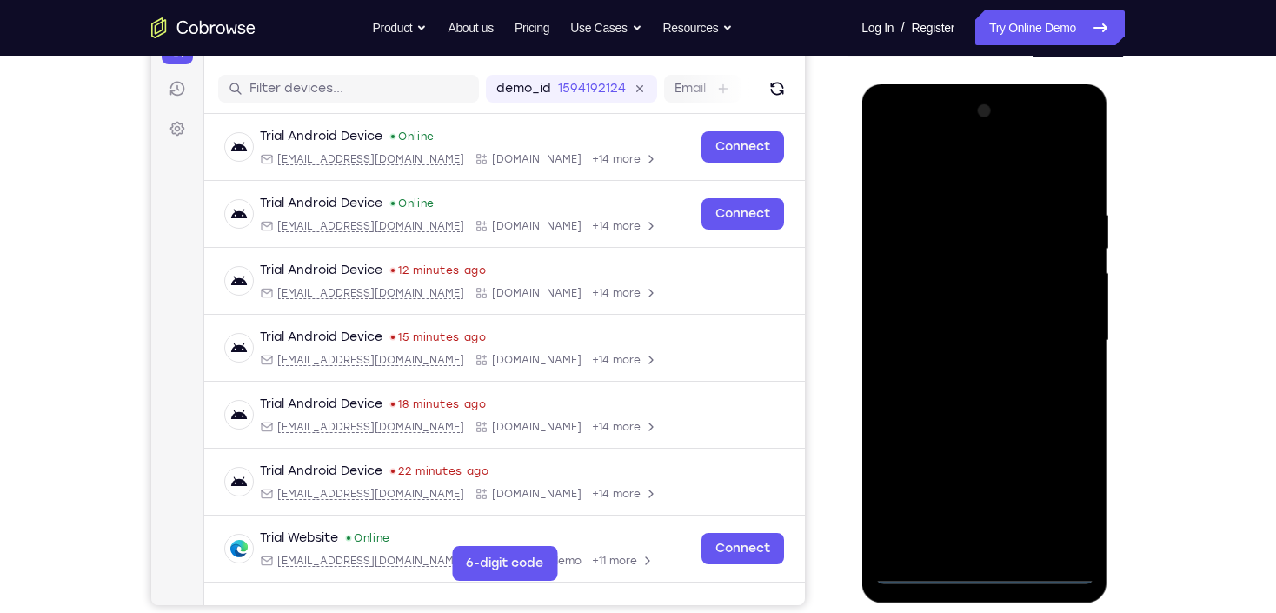
click at [980, 578] on div at bounding box center [983, 340] width 219 height 487
click at [1065, 500] on div at bounding box center [983, 340] width 219 height 487
click at [978, 173] on div at bounding box center [983, 340] width 219 height 487
click at [1058, 336] on div at bounding box center [983, 340] width 219 height 487
click at [964, 377] on div at bounding box center [983, 340] width 219 height 487
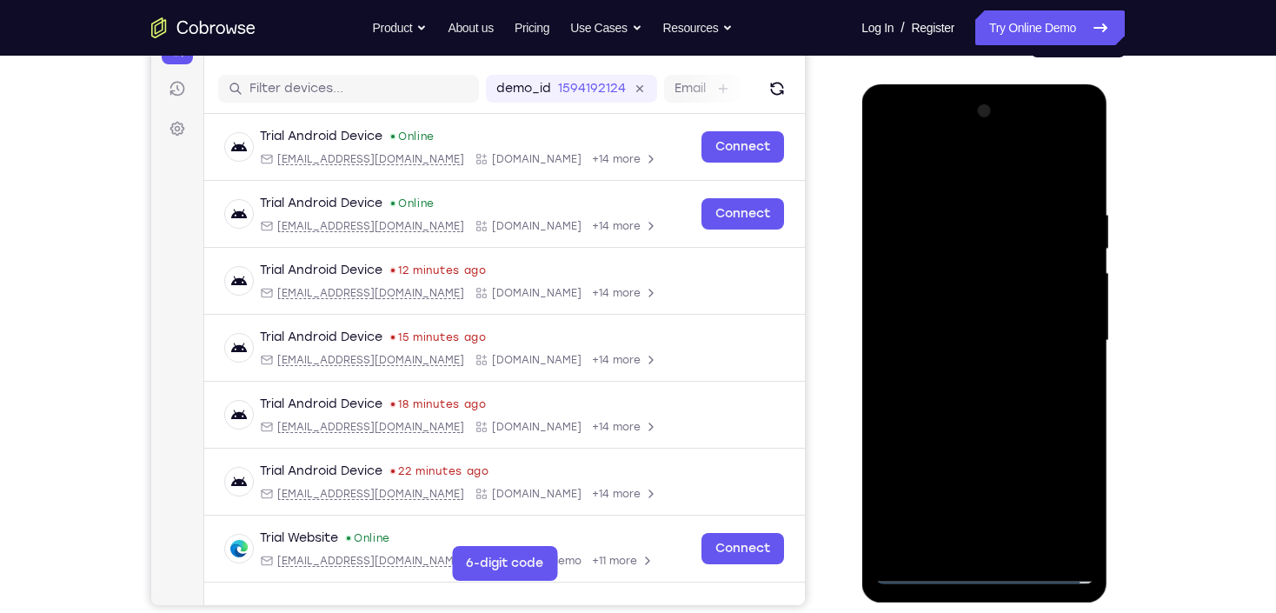
drag, startPoint x: 972, startPoint y: 315, endPoint x: 963, endPoint y: 305, distance: 14.1
click at [965, 311] on div at bounding box center [983, 340] width 219 height 487
click at [959, 331] on div at bounding box center [983, 340] width 219 height 487
click at [959, 309] on div at bounding box center [983, 340] width 219 height 487
click at [983, 340] on div at bounding box center [983, 340] width 219 height 487
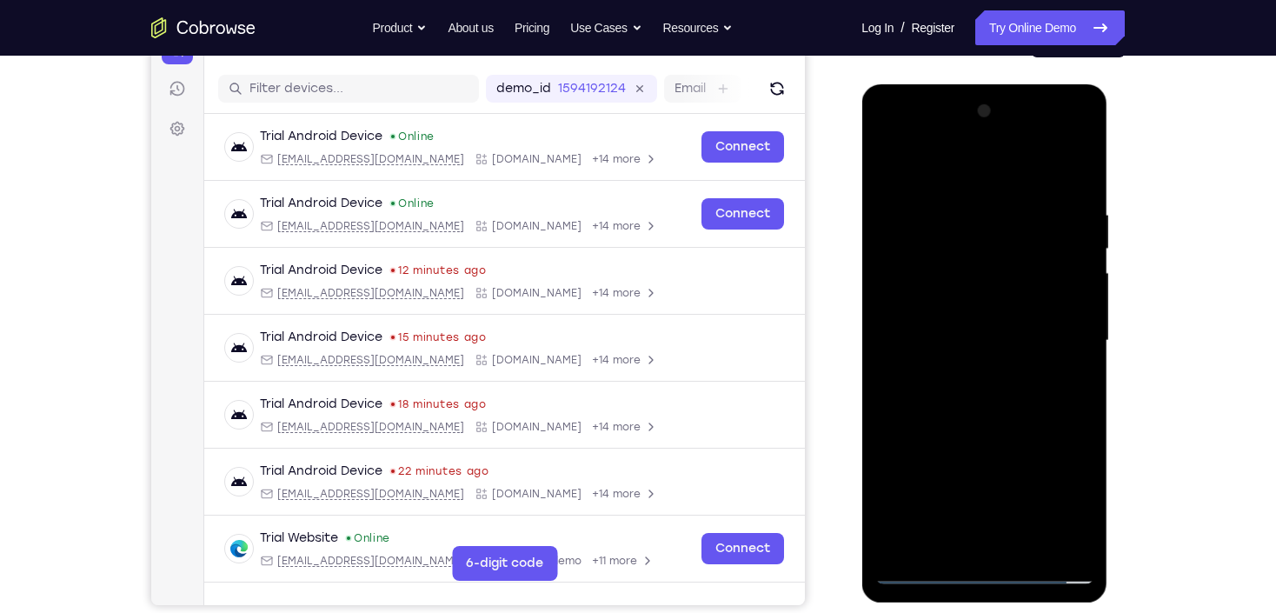
click at [971, 392] on div at bounding box center [983, 340] width 219 height 487
click at [980, 396] on div at bounding box center [983, 340] width 219 height 487
click at [992, 395] on div at bounding box center [983, 340] width 219 height 487
click at [1085, 194] on div at bounding box center [983, 340] width 219 height 487
click at [1073, 194] on div at bounding box center [983, 340] width 219 height 487
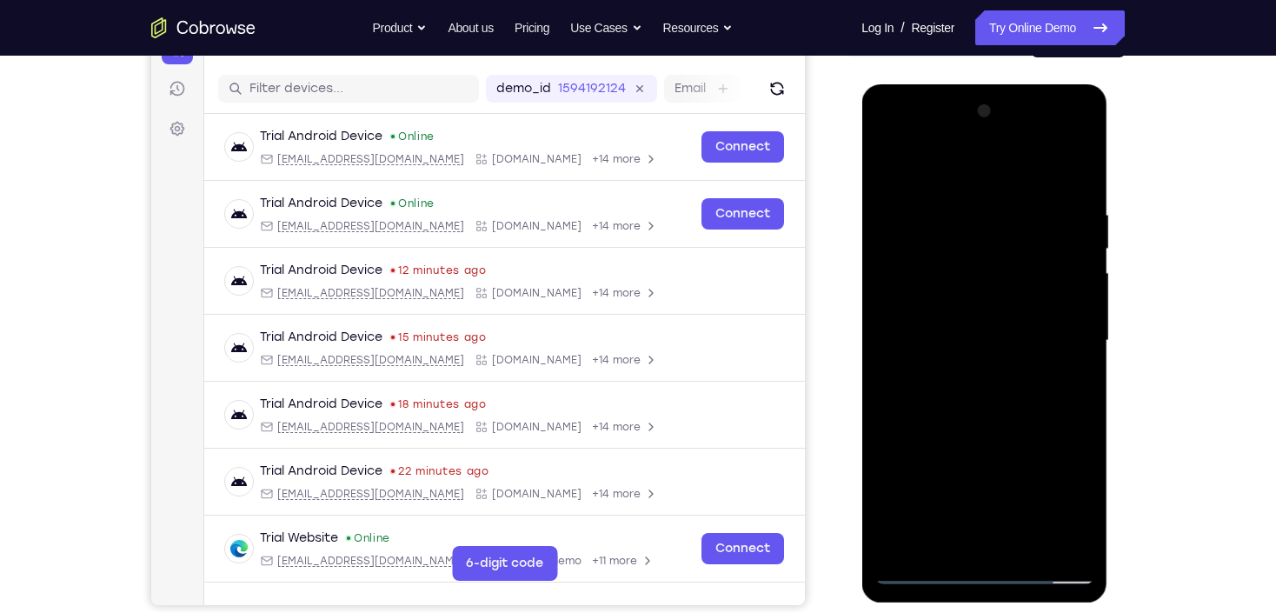
click at [1072, 175] on div at bounding box center [983, 340] width 219 height 487
click at [1022, 548] on div at bounding box center [983, 340] width 219 height 487
click at [990, 434] on div at bounding box center [983, 340] width 219 height 487
click at [981, 437] on div at bounding box center [983, 340] width 219 height 487
click at [888, 171] on div at bounding box center [983, 340] width 219 height 487
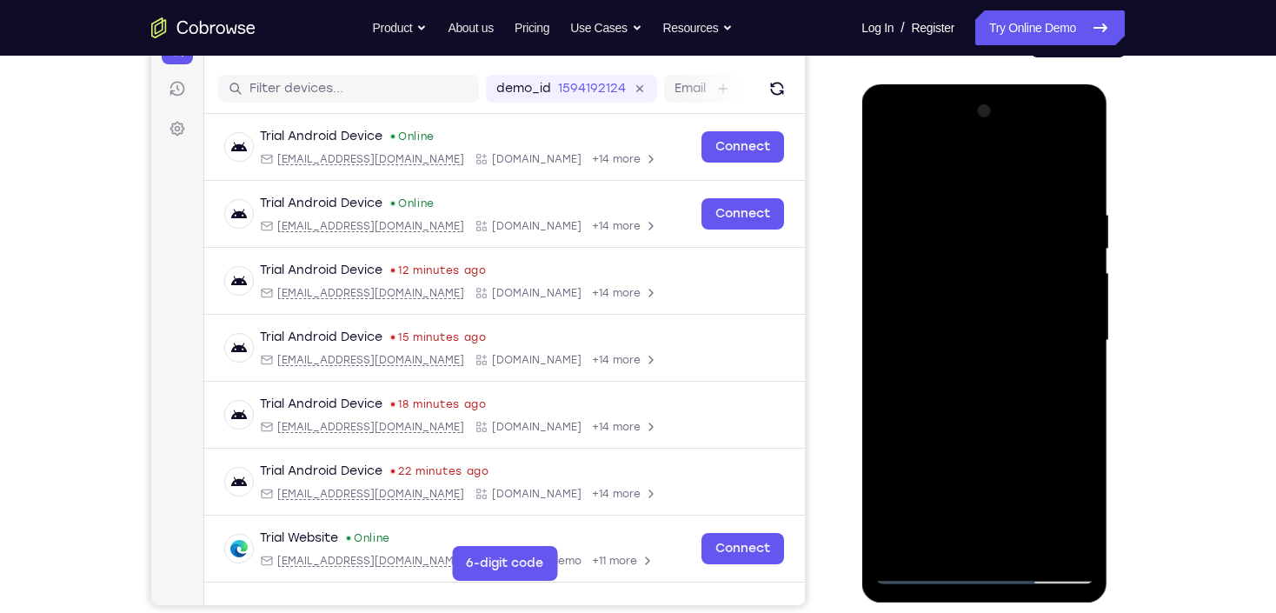
click at [971, 190] on div at bounding box center [983, 340] width 219 height 487
click at [920, 190] on div at bounding box center [983, 340] width 219 height 487
drag, startPoint x: 1192, startPoint y: 242, endPoint x: 1138, endPoint y: 190, distance: 74.4
click at [1192, 242] on div "Your Support Agent Your Customer Web iOS Android Next Steps We’d be happy to gi…" at bounding box center [638, 425] width 1112 height 1146
click at [990, 194] on div at bounding box center [983, 340] width 219 height 487
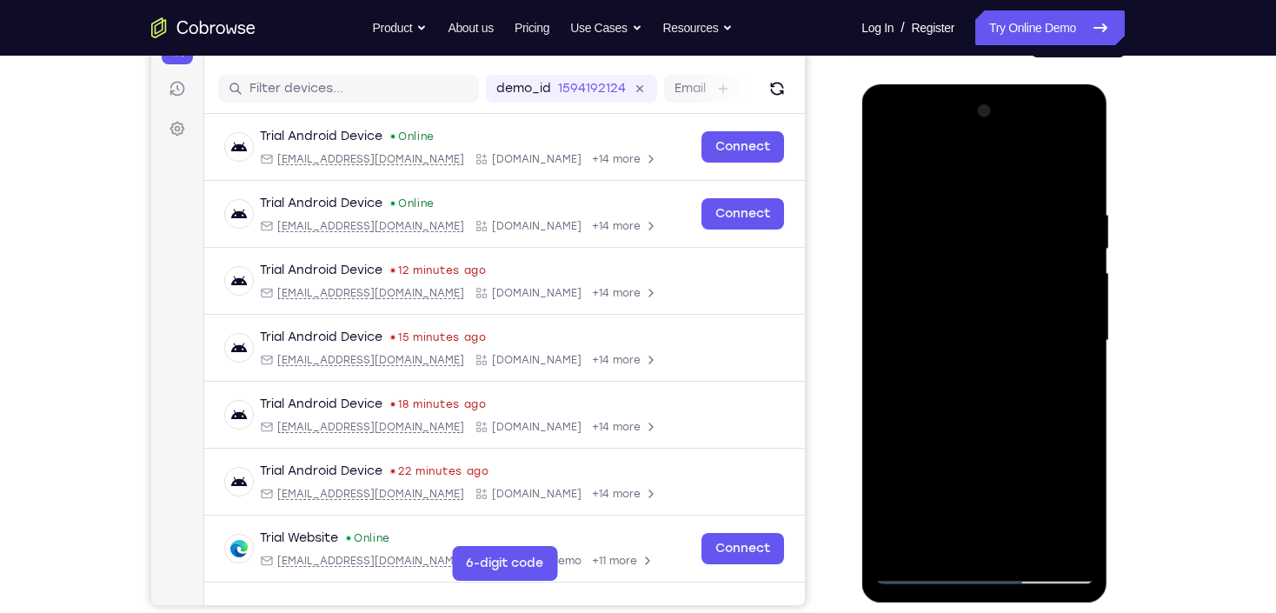
click at [941, 333] on div at bounding box center [983, 340] width 219 height 487
click at [989, 281] on div at bounding box center [983, 340] width 219 height 487
click at [965, 423] on div at bounding box center [983, 340] width 219 height 487
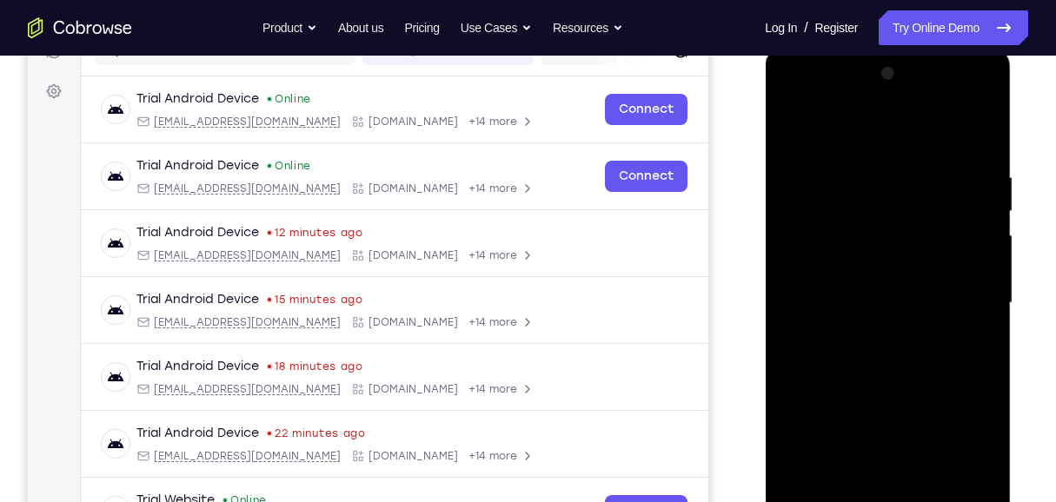
scroll to position [262, 0]
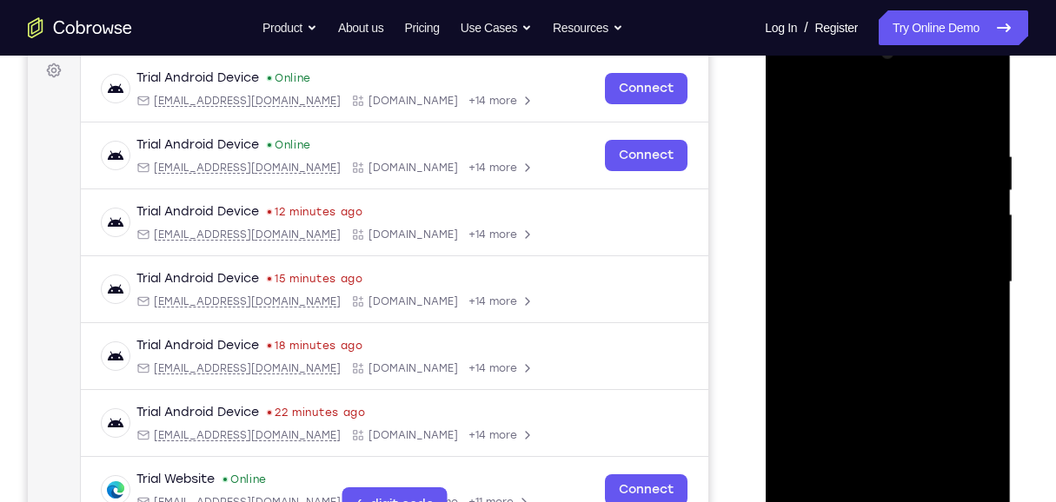
drag, startPoint x: 849, startPoint y: 350, endPoint x: 852, endPoint y: 248, distance: 102.6
click at [852, 248] on div at bounding box center [887, 282] width 219 height 487
drag, startPoint x: 846, startPoint y: 355, endPoint x: 863, endPoint y: 230, distance: 125.4
click at [863, 230] on div at bounding box center [887, 282] width 219 height 487
click at [796, 353] on div at bounding box center [887, 282] width 219 height 487
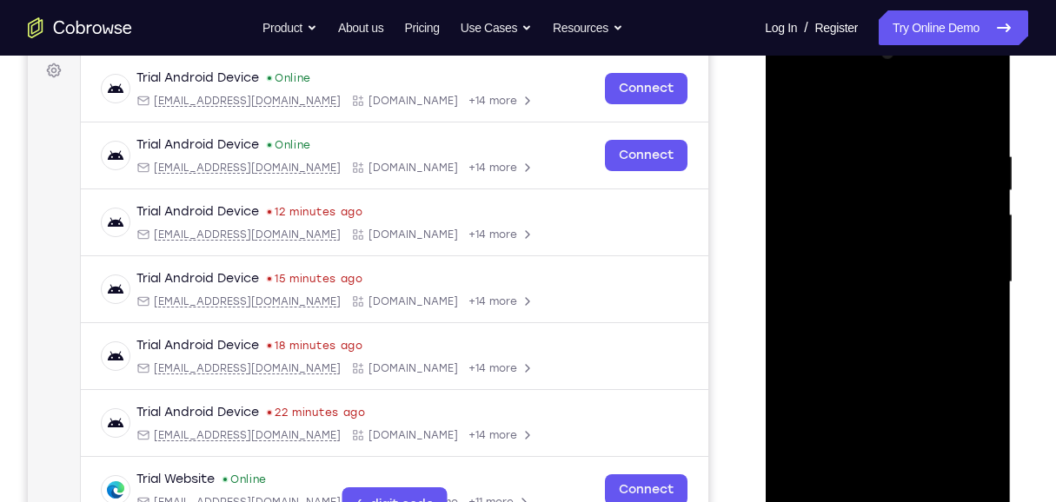
drag, startPoint x: 959, startPoint y: 209, endPoint x: 955, endPoint y: 309, distance: 100.9
click at [955, 309] on div at bounding box center [887, 282] width 219 height 487
click at [986, 294] on div at bounding box center [887, 282] width 219 height 487
click at [981, 294] on div at bounding box center [887, 282] width 219 height 487
click at [979, 291] on div at bounding box center [887, 282] width 219 height 487
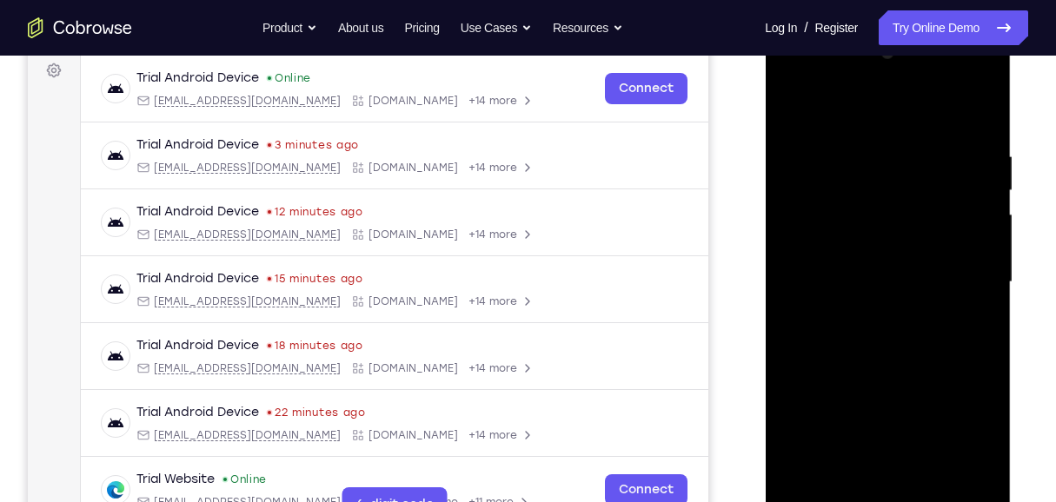
click at [981, 289] on div at bounding box center [887, 282] width 219 height 487
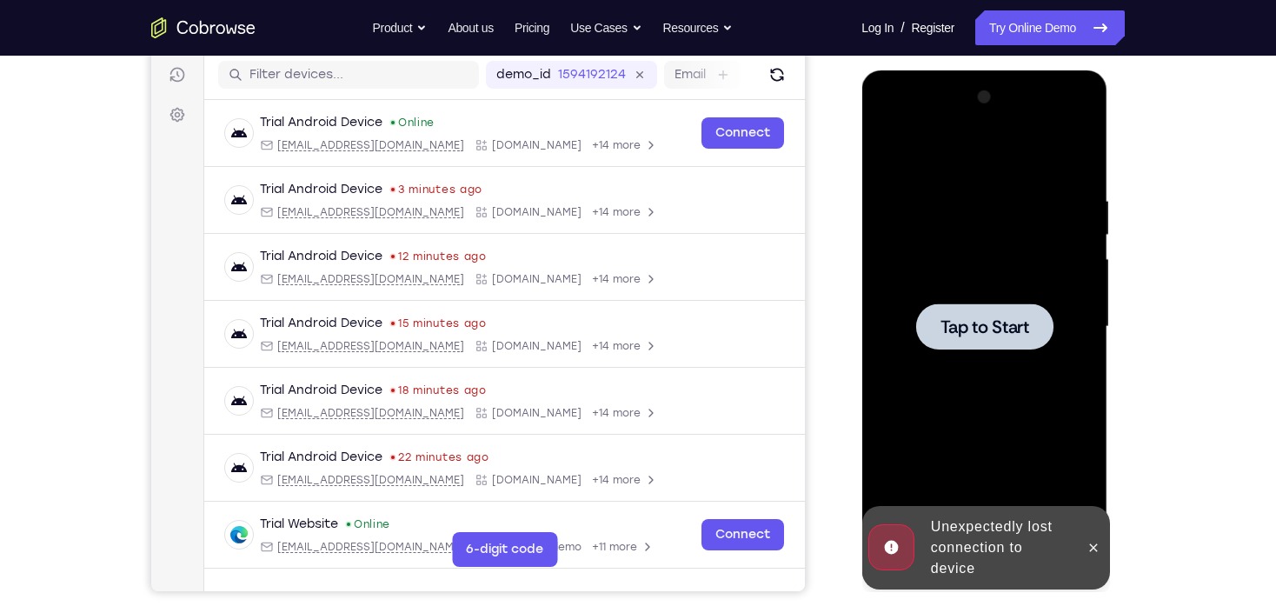
scroll to position [192, 0]
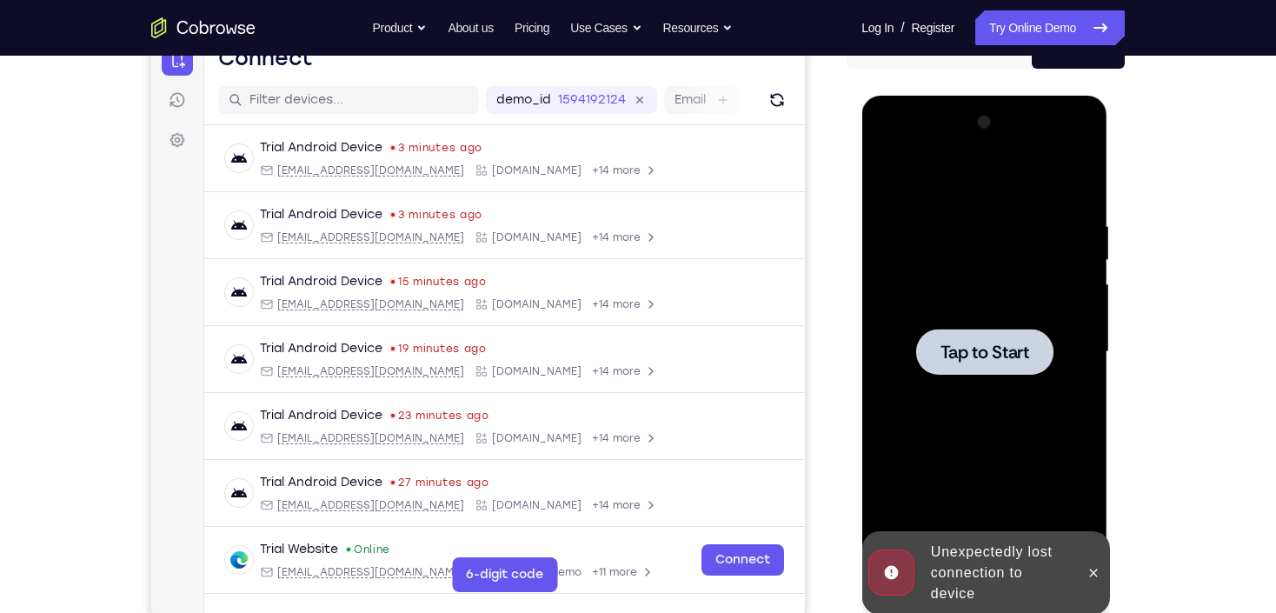
click at [910, 280] on div at bounding box center [983, 352] width 219 height 487
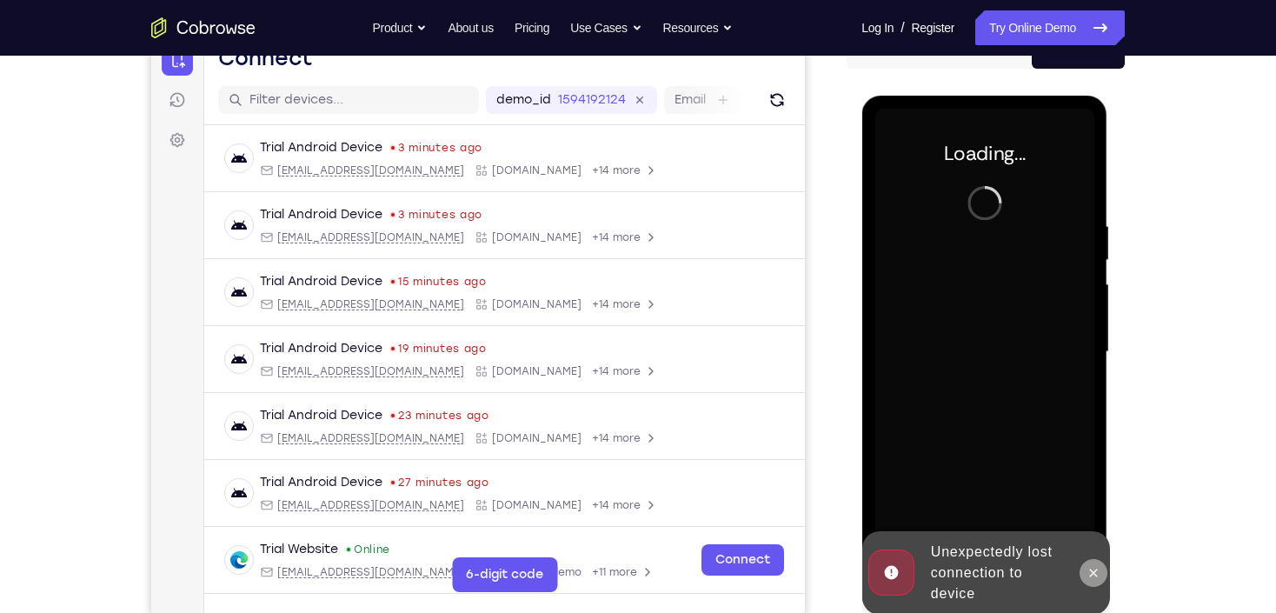
click at [1090, 576] on icon at bounding box center [1092, 573] width 14 height 14
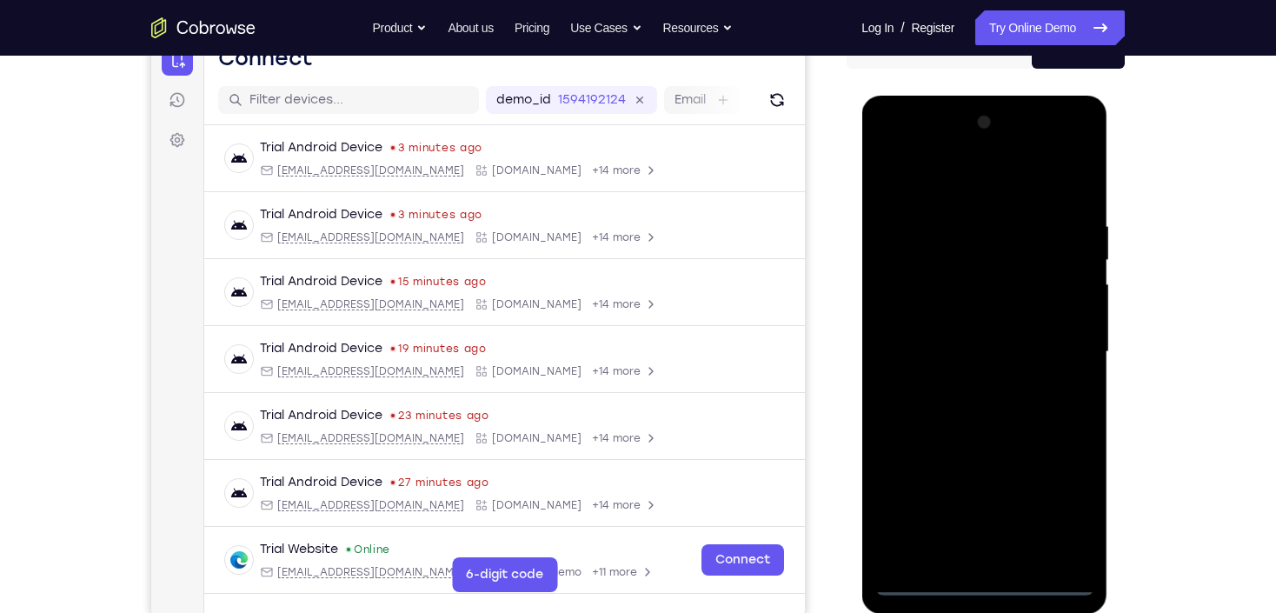
click at [990, 584] on div at bounding box center [983, 352] width 219 height 487
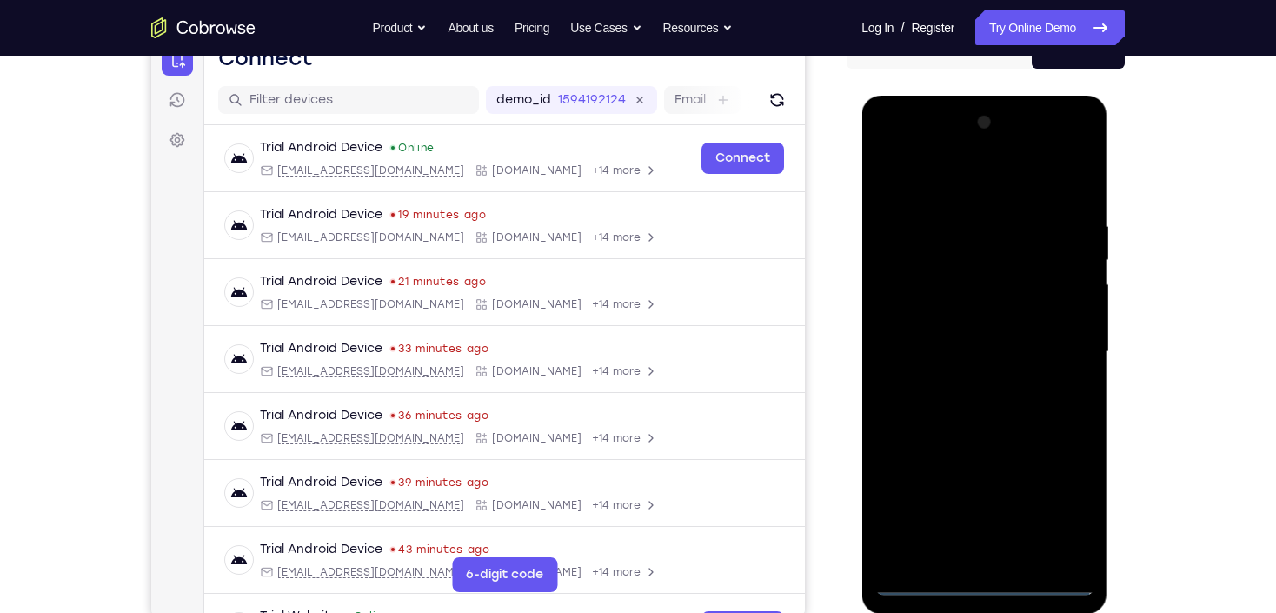
click at [1072, 514] on div at bounding box center [983, 352] width 219 height 487
drag, startPoint x: 1061, startPoint y: 505, endPoint x: 1058, endPoint y: 468, distance: 37.5
click at [1062, 505] on div at bounding box center [983, 352] width 219 height 487
click at [1183, 101] on div "Your Support Agent Your Customer Web iOS Android Next Steps We’d be happy to gi…" at bounding box center [638, 437] width 1112 height 1146
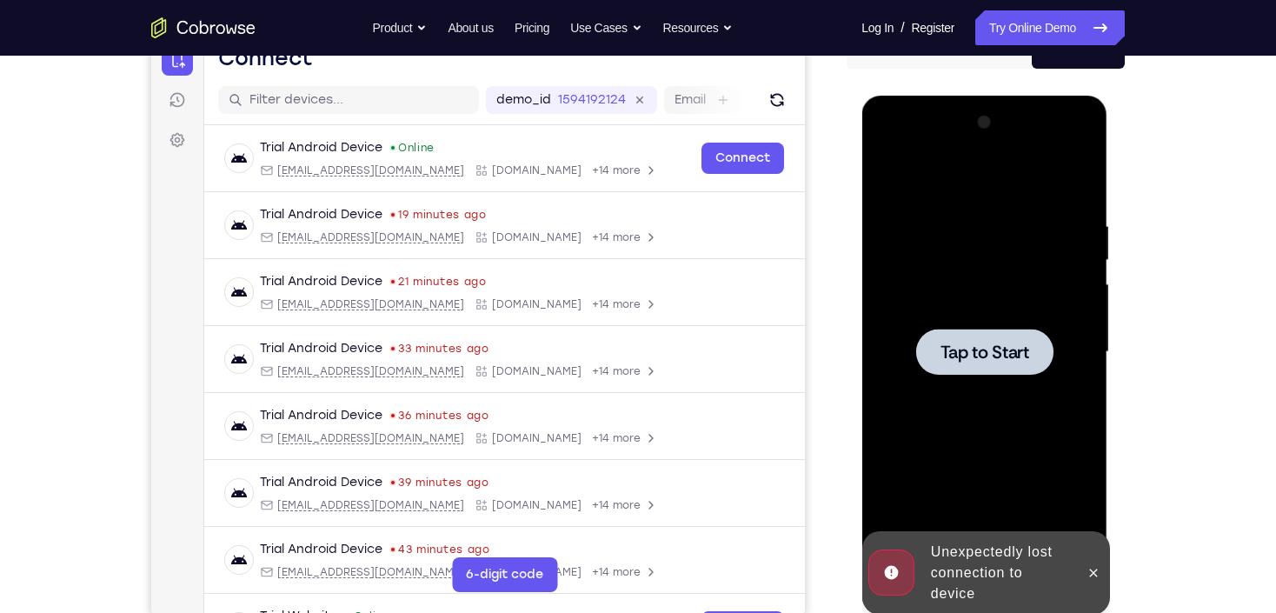
click at [1027, 324] on div at bounding box center [983, 352] width 219 height 487
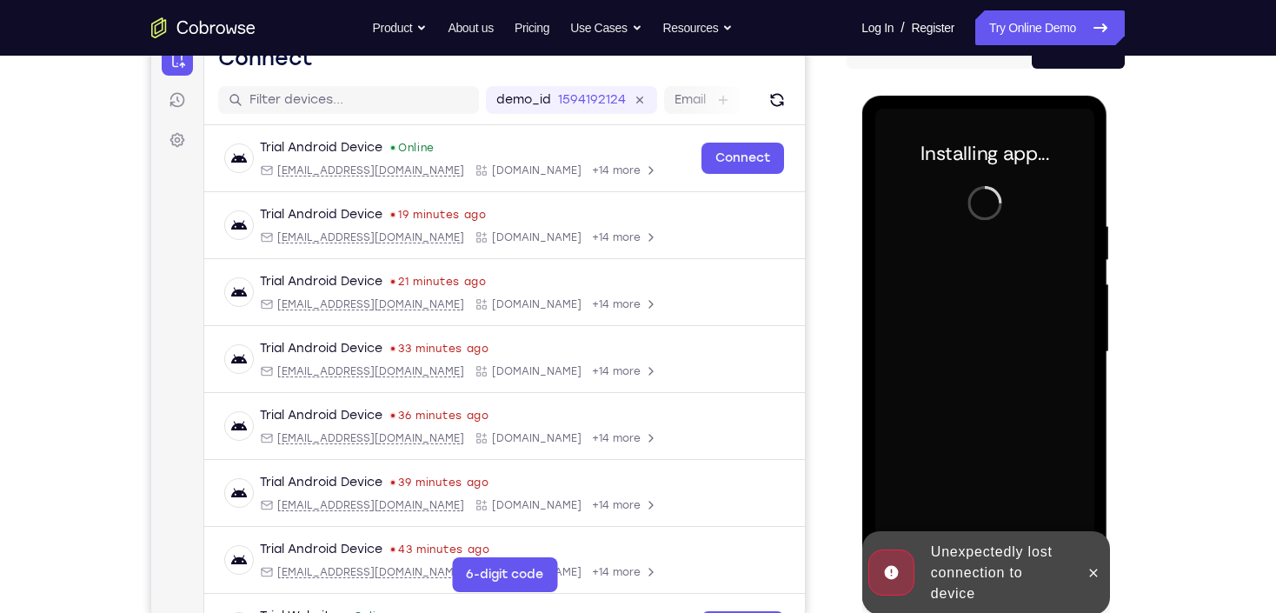
click at [1105, 581] on div at bounding box center [1092, 572] width 28 height 83
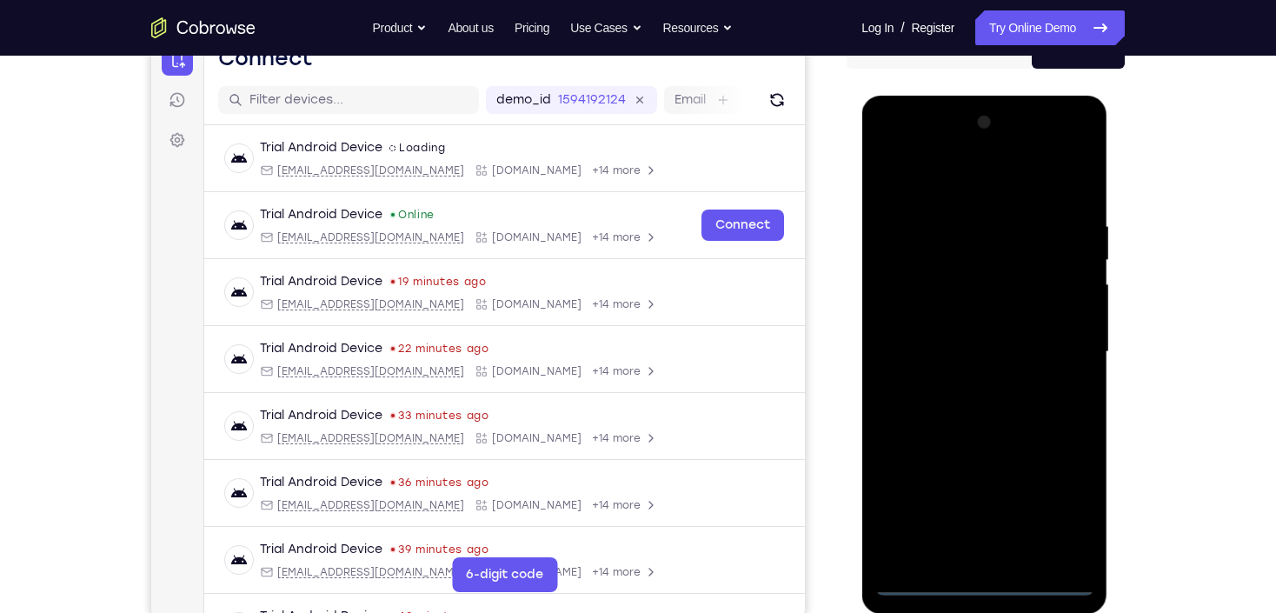
click at [974, 587] on div at bounding box center [983, 352] width 219 height 487
click at [1052, 507] on div at bounding box center [983, 352] width 219 height 487
click at [976, 198] on div at bounding box center [983, 352] width 219 height 487
click at [1063, 343] on div at bounding box center [983, 352] width 219 height 487
click at [965, 381] on div at bounding box center [983, 352] width 219 height 487
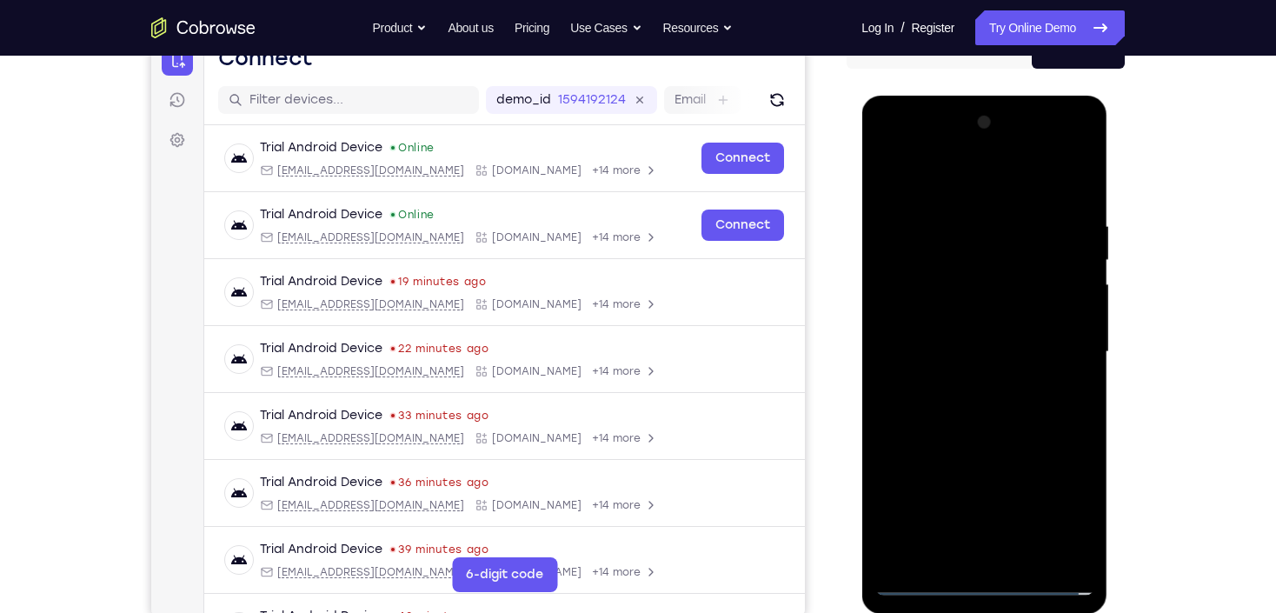
click at [969, 340] on div at bounding box center [983, 352] width 219 height 487
click at [978, 320] on div at bounding box center [983, 352] width 219 height 487
click at [986, 356] on div at bounding box center [983, 352] width 219 height 487
click at [995, 401] on div at bounding box center [983, 352] width 219 height 487
click at [993, 394] on div at bounding box center [983, 352] width 219 height 487
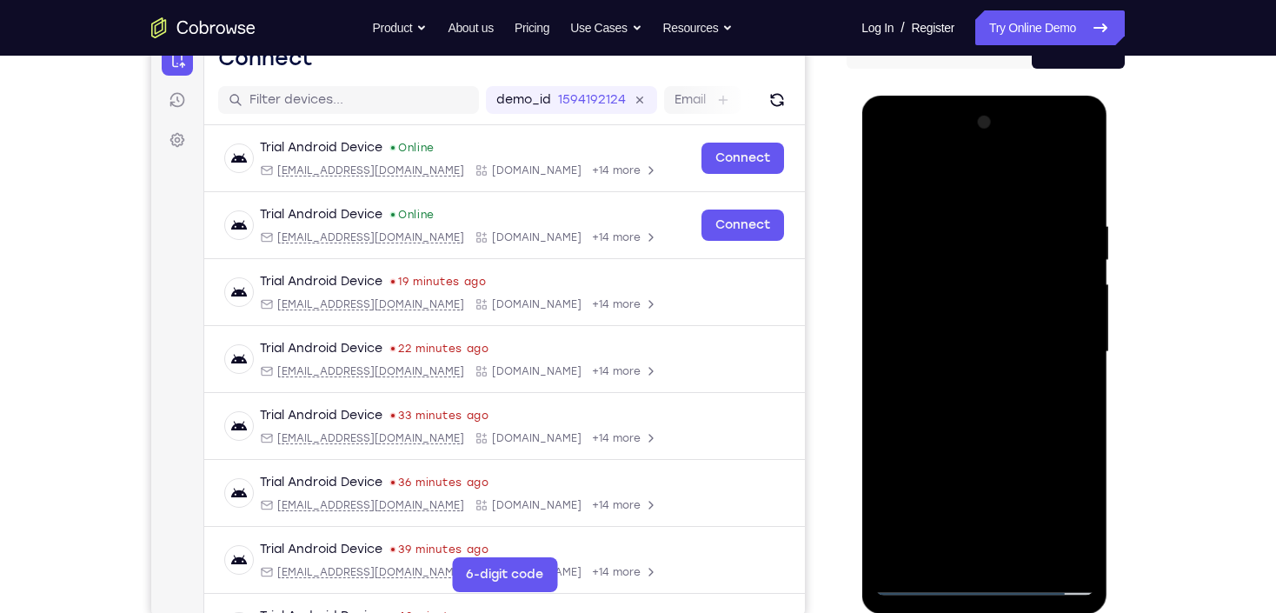
click at [986, 414] on div at bounding box center [983, 352] width 219 height 487
click at [1089, 202] on div at bounding box center [983, 352] width 219 height 487
click at [1035, 558] on div at bounding box center [983, 352] width 219 height 487
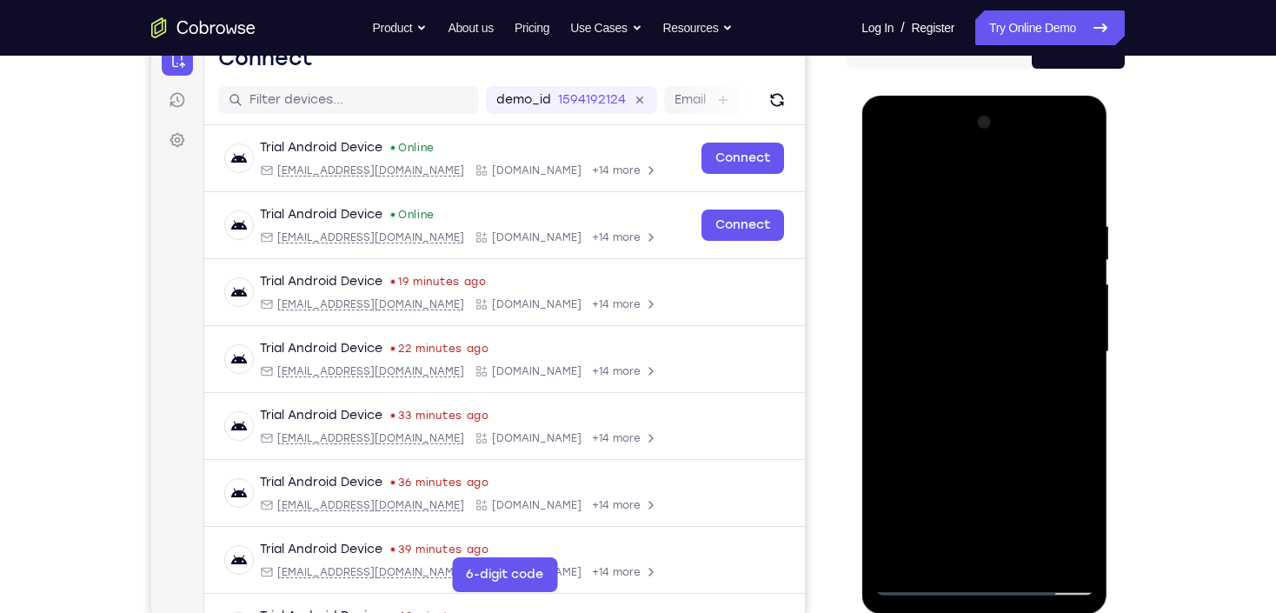
click at [985, 441] on div at bounding box center [983, 352] width 219 height 487
click at [888, 176] on div at bounding box center [983, 352] width 219 height 487
click at [967, 215] on div at bounding box center [983, 352] width 219 height 487
click at [1070, 257] on div at bounding box center [983, 352] width 219 height 487
click at [1075, 181] on div at bounding box center [983, 352] width 219 height 487
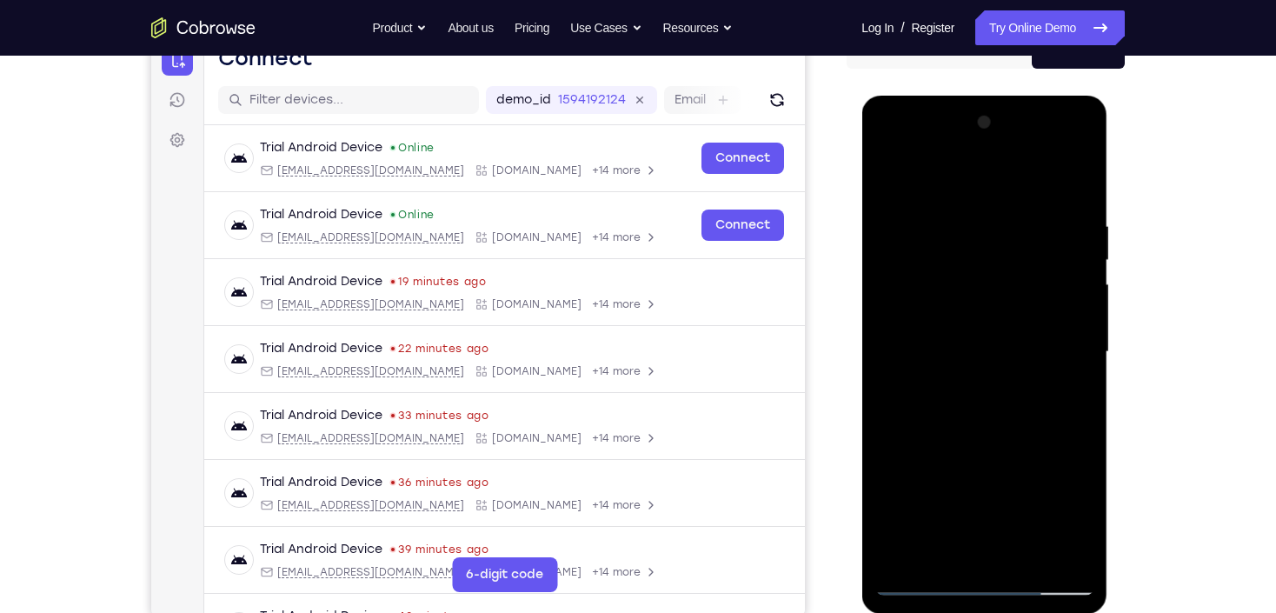
click at [1075, 182] on div at bounding box center [983, 352] width 219 height 487
click at [957, 514] on div at bounding box center [983, 352] width 219 height 487
click at [947, 563] on div at bounding box center [983, 352] width 219 height 487
click at [944, 562] on div at bounding box center [983, 352] width 219 height 487
click at [961, 174] on div at bounding box center [983, 352] width 219 height 487
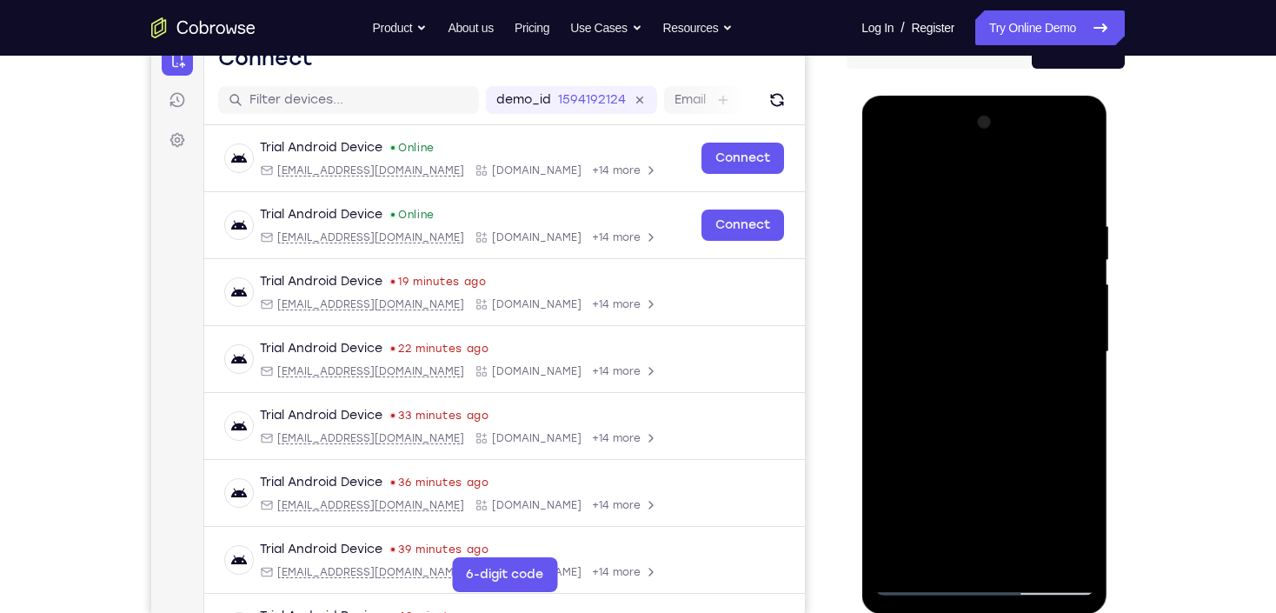
click at [979, 227] on div at bounding box center [983, 352] width 219 height 487
click at [979, 300] on div at bounding box center [983, 352] width 219 height 487
click at [889, 176] on div at bounding box center [983, 352] width 219 height 487
drag, startPoint x: 971, startPoint y: 485, endPoint x: 974, endPoint y: 330, distance: 154.7
click at [975, 332] on div at bounding box center [983, 352] width 219 height 487
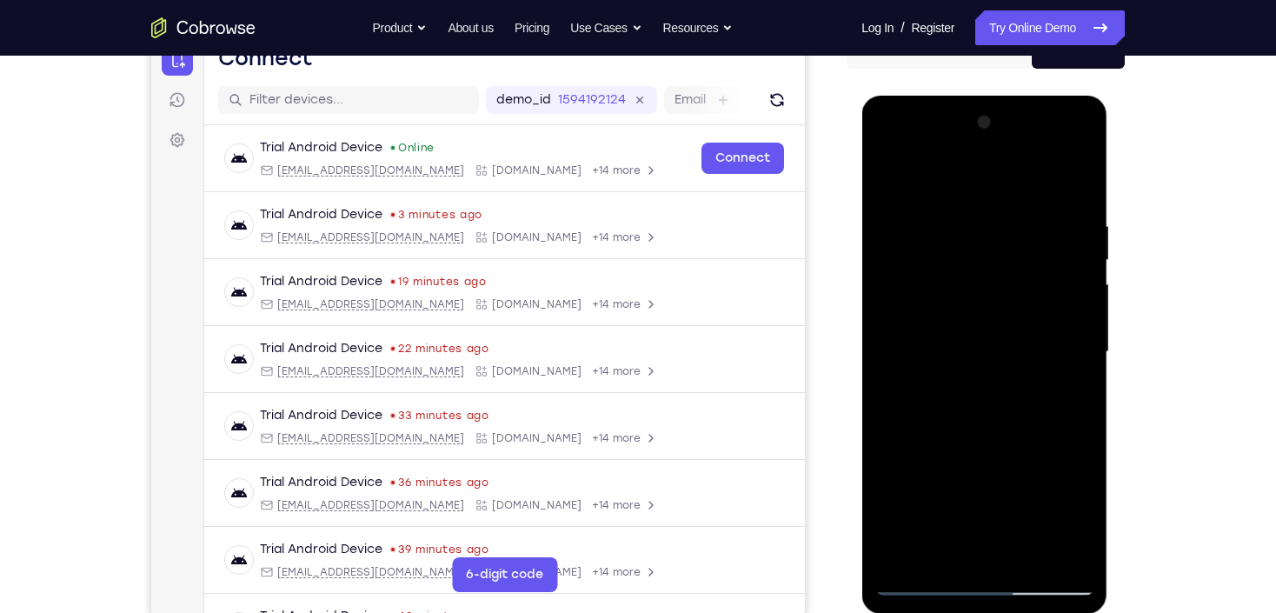
click at [904, 557] on div at bounding box center [983, 352] width 219 height 487
click at [1077, 181] on div at bounding box center [983, 352] width 219 height 487
drag, startPoint x: 1011, startPoint y: 430, endPoint x: 1012, endPoint y: 265, distance: 165.1
click at [1012, 265] on div at bounding box center [983, 352] width 219 height 487
drag, startPoint x: 955, startPoint y: 485, endPoint x: 953, endPoint y: 319, distance: 166.0
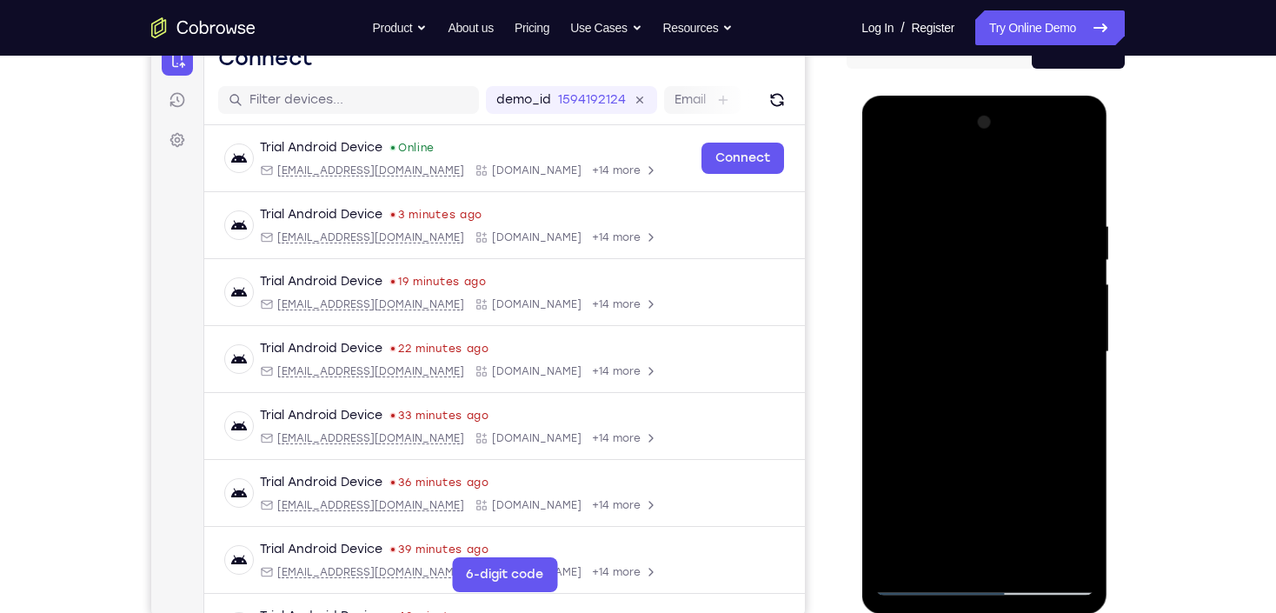
click at [953, 319] on div at bounding box center [983, 352] width 219 height 487
drag, startPoint x: 969, startPoint y: 425, endPoint x: 983, endPoint y: 327, distance: 99.2
click at [983, 327] on div at bounding box center [983, 352] width 219 height 487
click at [951, 205] on div at bounding box center [983, 352] width 219 height 487
drag, startPoint x: 944, startPoint y: 245, endPoint x: 930, endPoint y: 370, distance: 125.9
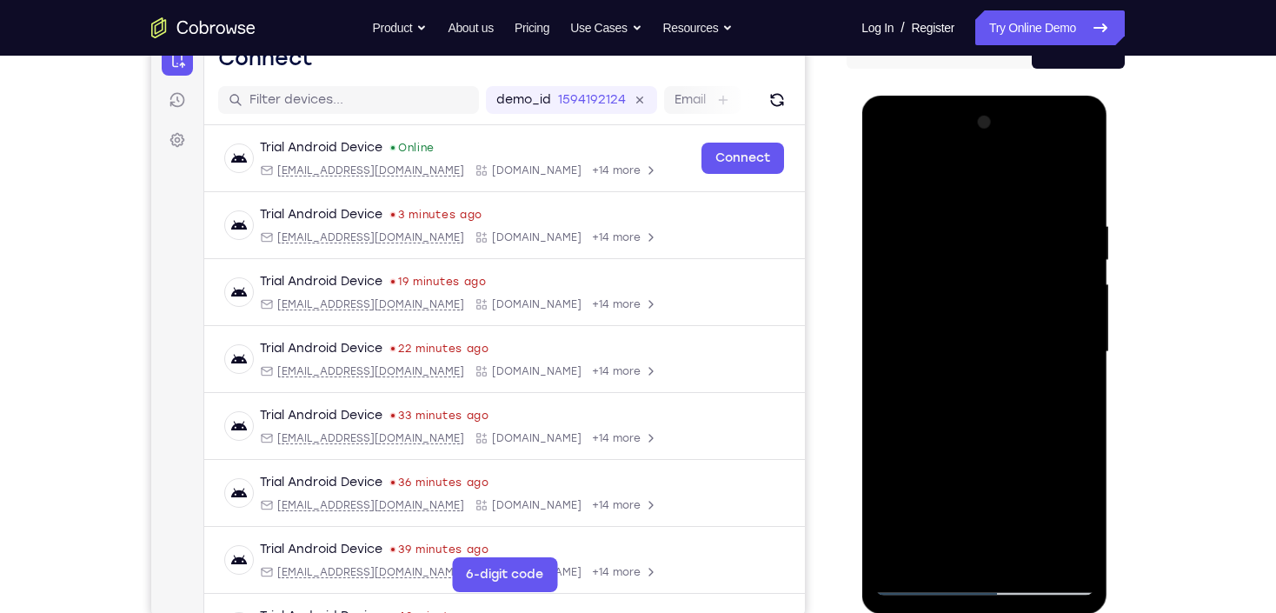
click at [930, 370] on div at bounding box center [983, 352] width 219 height 487
click at [1007, 476] on div at bounding box center [983, 352] width 219 height 487
click at [984, 234] on div at bounding box center [983, 352] width 219 height 487
drag, startPoint x: 893, startPoint y: 182, endPoint x: 868, endPoint y: 129, distance: 59.5
click at [892, 179] on div at bounding box center [983, 352] width 219 height 487
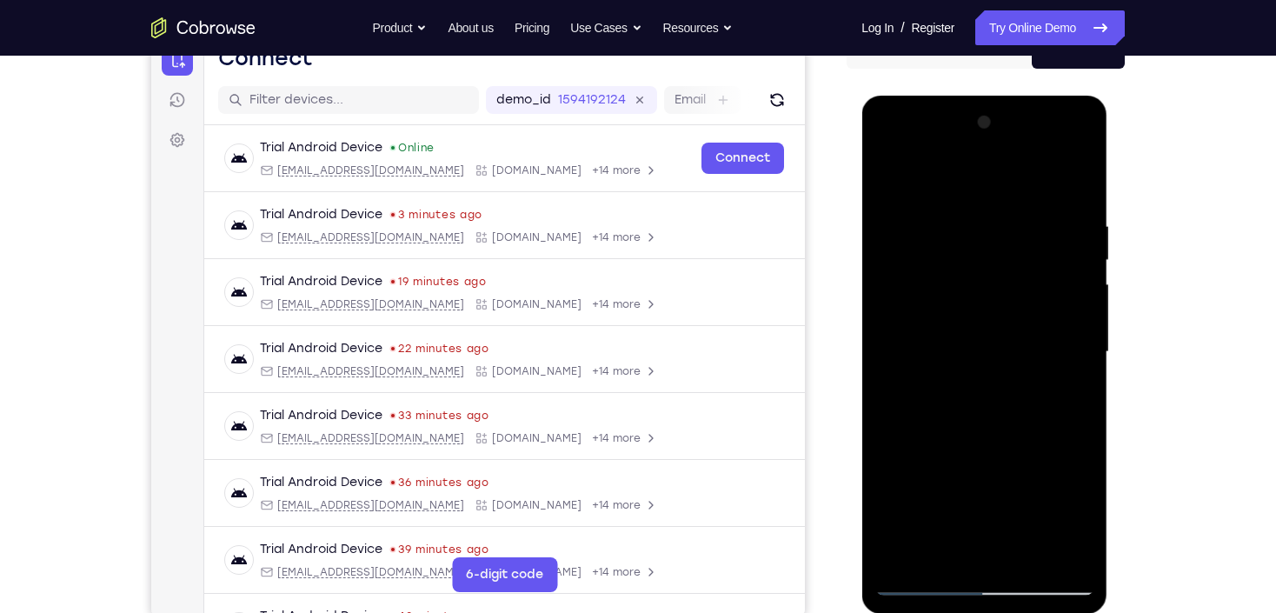
click at [1026, 209] on div at bounding box center [983, 352] width 219 height 487
click at [979, 394] on div at bounding box center [983, 352] width 219 height 487
click at [1071, 362] on div at bounding box center [983, 352] width 219 height 487
click at [1065, 330] on div at bounding box center [983, 352] width 219 height 487
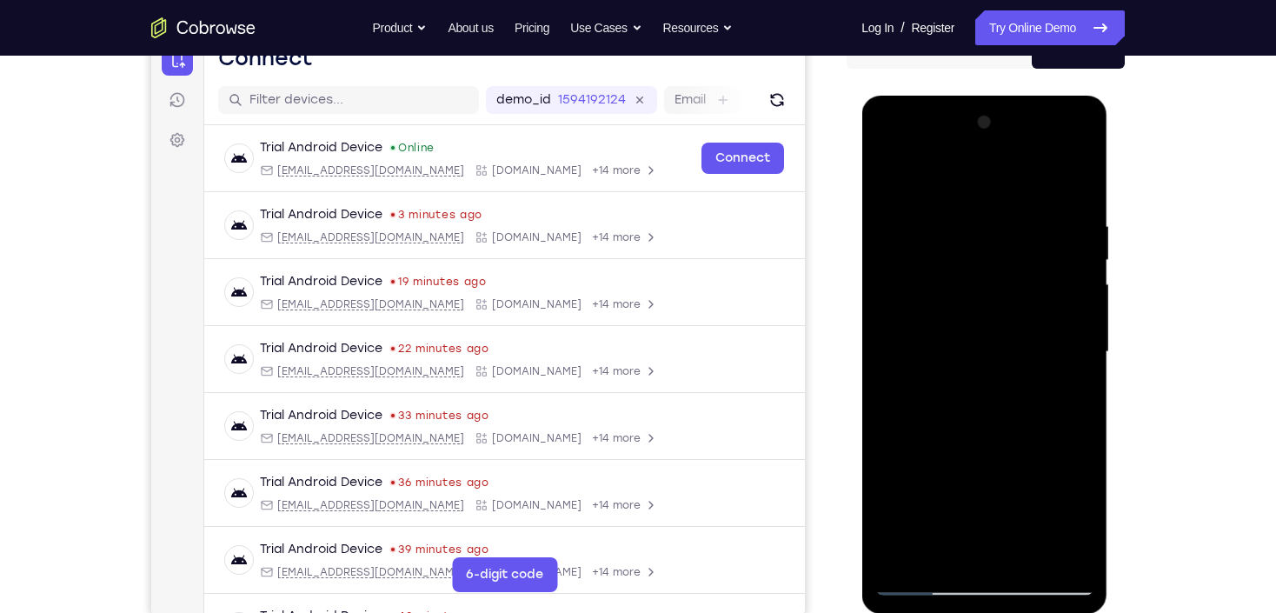
click at [1067, 484] on div at bounding box center [983, 352] width 219 height 487
click at [1026, 487] on div at bounding box center [983, 352] width 219 height 487
click at [1005, 461] on div at bounding box center [983, 352] width 219 height 487
click at [962, 354] on div at bounding box center [983, 352] width 219 height 487
click at [960, 544] on div at bounding box center [983, 352] width 219 height 487
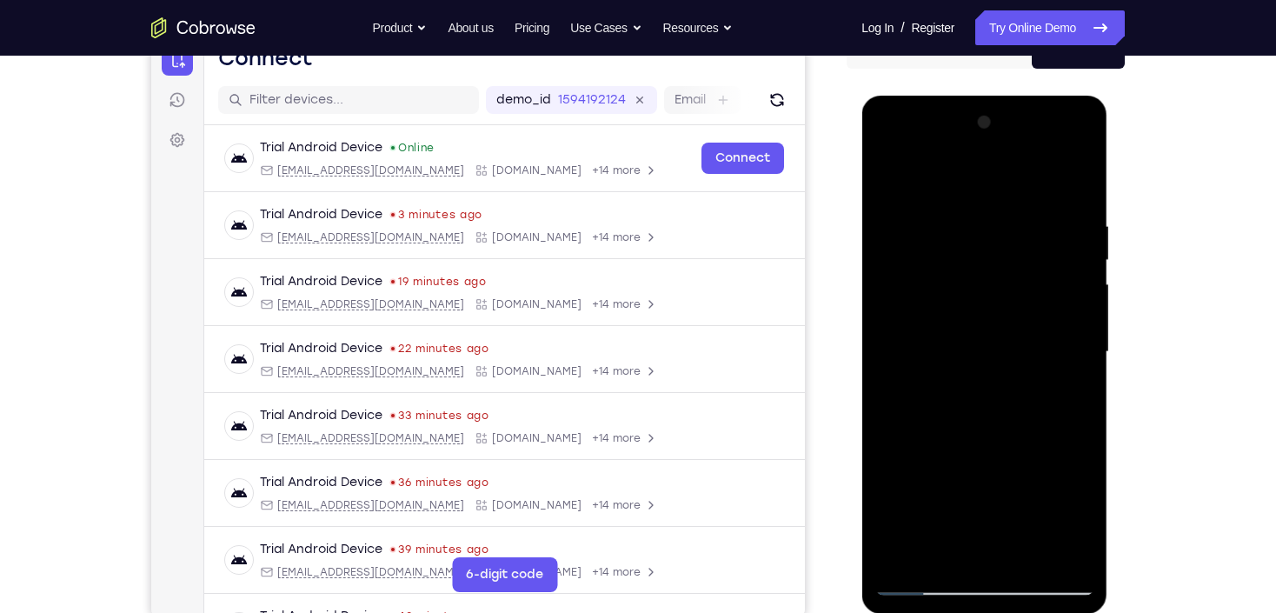
click at [1069, 393] on div at bounding box center [983, 352] width 219 height 487
click at [891, 178] on div at bounding box center [983, 352] width 219 height 487
click at [894, 178] on div at bounding box center [983, 352] width 219 height 487
drag, startPoint x: 892, startPoint y: 176, endPoint x: 873, endPoint y: 156, distance: 27.0
click at [892, 175] on div at bounding box center [983, 352] width 219 height 487
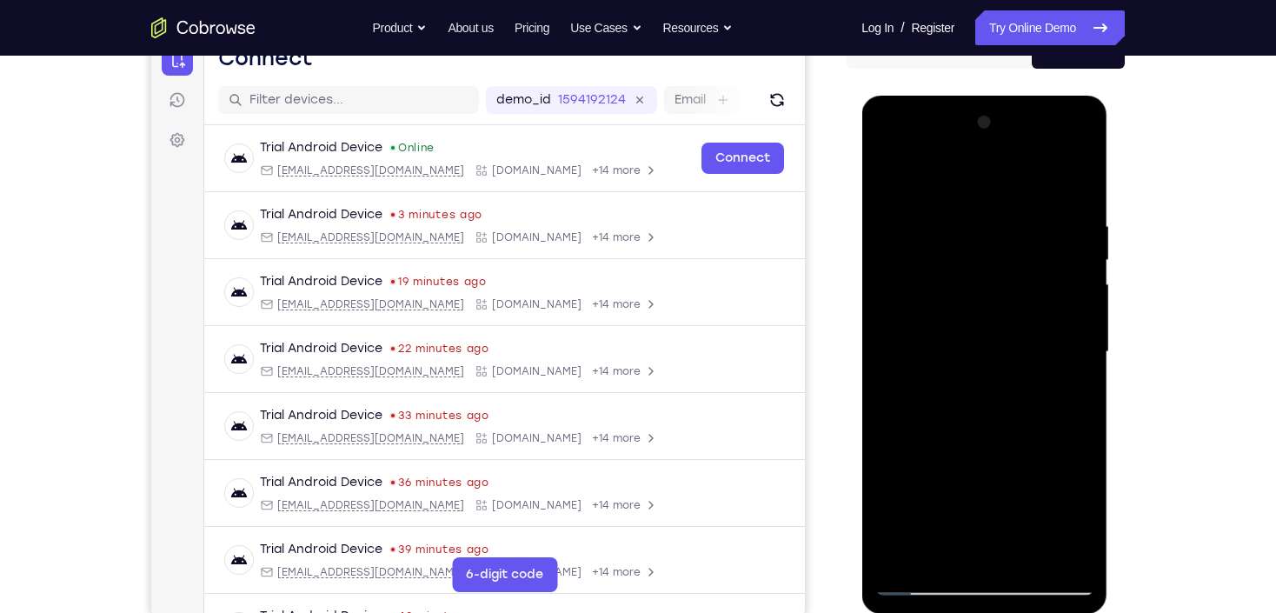
drag, startPoint x: 983, startPoint y: 295, endPoint x: 987, endPoint y: 483, distance: 187.8
click at [987, 483] on div at bounding box center [983, 352] width 219 height 487
drag, startPoint x: 989, startPoint y: 216, endPoint x: 958, endPoint y: 468, distance: 254.0
click at [999, 499] on div at bounding box center [983, 352] width 219 height 487
click at [1026, 557] on div at bounding box center [983, 352] width 219 height 487
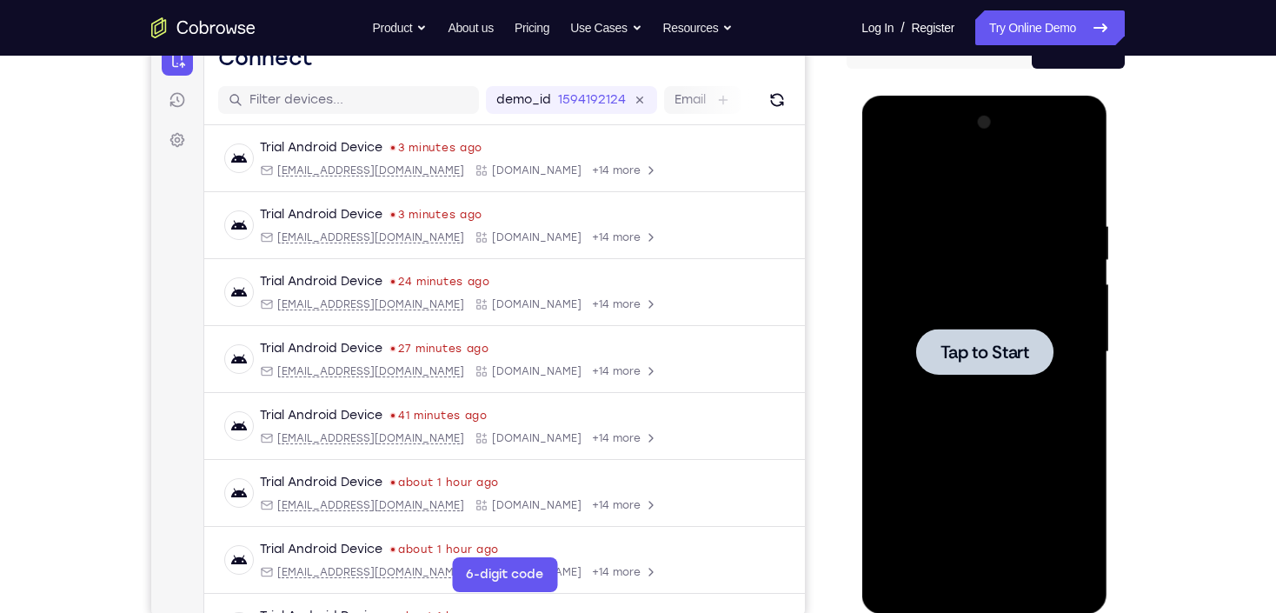
drag, startPoint x: 790, startPoint y: 366, endPoint x: 810, endPoint y: 355, distance: 22.5
click at [805, 355] on html "Skip to main content Connect Sessions Settings Open main menu Connect demo_id 1…" at bounding box center [478, 325] width 654 height 582
click at [988, 323] on div at bounding box center [983, 352] width 219 height 487
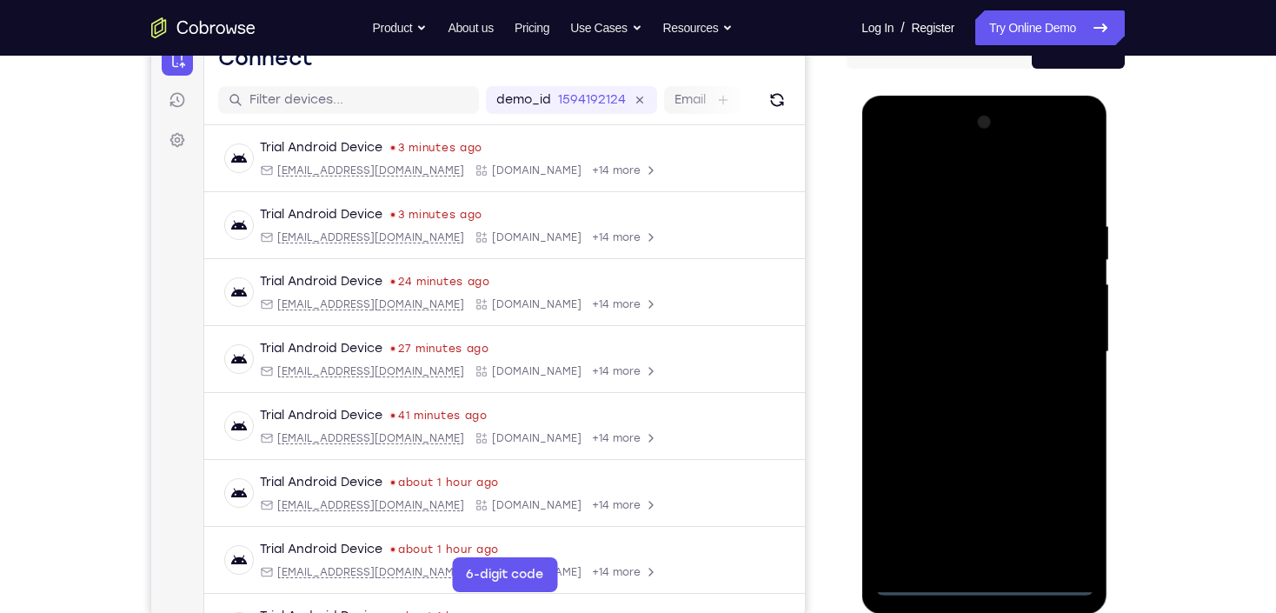
click at [985, 583] on div at bounding box center [983, 352] width 219 height 487
click at [1066, 508] on div at bounding box center [983, 352] width 219 height 487
click at [959, 177] on div at bounding box center [983, 352] width 219 height 487
click at [1063, 355] on div at bounding box center [983, 352] width 219 height 487
click at [967, 376] on div at bounding box center [983, 352] width 219 height 487
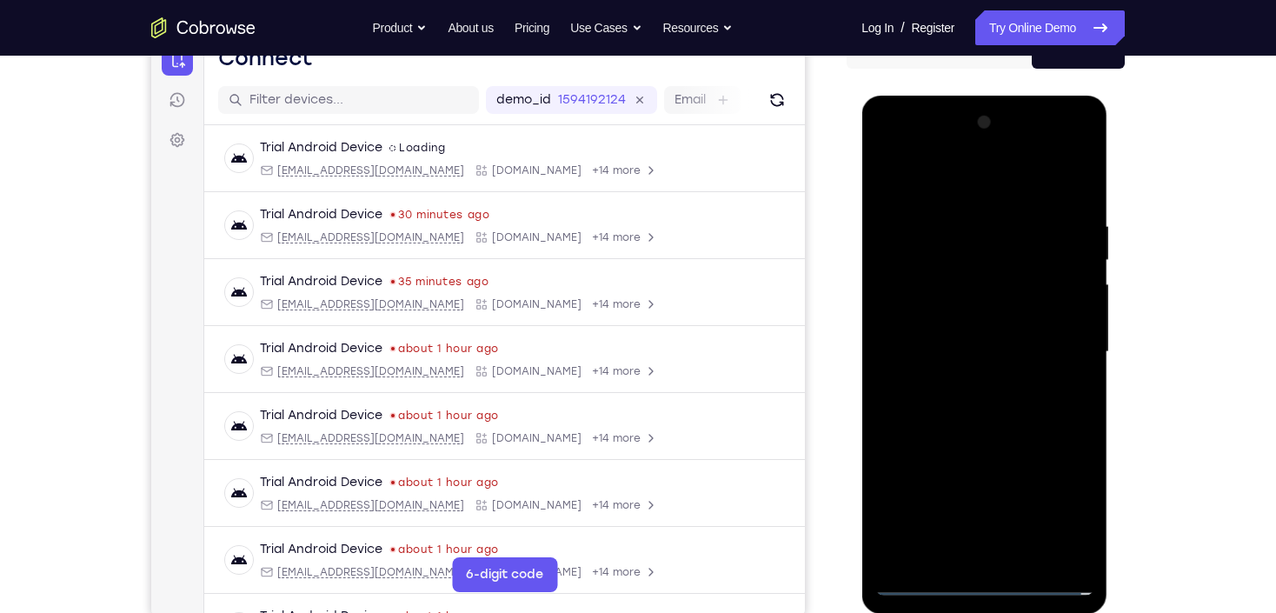
click at [968, 328] on div at bounding box center [983, 352] width 219 height 487
click at [979, 322] on div at bounding box center [983, 352] width 219 height 487
click at [987, 350] on div at bounding box center [983, 352] width 219 height 487
click at [983, 409] on div at bounding box center [983, 352] width 219 height 487
click at [997, 415] on div at bounding box center [983, 352] width 219 height 487
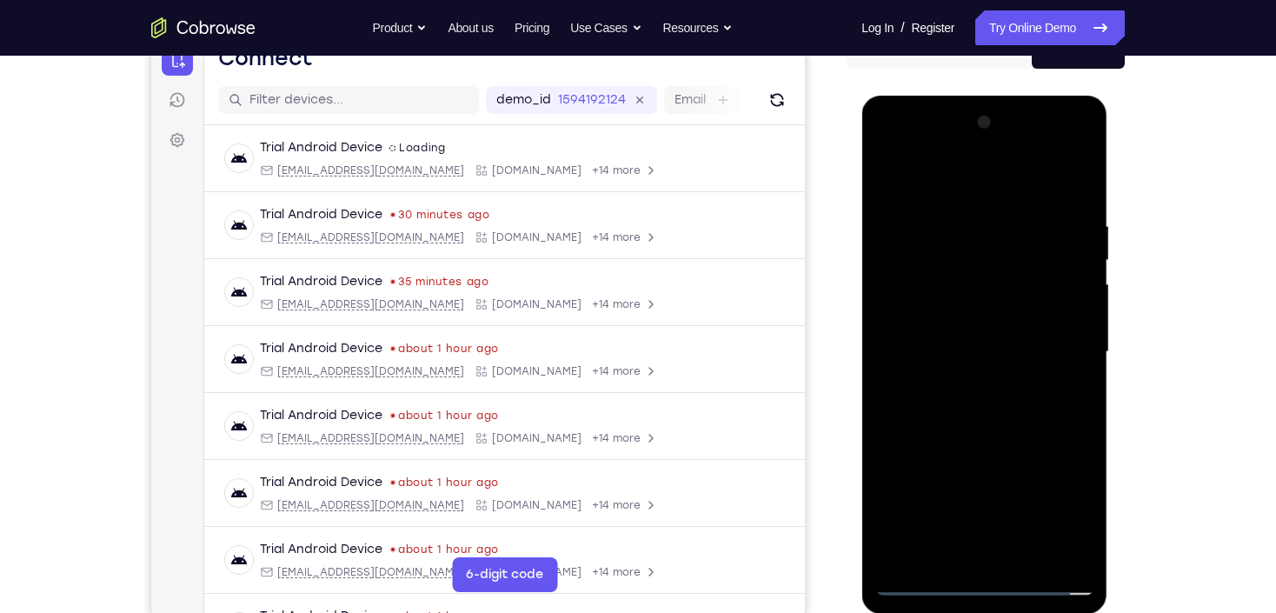
click at [997, 408] on div at bounding box center [983, 352] width 219 height 487
click at [993, 401] on div at bounding box center [983, 352] width 219 height 487
click at [1080, 202] on div at bounding box center [983, 352] width 219 height 487
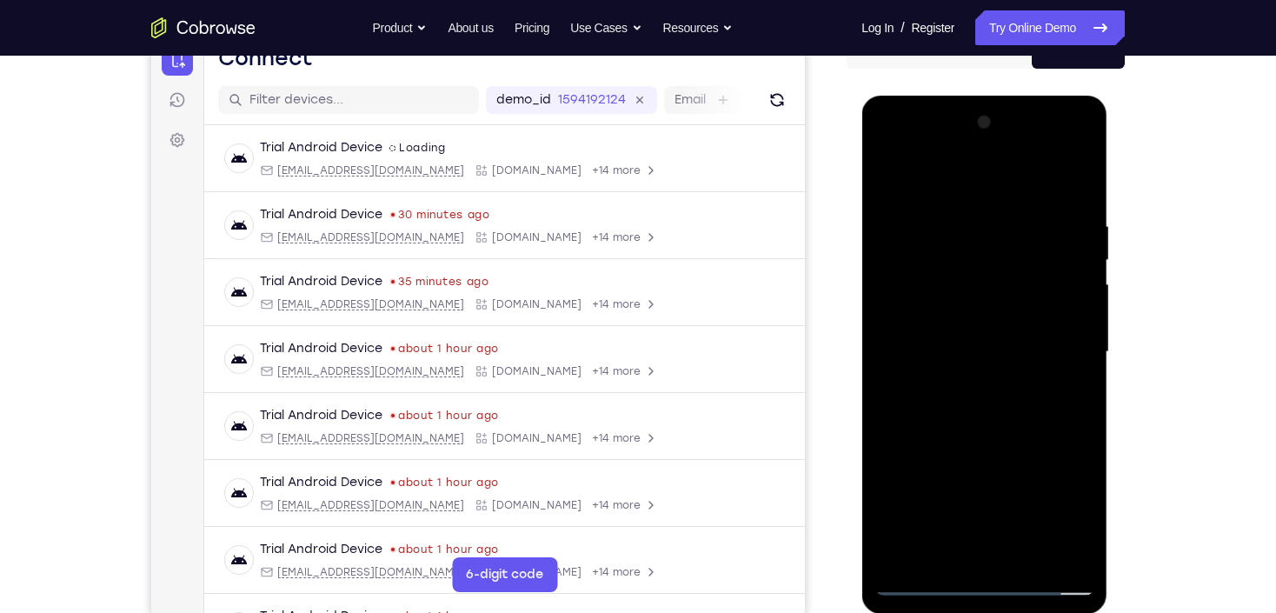
click at [1028, 547] on div at bounding box center [983, 352] width 219 height 487
click at [978, 435] on div at bounding box center [983, 352] width 219 height 487
click at [886, 171] on div at bounding box center [983, 352] width 219 height 487
click at [1080, 177] on div at bounding box center [983, 352] width 219 height 487
drag, startPoint x: 988, startPoint y: 430, endPoint x: 987, endPoint y: 209, distance: 221.6
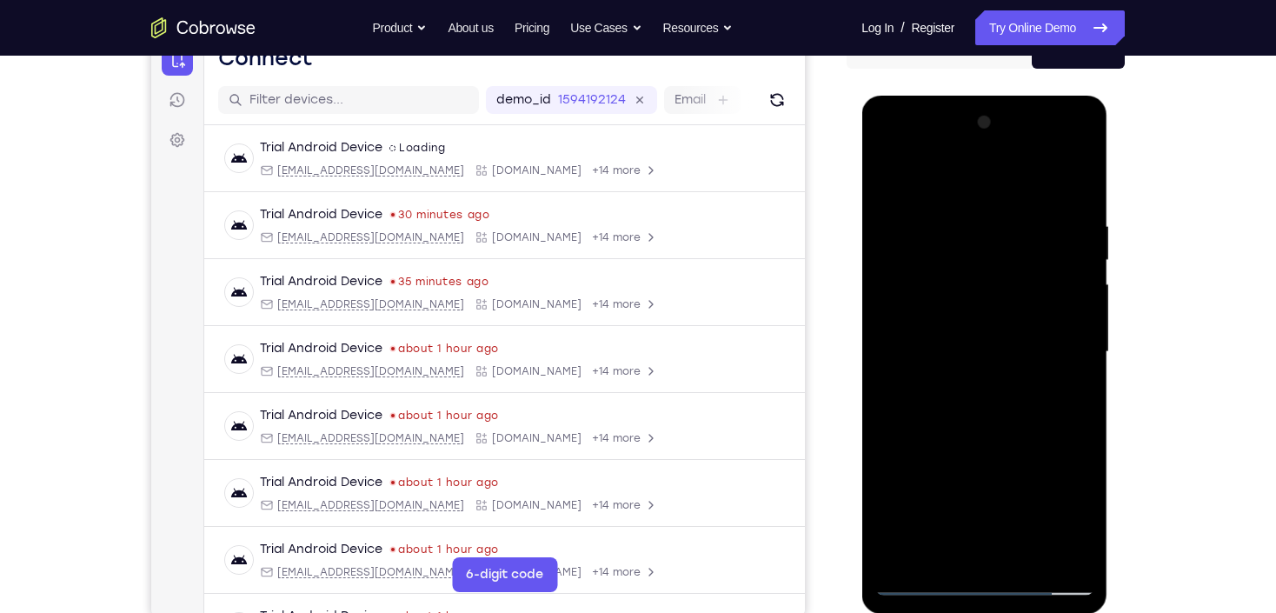
click at [987, 209] on div at bounding box center [983, 352] width 219 height 487
drag, startPoint x: 959, startPoint y: 455, endPoint x: 965, endPoint y: 285, distance: 169.6
click at [965, 285] on div at bounding box center [983, 352] width 219 height 487
click at [947, 378] on div at bounding box center [983, 352] width 219 height 487
drag, startPoint x: 938, startPoint y: 236, endPoint x: 967, endPoint y: 466, distance: 231.3
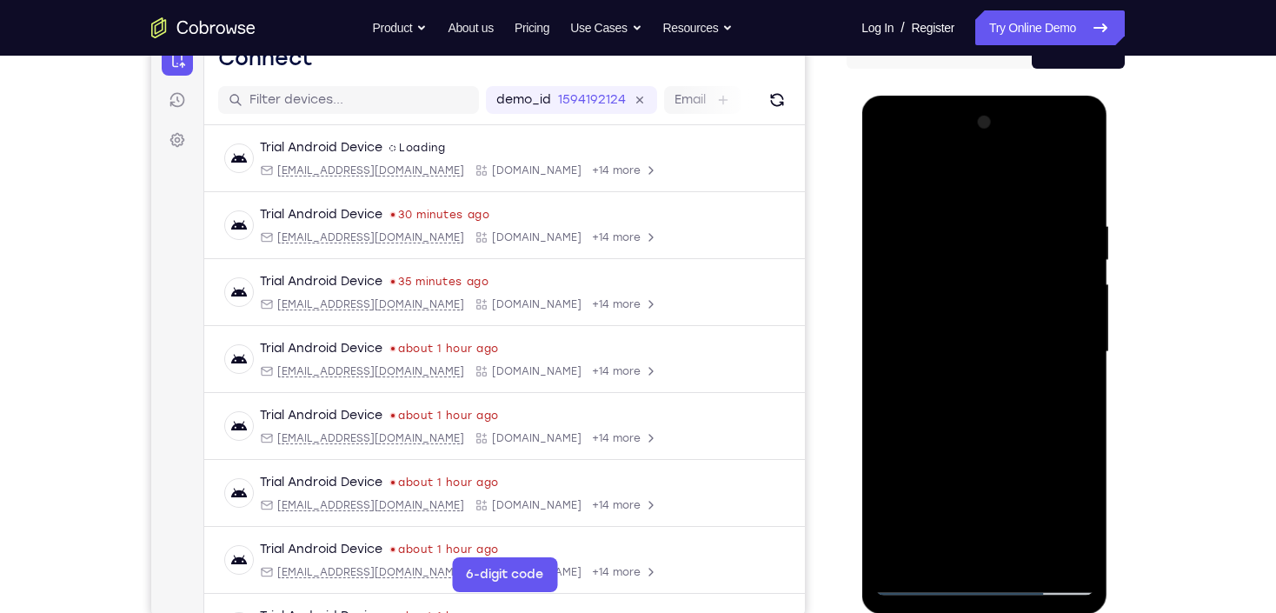
click at [967, 466] on div at bounding box center [983, 352] width 219 height 487
click at [891, 182] on div at bounding box center [983, 352] width 219 height 487
drag, startPoint x: 976, startPoint y: 397, endPoint x: 978, endPoint y: 269, distance: 128.6
click at [978, 269] on div at bounding box center [983, 352] width 219 height 487
drag, startPoint x: 973, startPoint y: 394, endPoint x: 965, endPoint y: 273, distance: 121.1
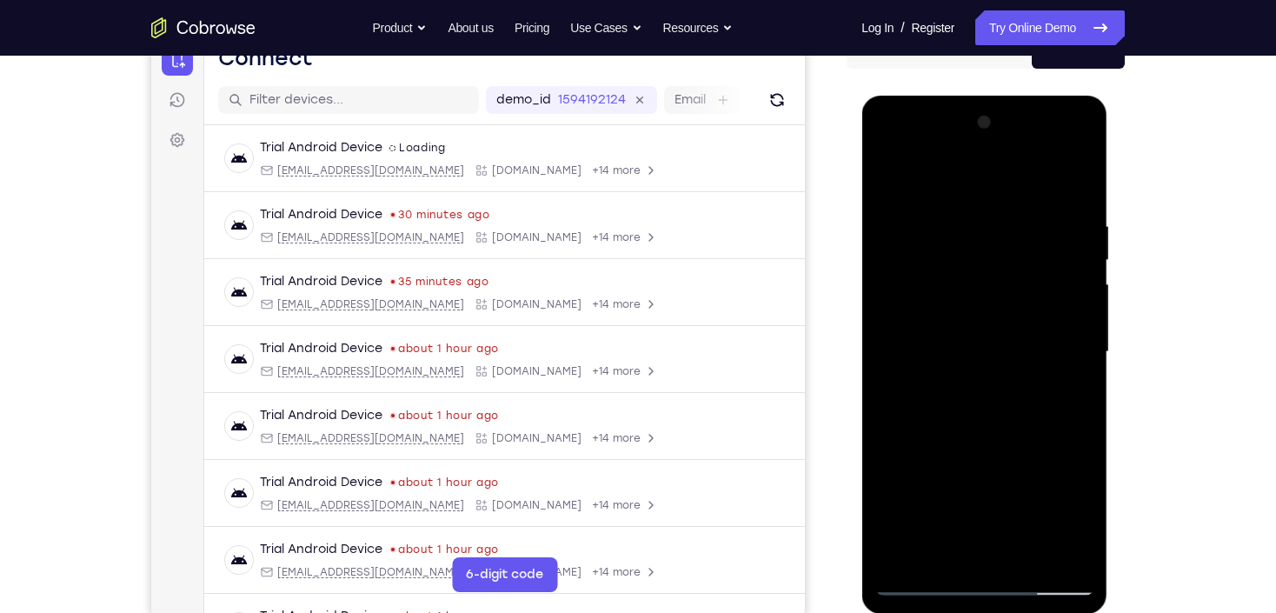
click at [965, 273] on div at bounding box center [983, 352] width 219 height 487
click at [945, 333] on div at bounding box center [983, 352] width 219 height 487
drag, startPoint x: 962, startPoint y: 204, endPoint x: 979, endPoint y: 407, distance: 203.2
click at [979, 407] on div at bounding box center [983, 352] width 219 height 487
click at [1085, 494] on div at bounding box center [983, 352] width 219 height 487
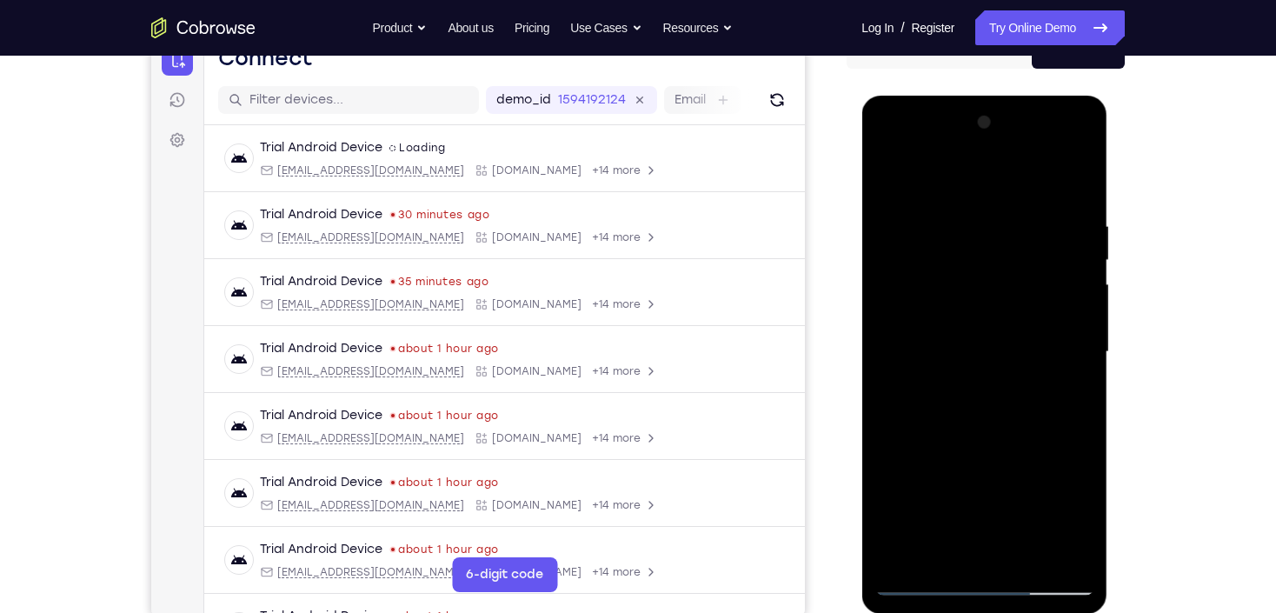
click at [1085, 494] on div at bounding box center [983, 352] width 219 height 487
click at [886, 493] on div at bounding box center [983, 352] width 219 height 487
click at [998, 487] on div at bounding box center [983, 352] width 219 height 487
click at [977, 306] on div at bounding box center [983, 352] width 219 height 487
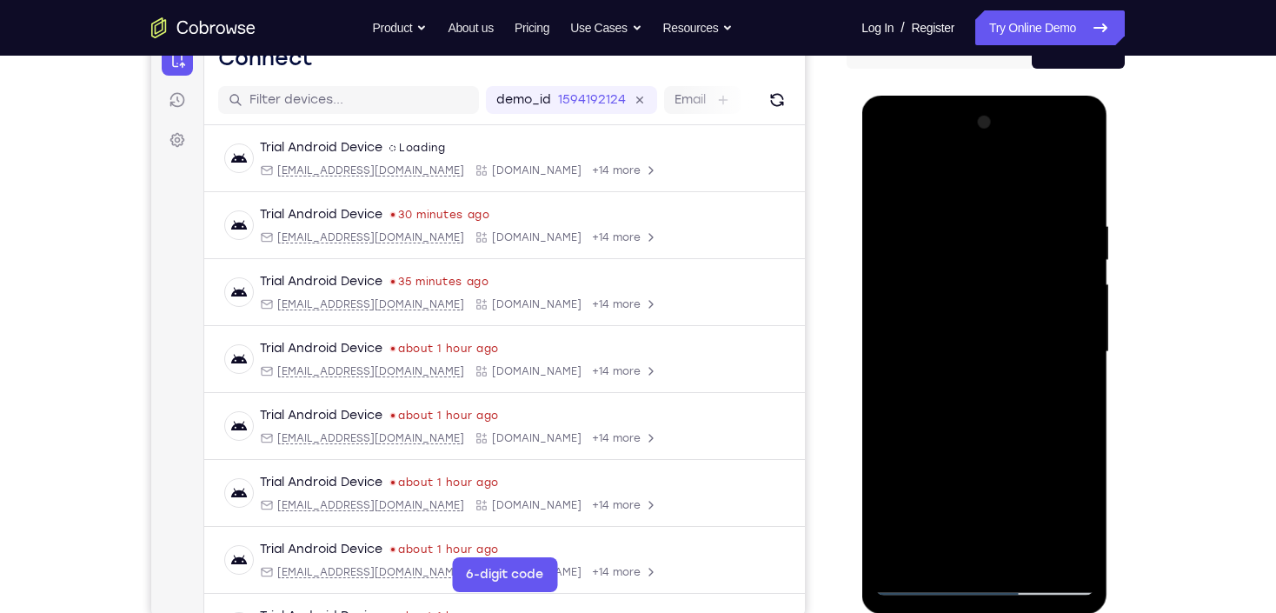
click at [999, 228] on div at bounding box center [983, 352] width 219 height 487
click at [927, 511] on div at bounding box center [983, 352] width 219 height 487
drag, startPoint x: 928, startPoint y: 497, endPoint x: 953, endPoint y: 314, distance: 185.1
click at [953, 314] on div at bounding box center [983, 352] width 219 height 487
click at [1025, 553] on div at bounding box center [983, 352] width 219 height 487
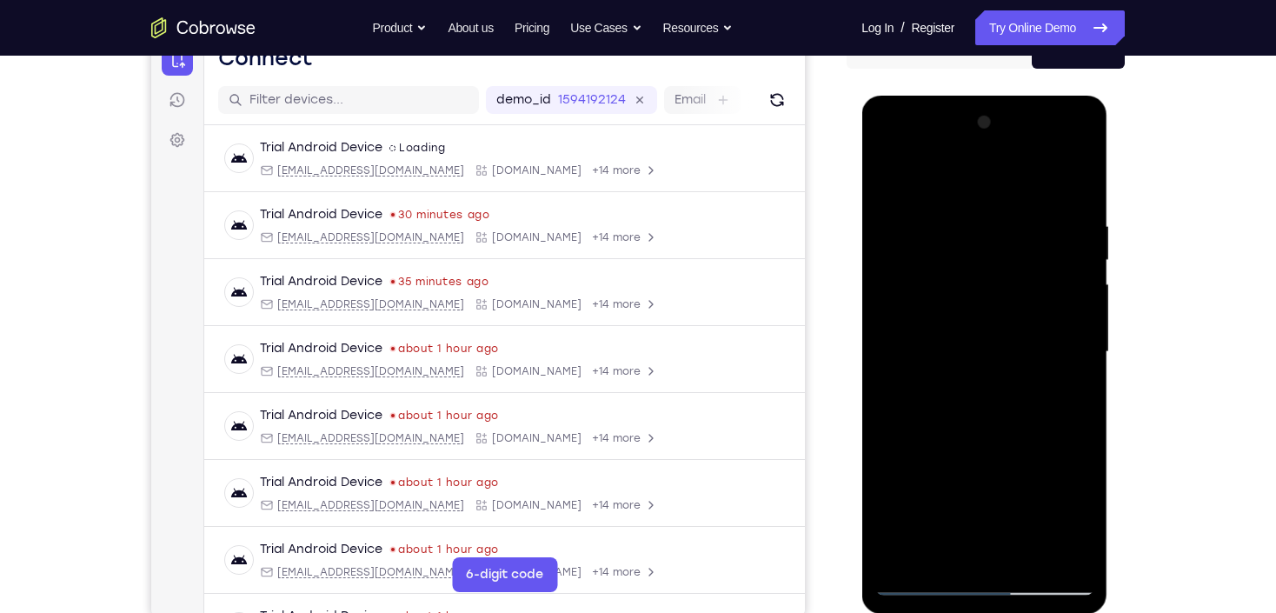
click at [977, 334] on div at bounding box center [983, 352] width 219 height 487
click at [1066, 517] on div at bounding box center [983, 352] width 219 height 487
click at [890, 182] on div at bounding box center [983, 352] width 219 height 487
click at [972, 326] on div at bounding box center [983, 352] width 219 height 487
click at [1066, 521] on div at bounding box center [983, 352] width 219 height 487
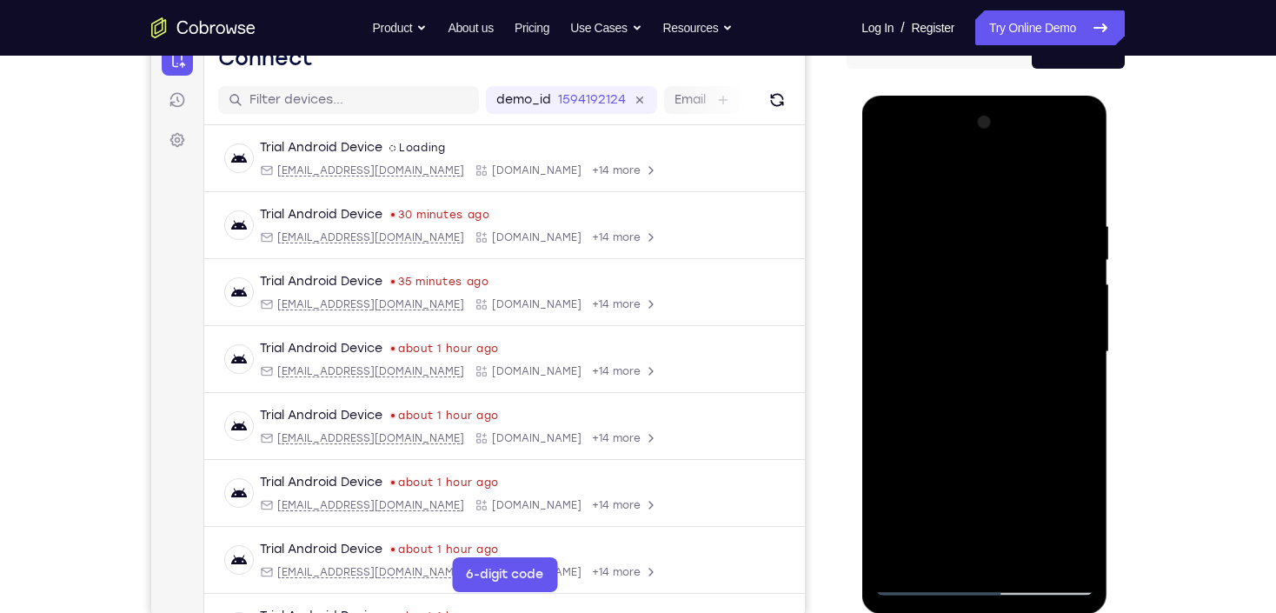
click at [1055, 516] on div at bounding box center [983, 352] width 219 height 487
click at [1027, 516] on div at bounding box center [983, 352] width 219 height 487
click at [1006, 497] on div at bounding box center [983, 352] width 219 height 487
click at [984, 354] on div at bounding box center [983, 352] width 219 height 487
click at [985, 291] on div at bounding box center [983, 352] width 219 height 487
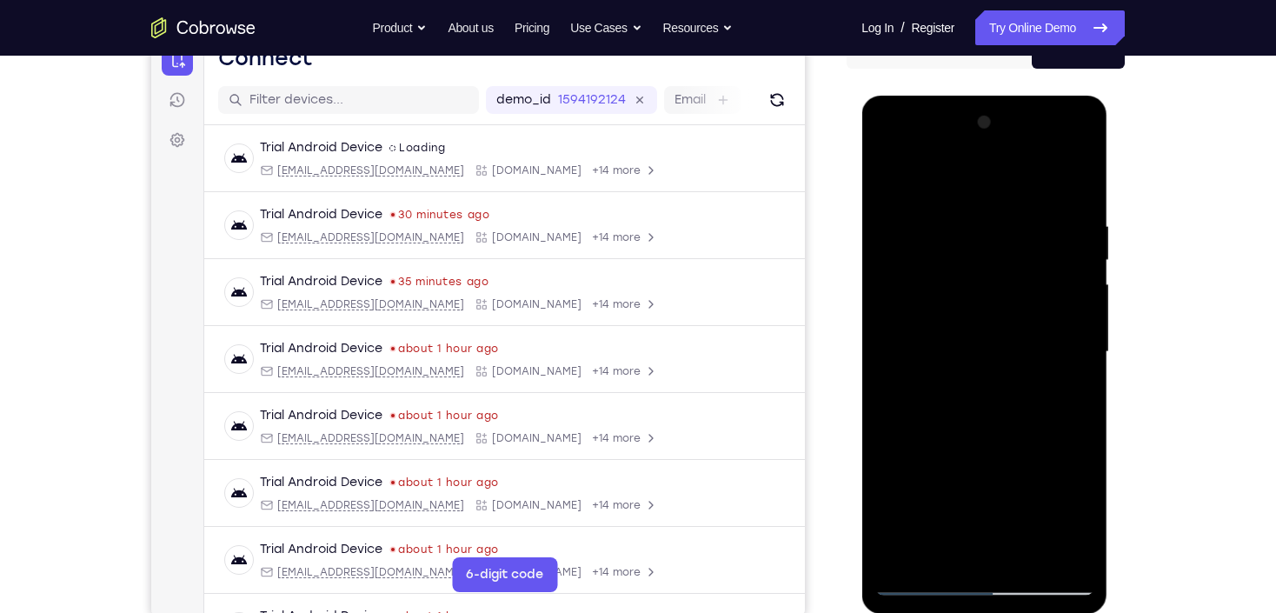
click at [948, 556] on div at bounding box center [983, 352] width 219 height 487
click at [908, 177] on div at bounding box center [983, 352] width 219 height 487
drag, startPoint x: 961, startPoint y: 355, endPoint x: 962, endPoint y: 220, distance: 134.7
click at [962, 220] on div at bounding box center [983, 352] width 219 height 487
drag, startPoint x: 985, startPoint y: 325, endPoint x: 982, endPoint y: 180, distance: 145.2
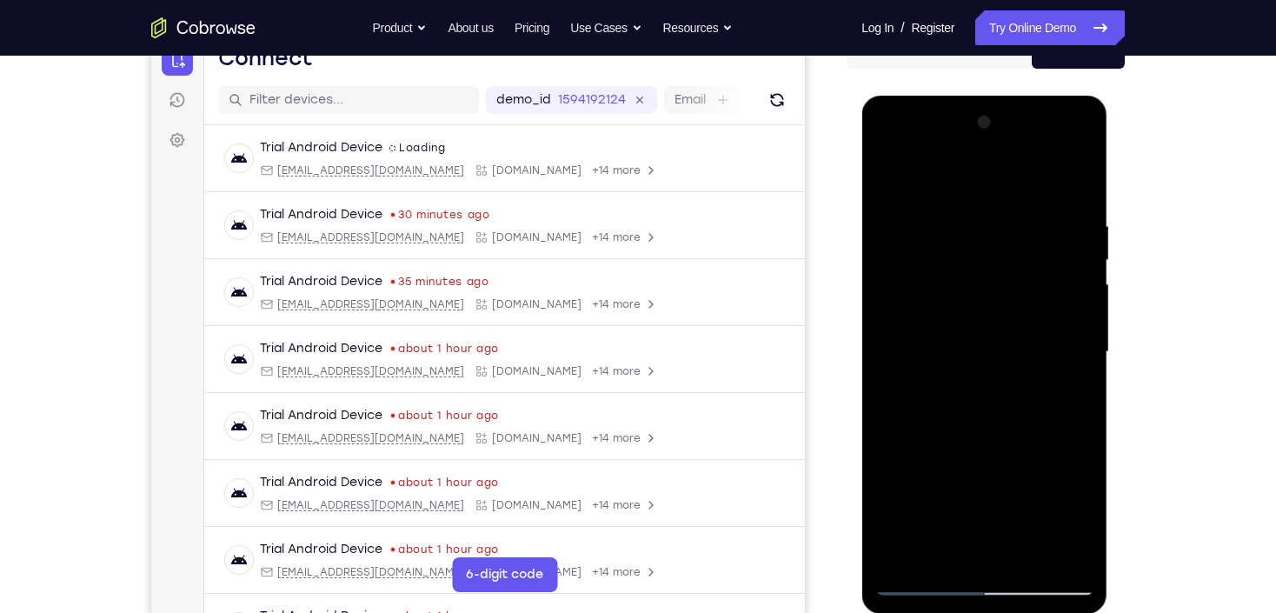
click at [982, 180] on div at bounding box center [983, 352] width 219 height 487
click at [966, 276] on div at bounding box center [983, 352] width 219 height 487
click at [1063, 410] on div at bounding box center [983, 352] width 219 height 487
click at [1071, 555] on div at bounding box center [983, 352] width 219 height 487
click at [879, 180] on div at bounding box center [983, 352] width 219 height 487
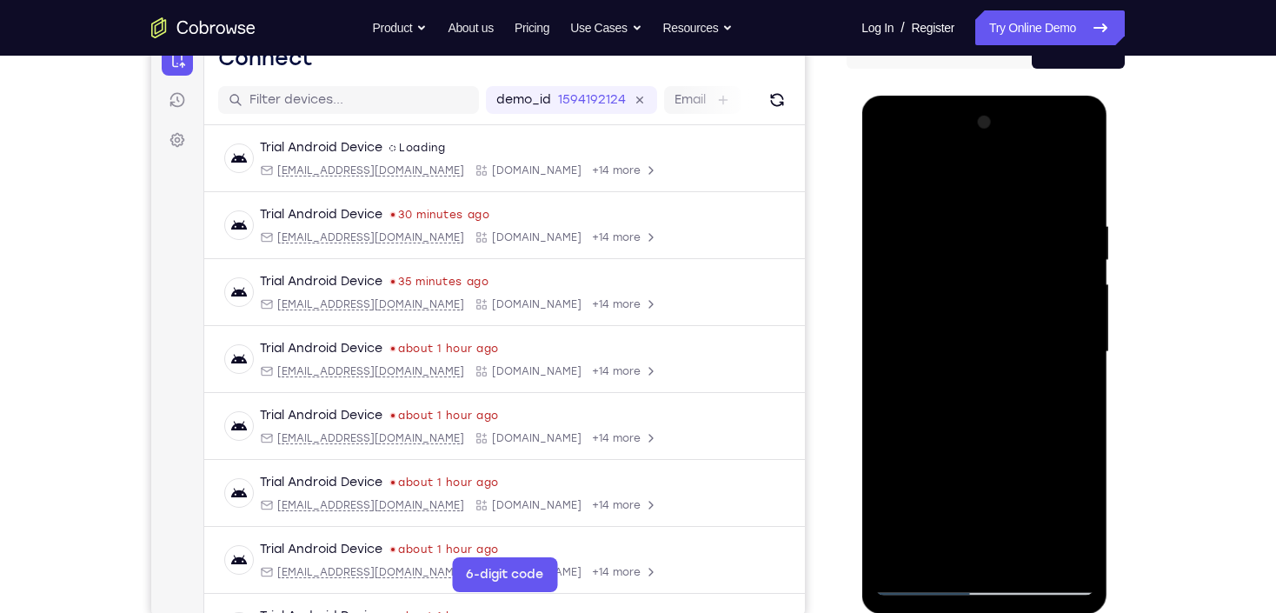
drag, startPoint x: 978, startPoint y: 467, endPoint x: 979, endPoint y: 281, distance: 186.0
click at [979, 281] on div at bounding box center [983, 352] width 219 height 487
click at [945, 372] on div at bounding box center [983, 352] width 219 height 487
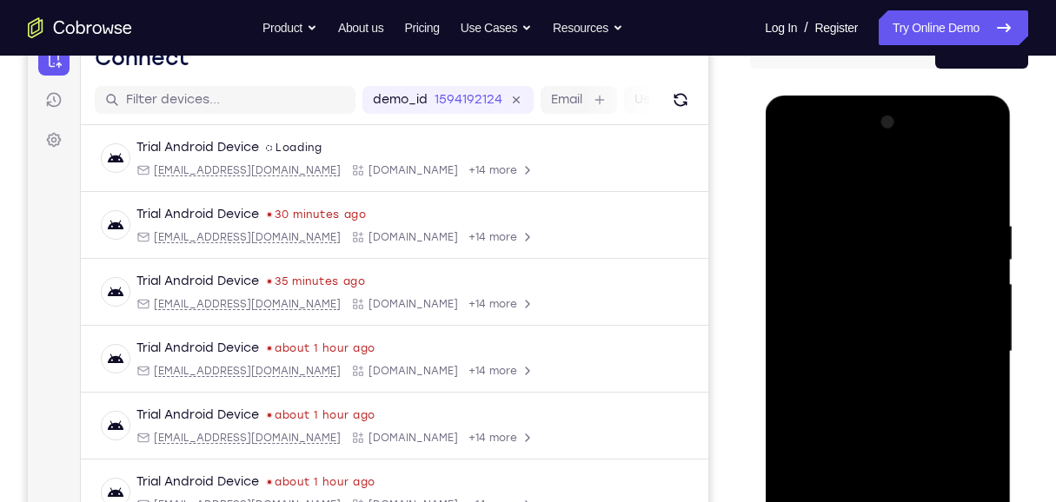
scroll to position [250, 0]
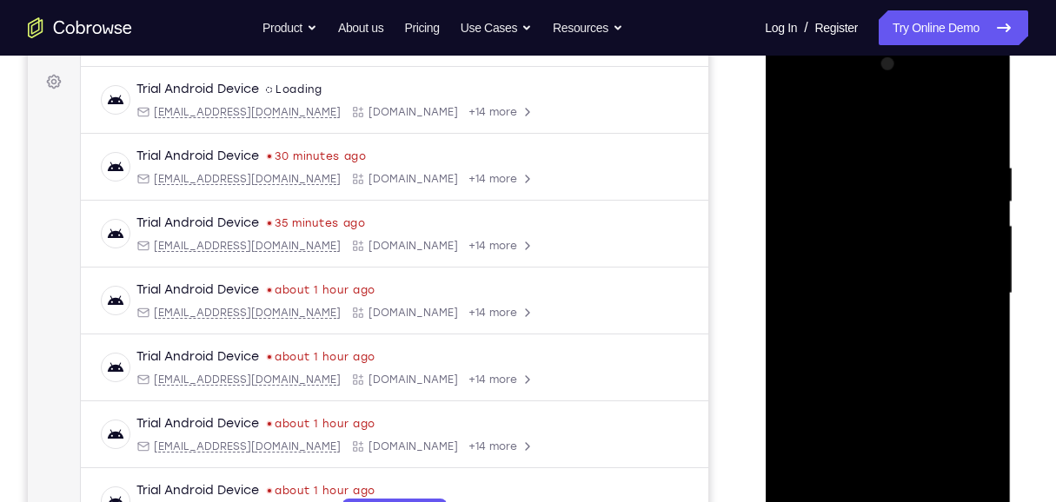
drag, startPoint x: 866, startPoint y: 212, endPoint x: 880, endPoint y: 350, distance: 139.0
click at [880, 350] on div at bounding box center [887, 293] width 219 height 487
drag, startPoint x: 879, startPoint y: 364, endPoint x: 880, endPoint y: 242, distance: 121.7
click at [880, 242] on div at bounding box center [887, 293] width 219 height 487
drag, startPoint x: 891, startPoint y: 342, endPoint x: 872, endPoint y: 212, distance: 131.7
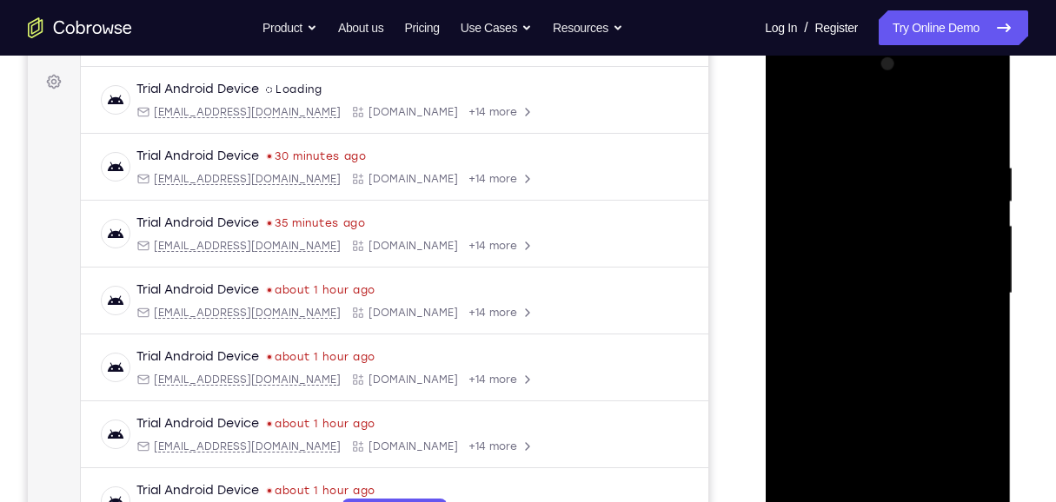
click at [872, 212] on div at bounding box center [887, 293] width 219 height 487
drag, startPoint x: 859, startPoint y: 159, endPoint x: 874, endPoint y: 270, distance: 112.3
click at [874, 270] on div at bounding box center [887, 293] width 219 height 487
click at [852, 200] on div at bounding box center [887, 293] width 219 height 487
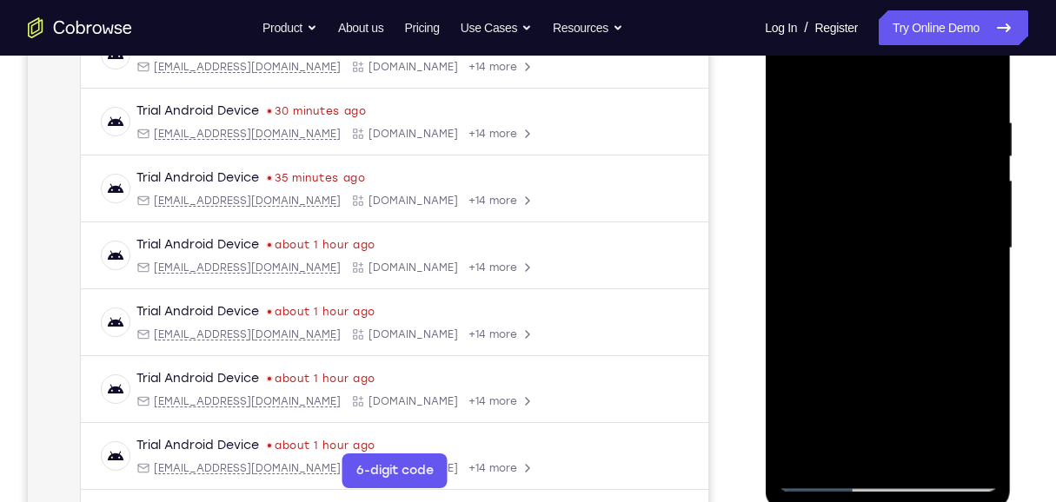
scroll to position [366, 0]
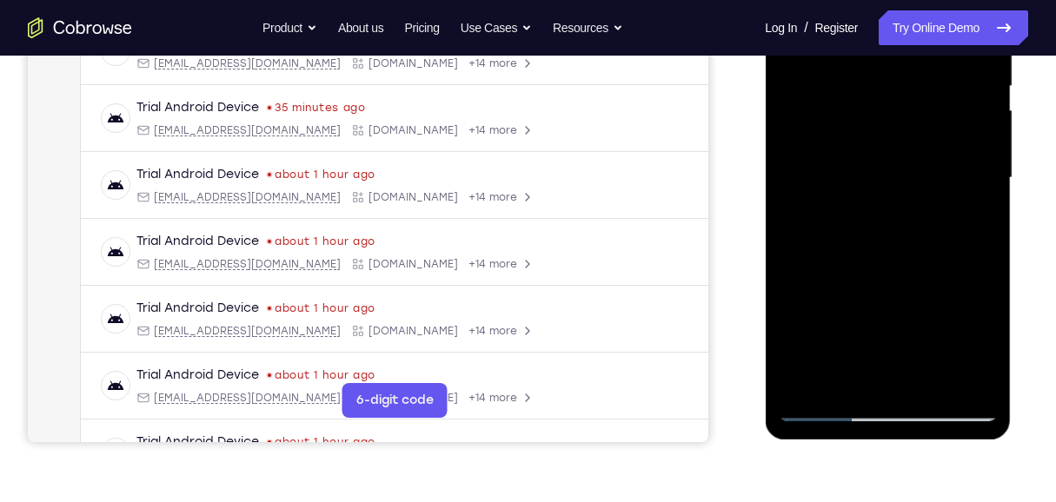
click at [932, 386] on div at bounding box center [887, 178] width 219 height 487
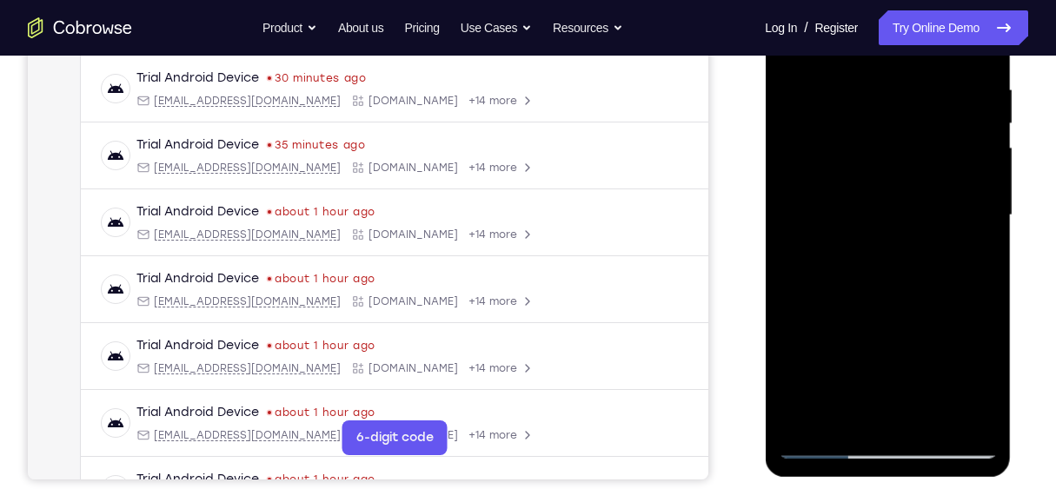
scroll to position [308, 0]
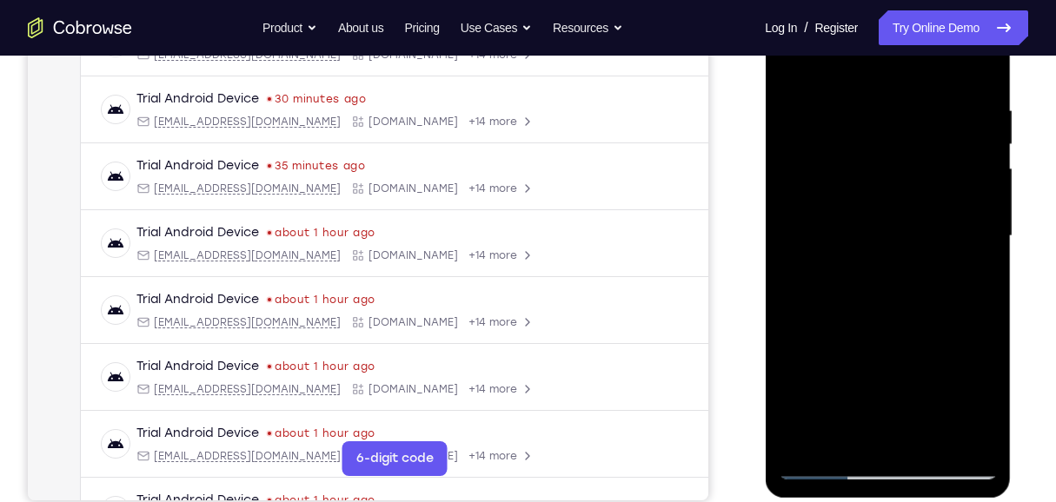
click at [797, 69] on div at bounding box center [887, 236] width 219 height 487
drag, startPoint x: 899, startPoint y: 215, endPoint x: 905, endPoint y: 141, distance: 74.1
click at [905, 141] on div at bounding box center [887, 236] width 219 height 487
click at [983, 273] on div at bounding box center [887, 236] width 219 height 487
drag, startPoint x: 859, startPoint y: 163, endPoint x: 881, endPoint y: 409, distance: 246.9
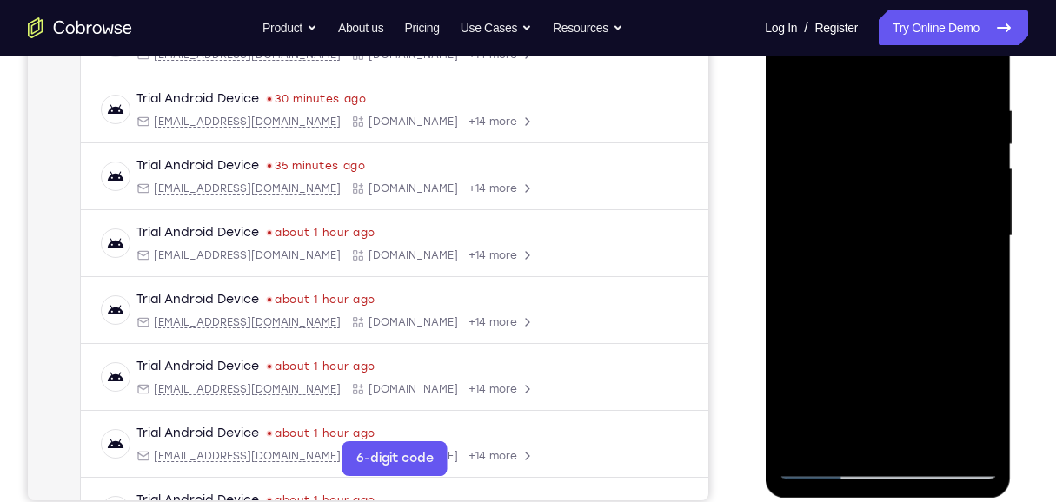
click at [881, 409] on div at bounding box center [887, 236] width 219 height 487
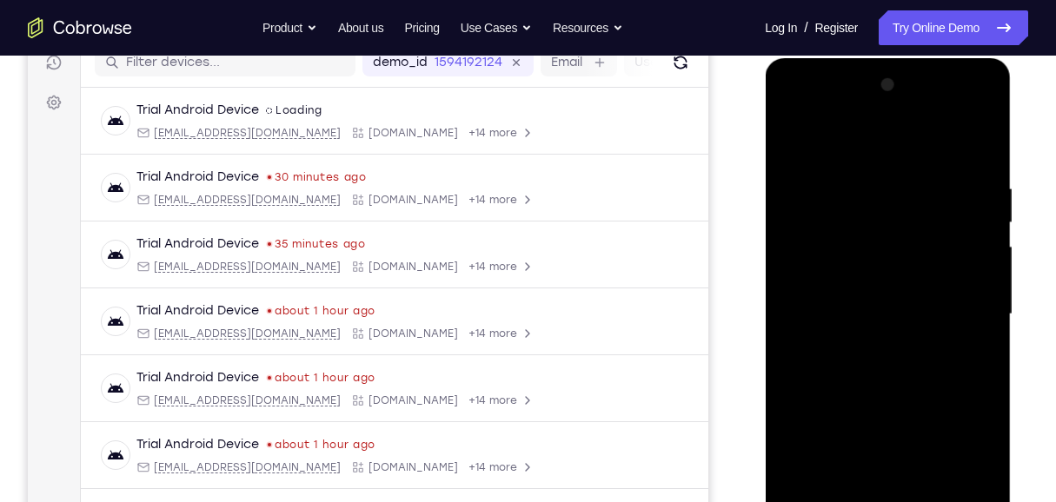
scroll to position [250, 0]
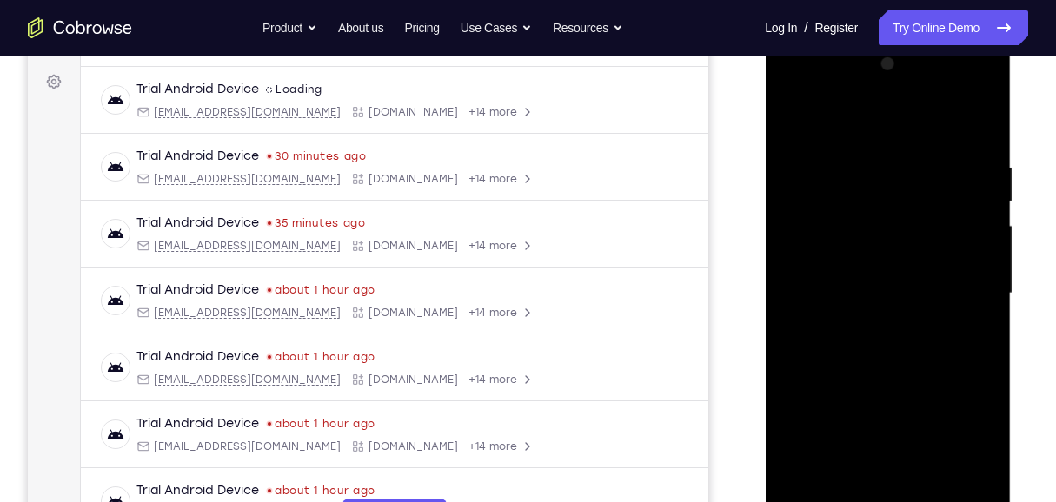
drag, startPoint x: 854, startPoint y: 174, endPoint x: 905, endPoint y: 395, distance: 227.3
click at [905, 395] on div at bounding box center [887, 293] width 219 height 487
